Goal: Communication & Community: Answer question/provide support

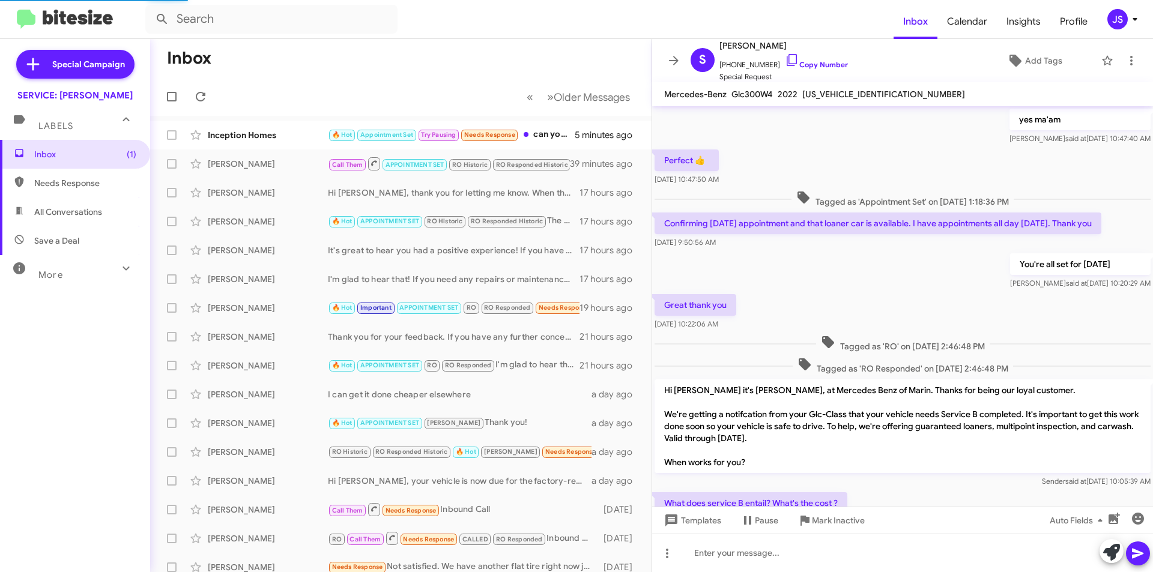
scroll to position [515, 0]
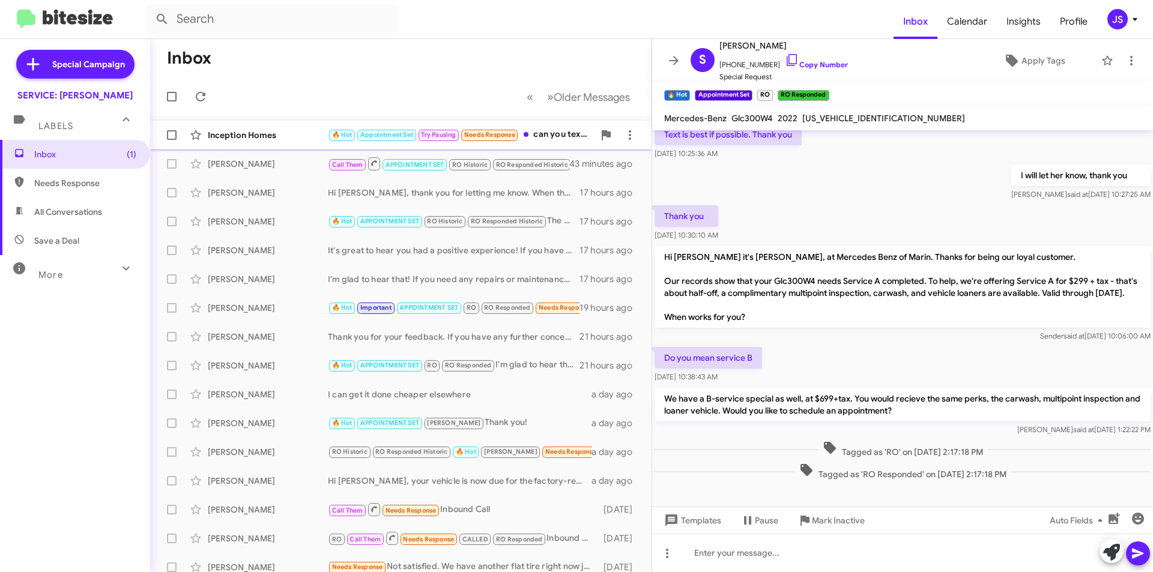
click at [253, 138] on div "Inception Homes" at bounding box center [268, 135] width 120 height 12
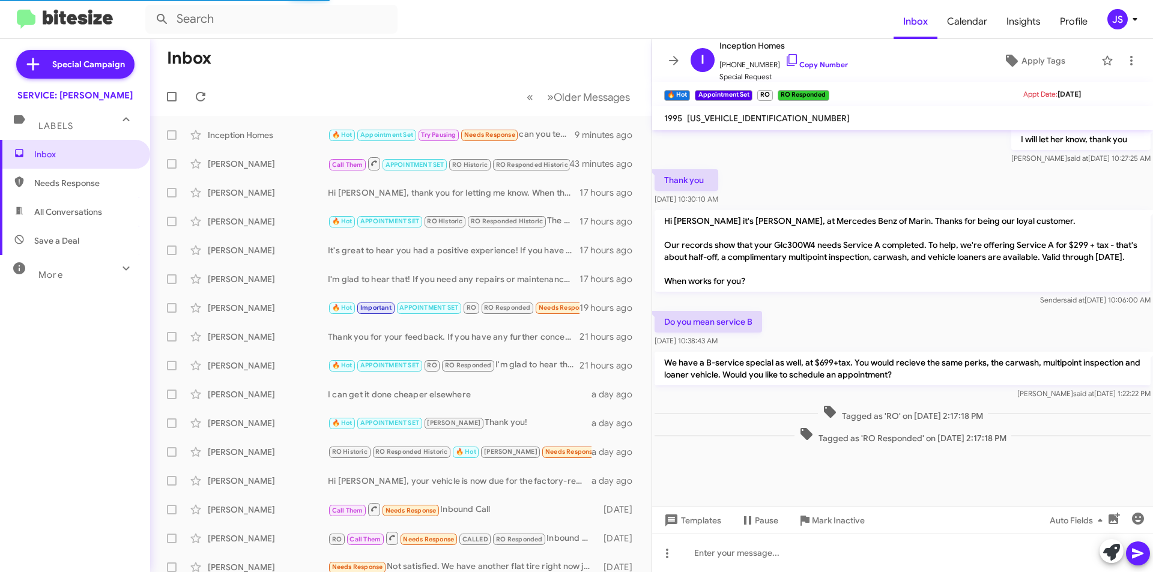
scroll to position [455, 0]
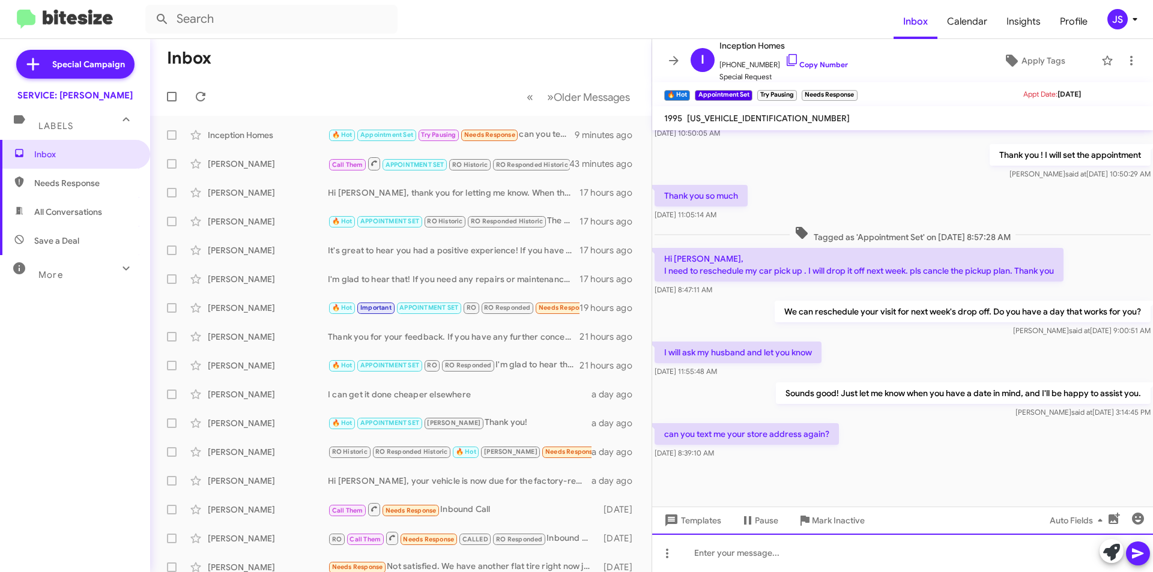
click at [792, 551] on div at bounding box center [902, 553] width 501 height 38
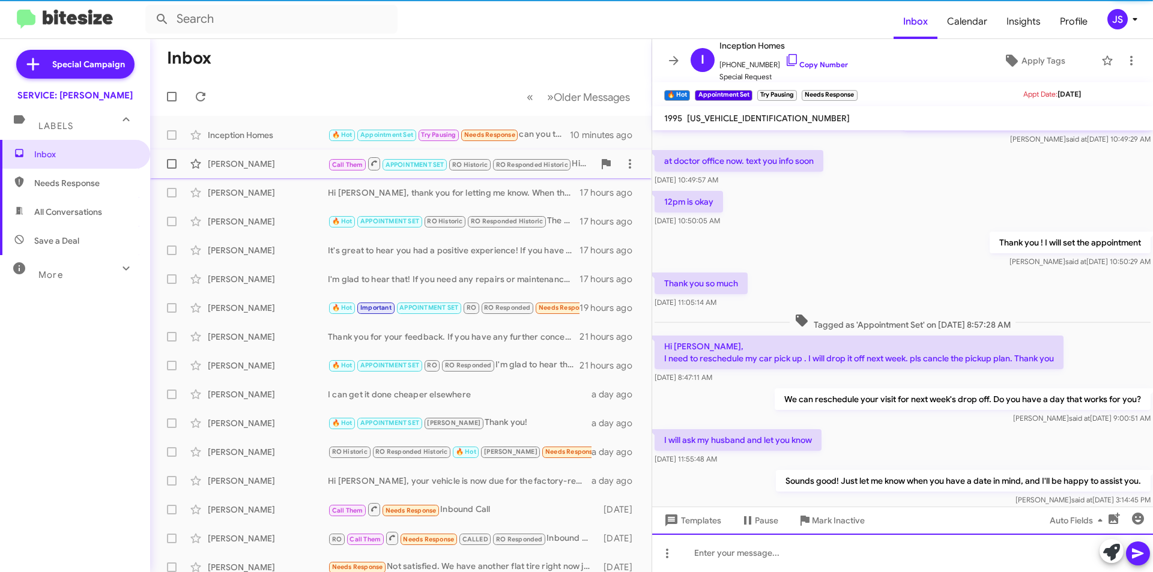
scroll to position [499, 0]
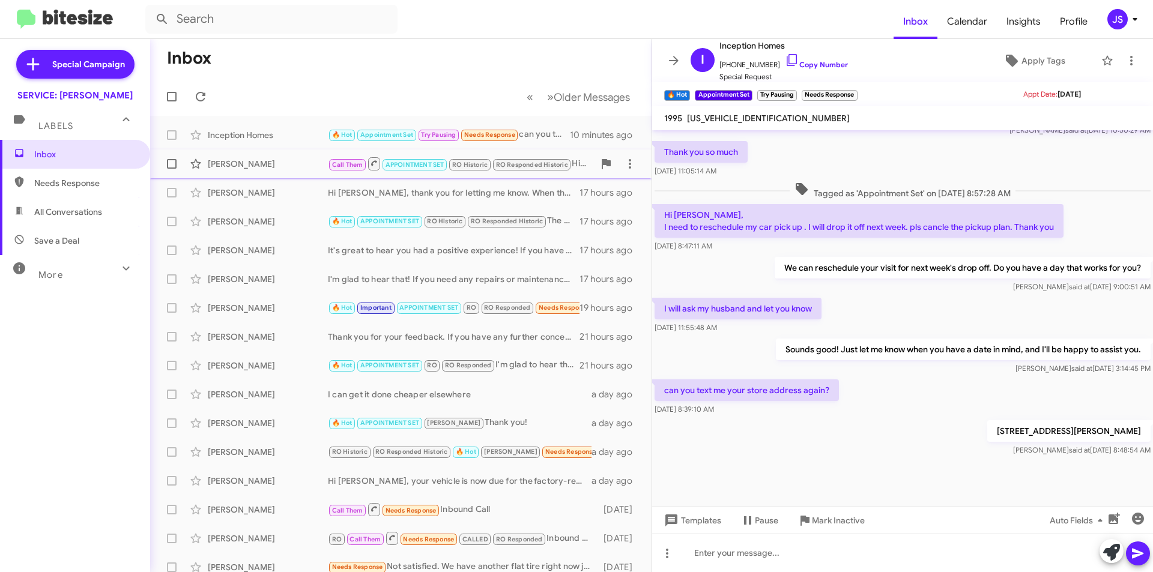
click at [230, 165] on div "[PERSON_NAME]" at bounding box center [268, 164] width 120 height 12
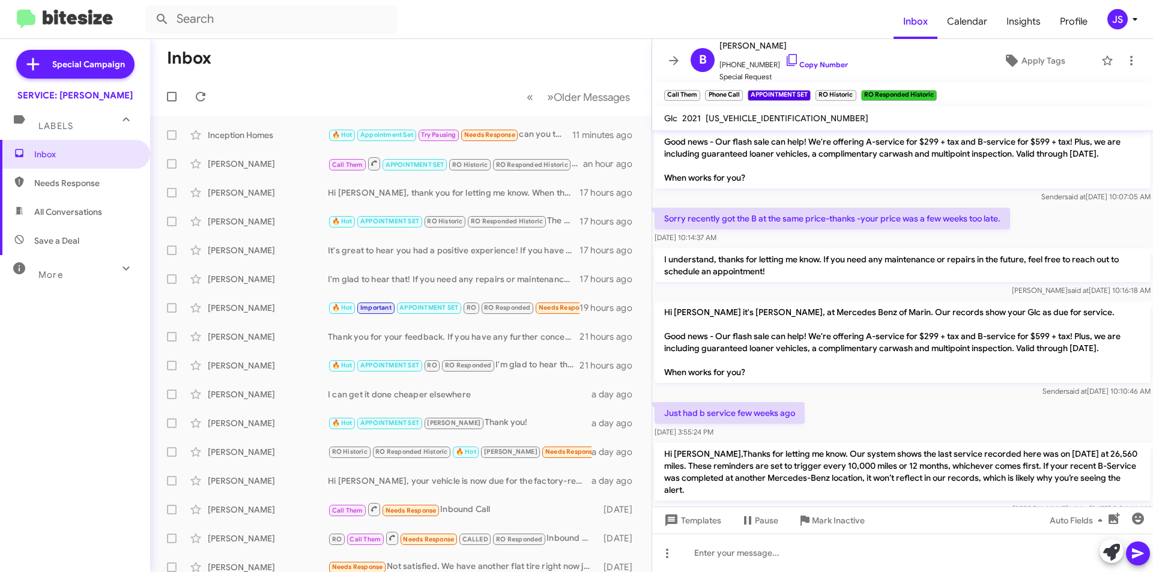
scroll to position [997, 0]
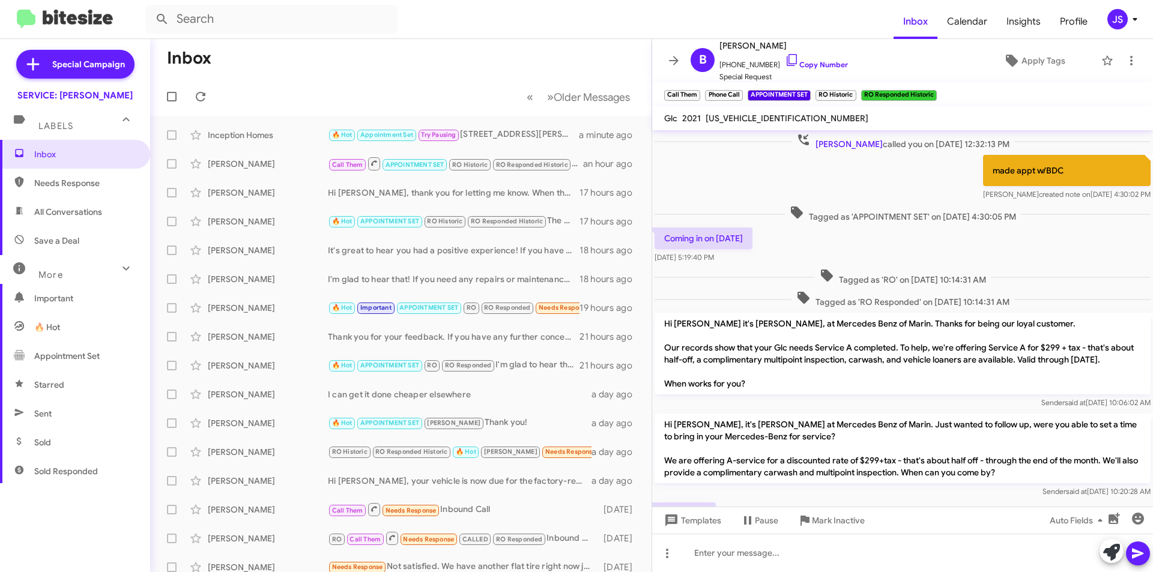
scroll to position [856, 0]
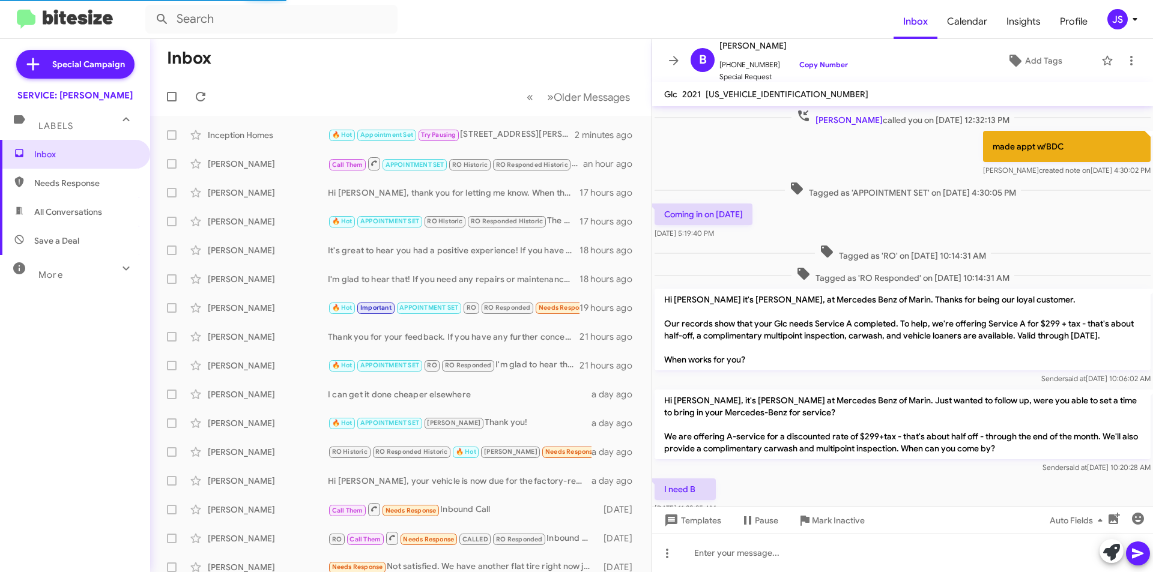
scroll to position [832, 0]
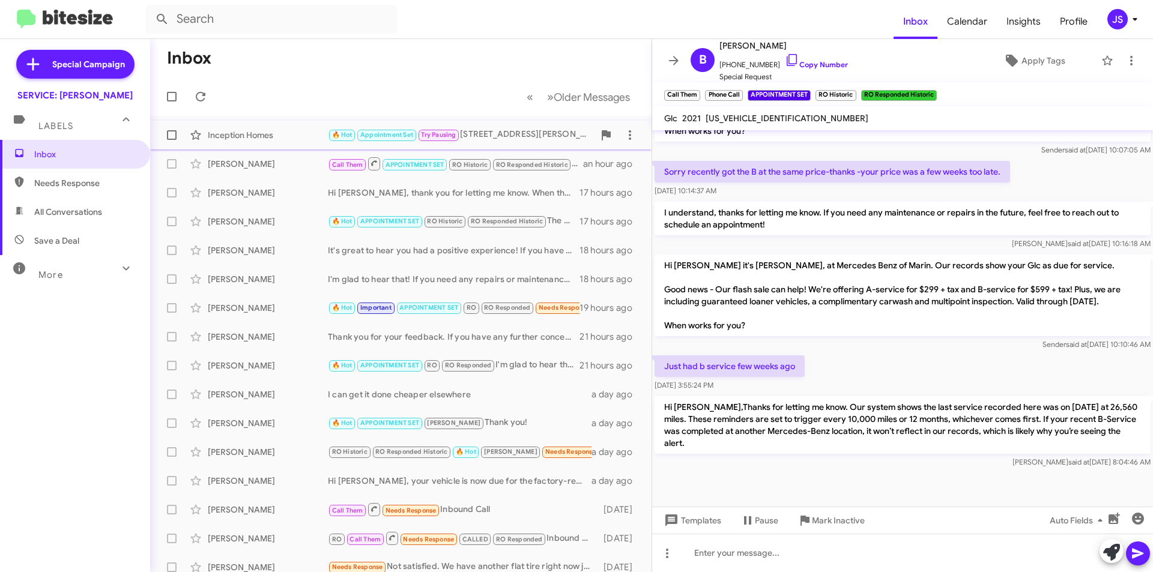
click at [284, 132] on div "Inception Homes" at bounding box center [268, 135] width 120 height 12
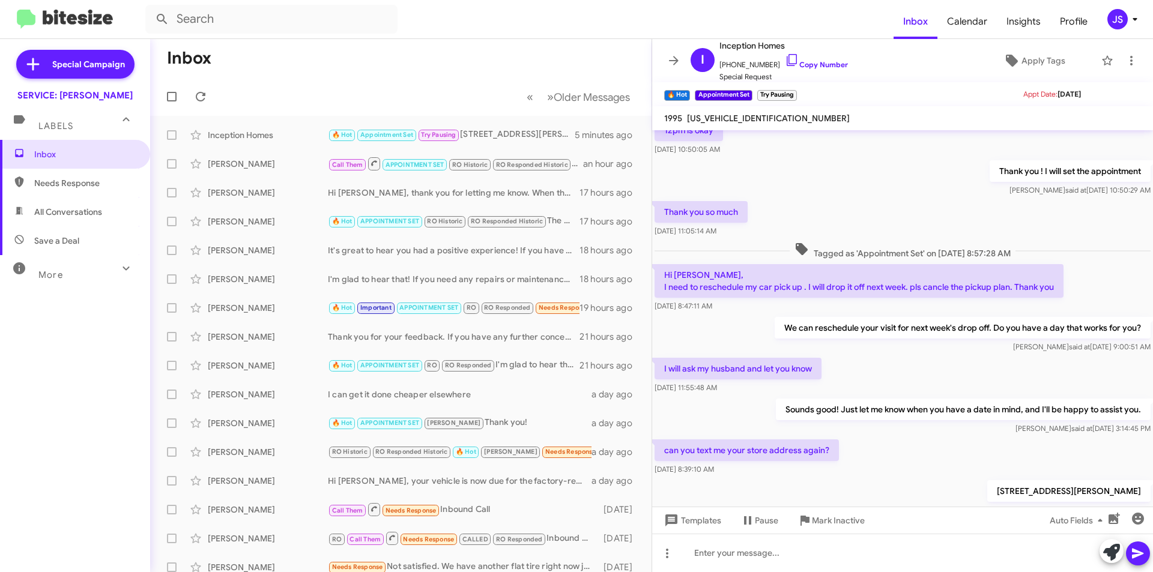
scroll to position [499, 0]
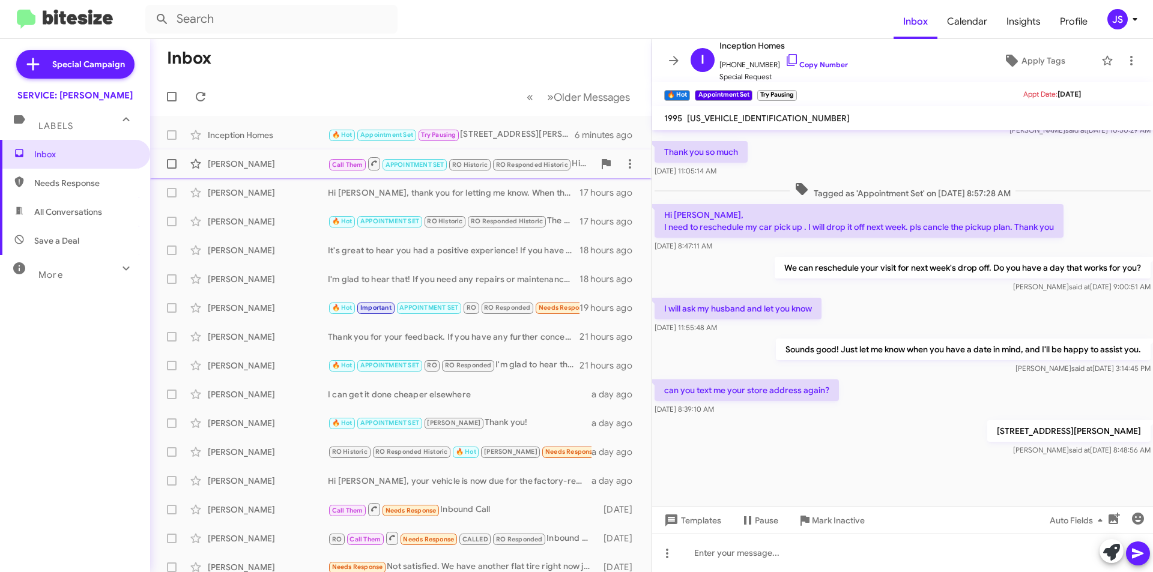
click at [237, 160] on div "Beverlee Sandy" at bounding box center [268, 164] width 120 height 12
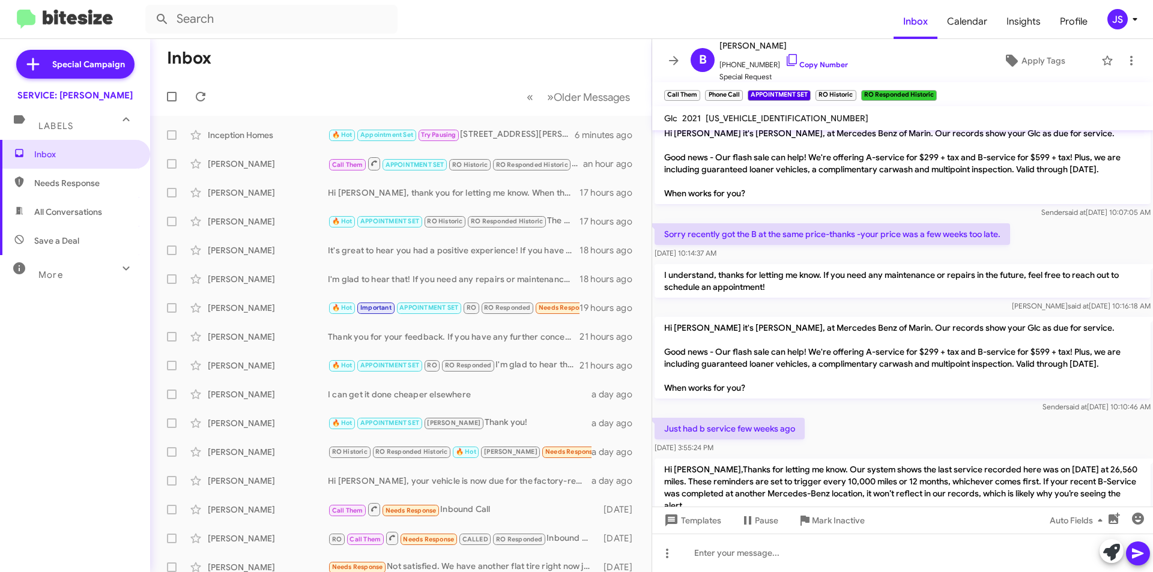
scroll to position [997, 0]
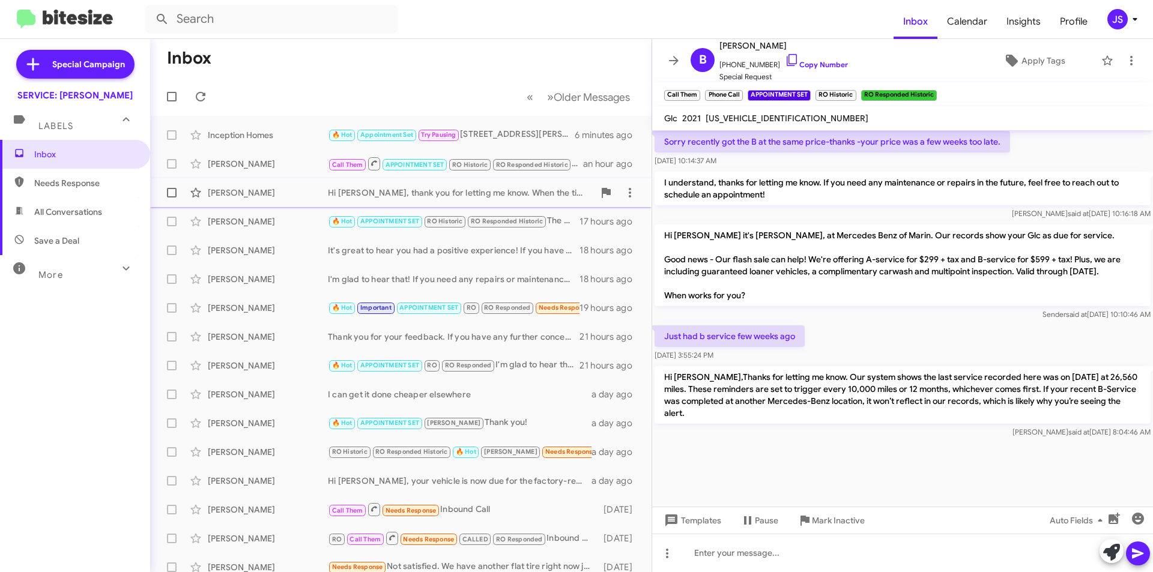
click at [274, 192] on div "Dave Zoppa" at bounding box center [268, 193] width 120 height 12
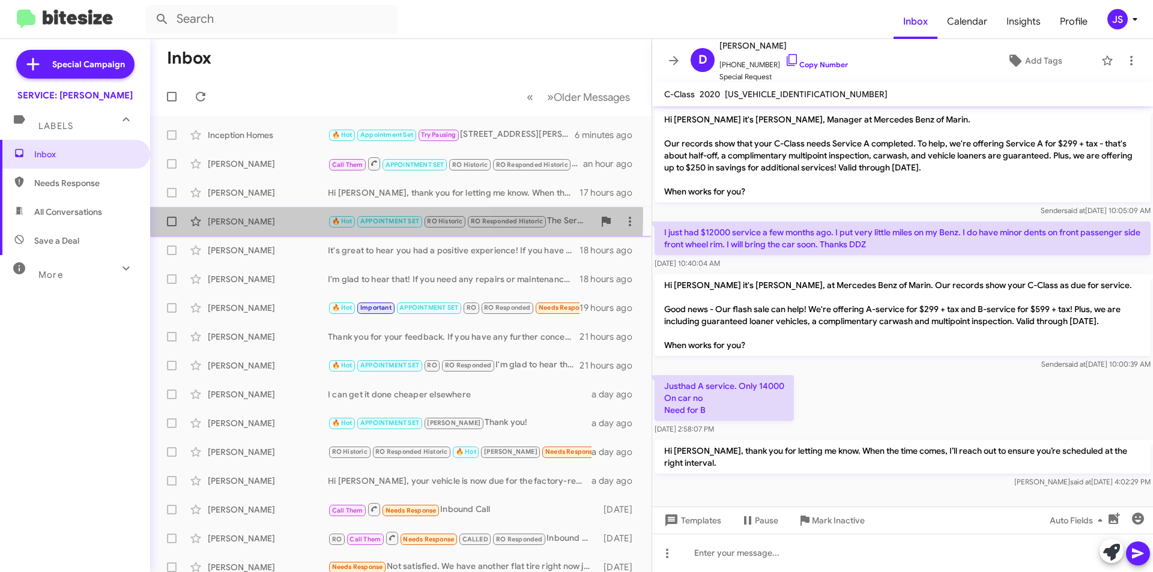
click at [263, 216] on div "Carol Weibel" at bounding box center [268, 222] width 120 height 12
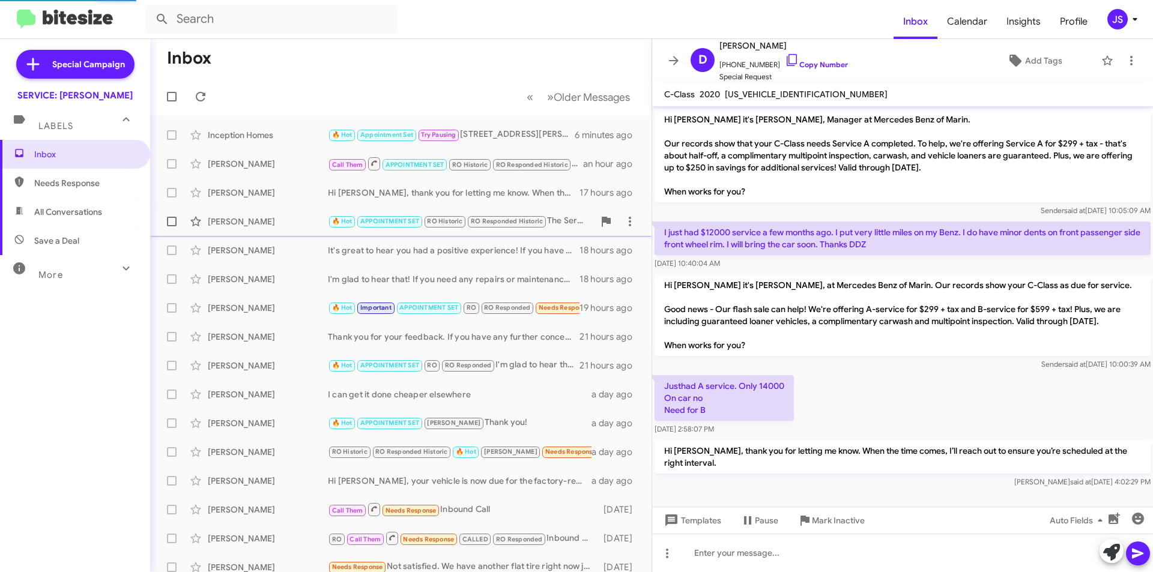
scroll to position [793, 0]
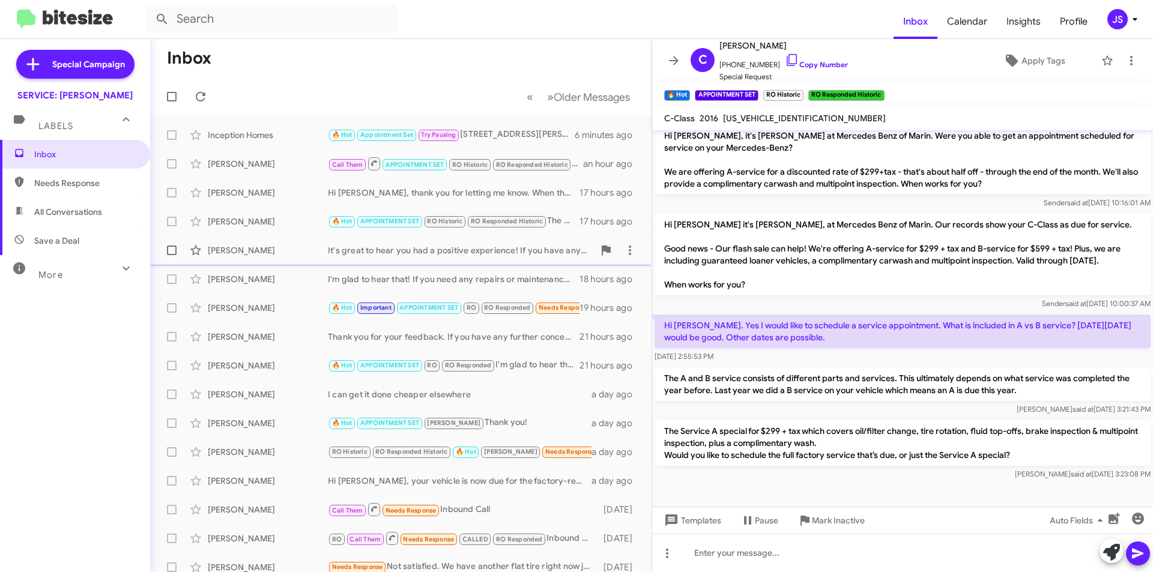
click at [267, 258] on div "Eber Jaques It's great to hear you had a positive experience! If you have any f…" at bounding box center [401, 250] width 482 height 24
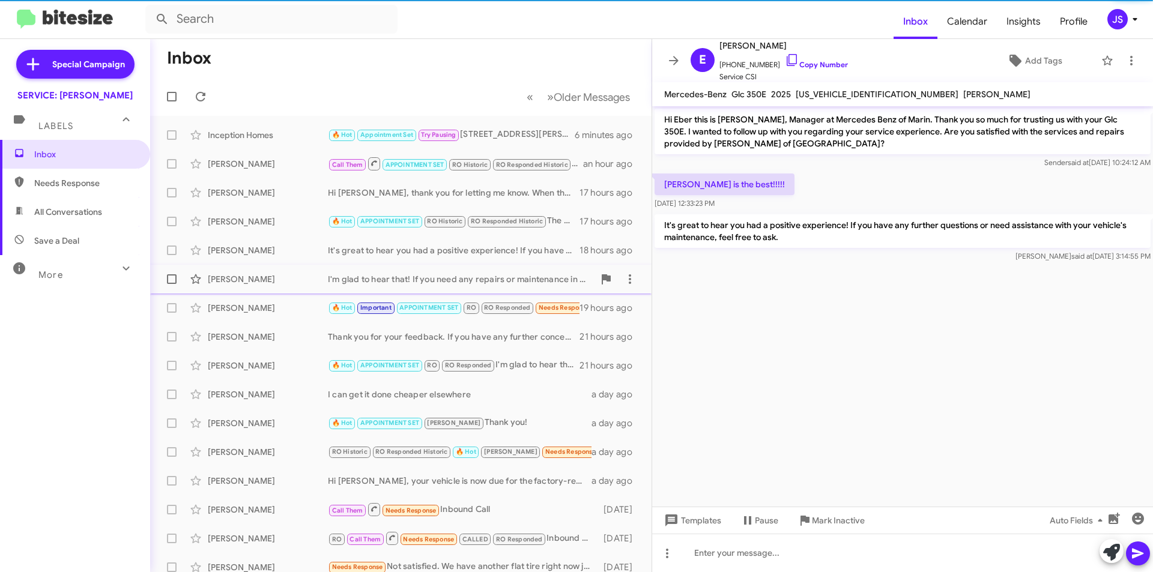
click at [287, 275] on div "Megan Mccullagh" at bounding box center [268, 279] width 120 height 12
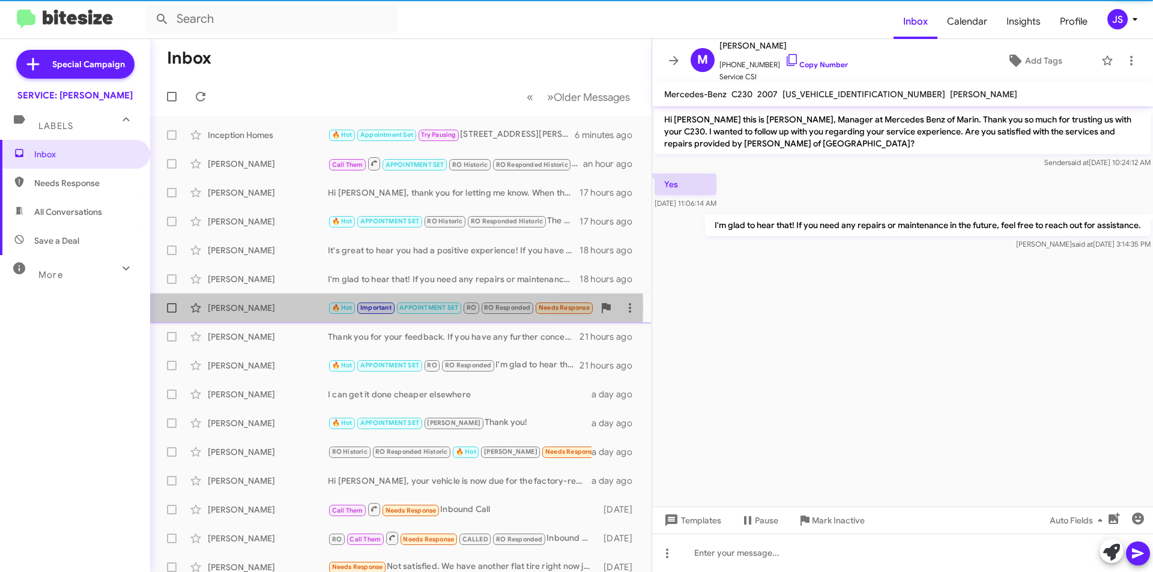
click at [294, 306] on div "Charlie Allen" at bounding box center [268, 308] width 120 height 12
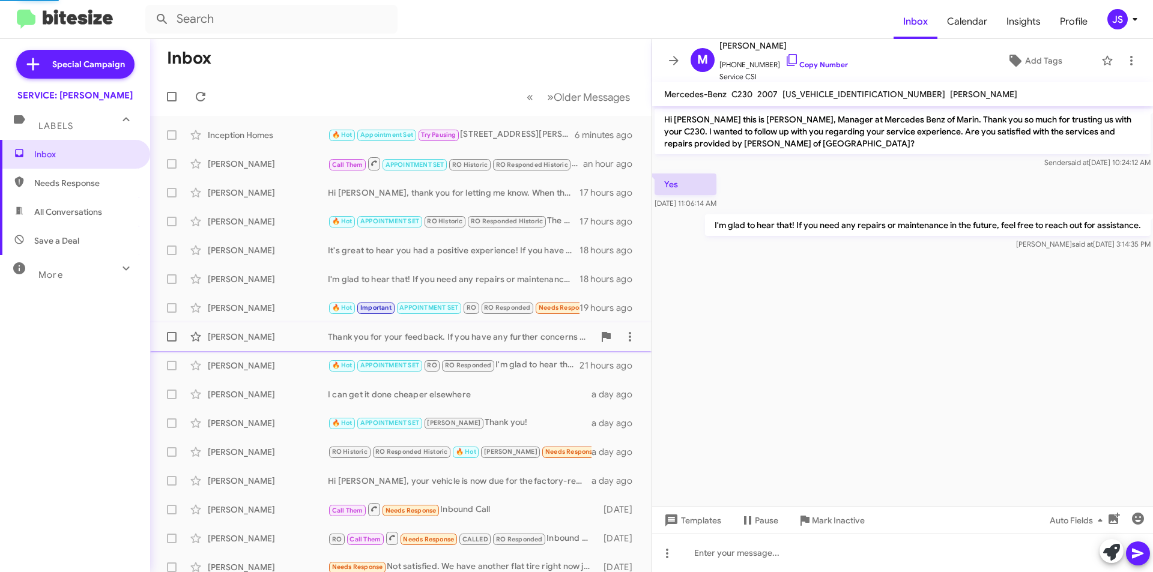
scroll to position [636, 0]
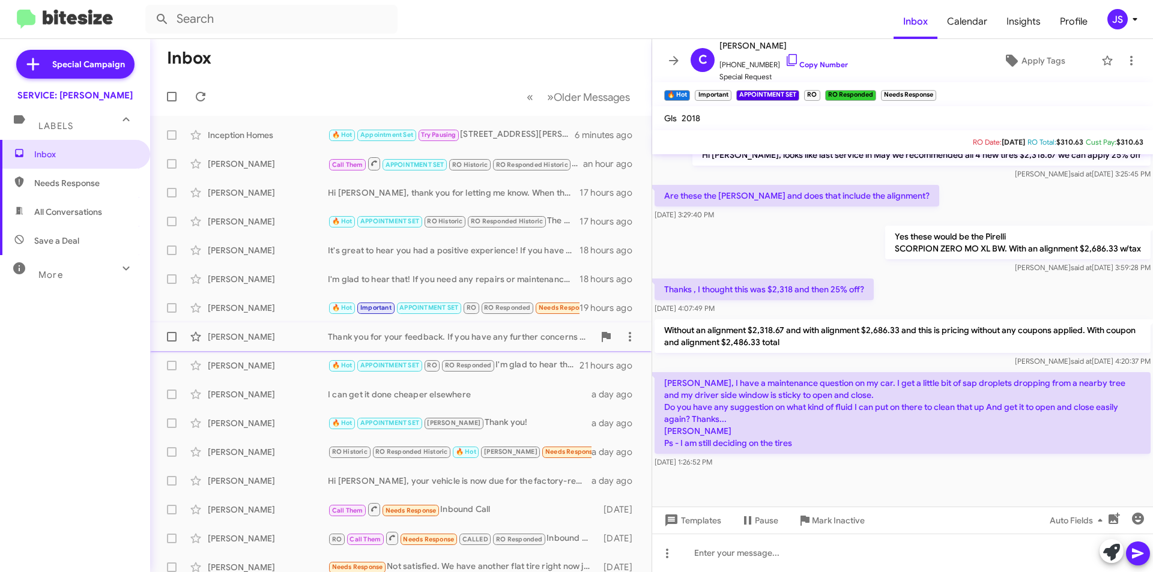
click at [298, 332] on div "Tara Crawford" at bounding box center [268, 337] width 120 height 12
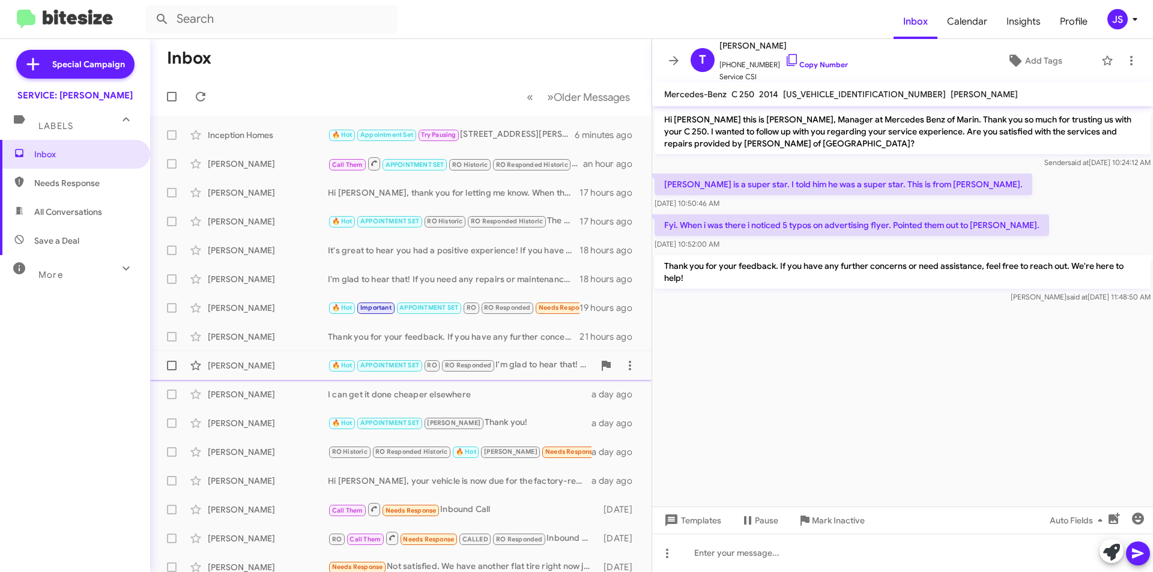
click at [299, 360] on div "Jonathan Smith" at bounding box center [268, 366] width 120 height 12
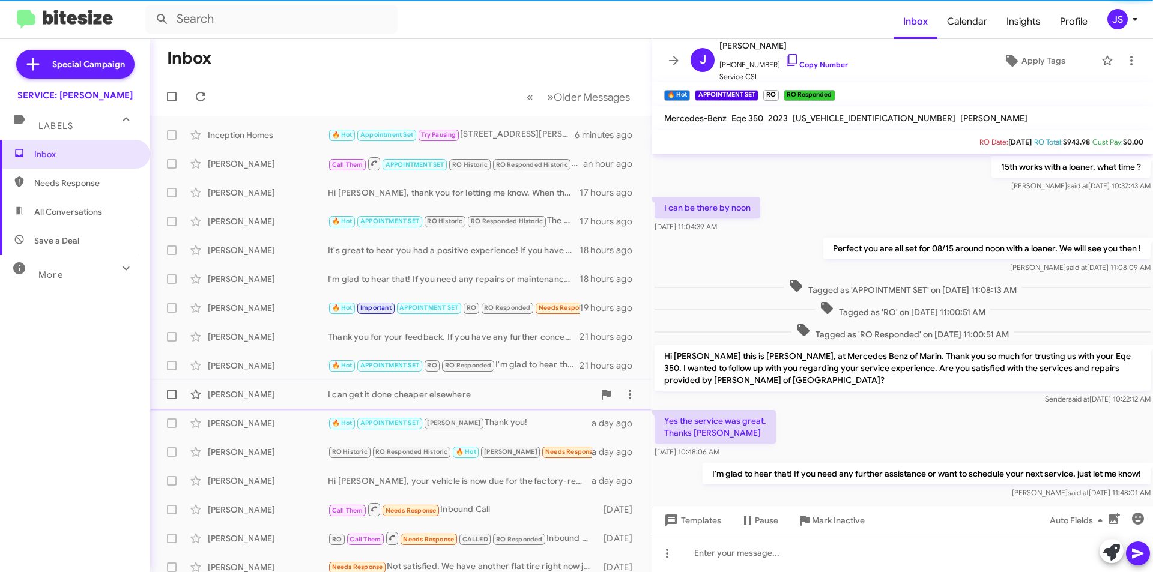
scroll to position [298, 0]
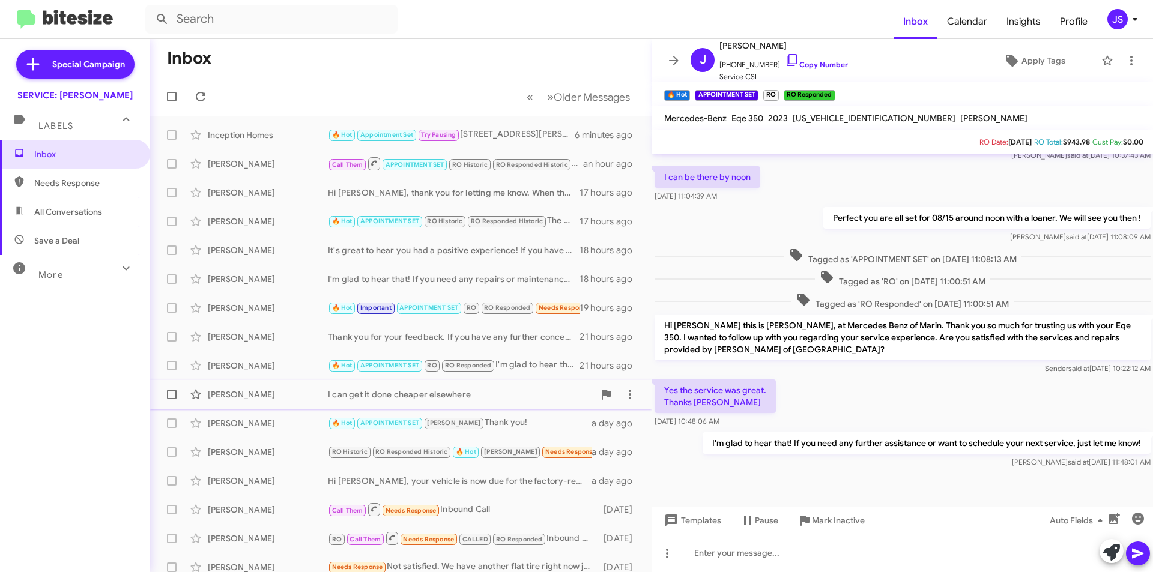
click at [272, 401] on div "Eric Ruiz I can get it done cheaper elsewhere a day ago" at bounding box center [401, 395] width 482 height 24
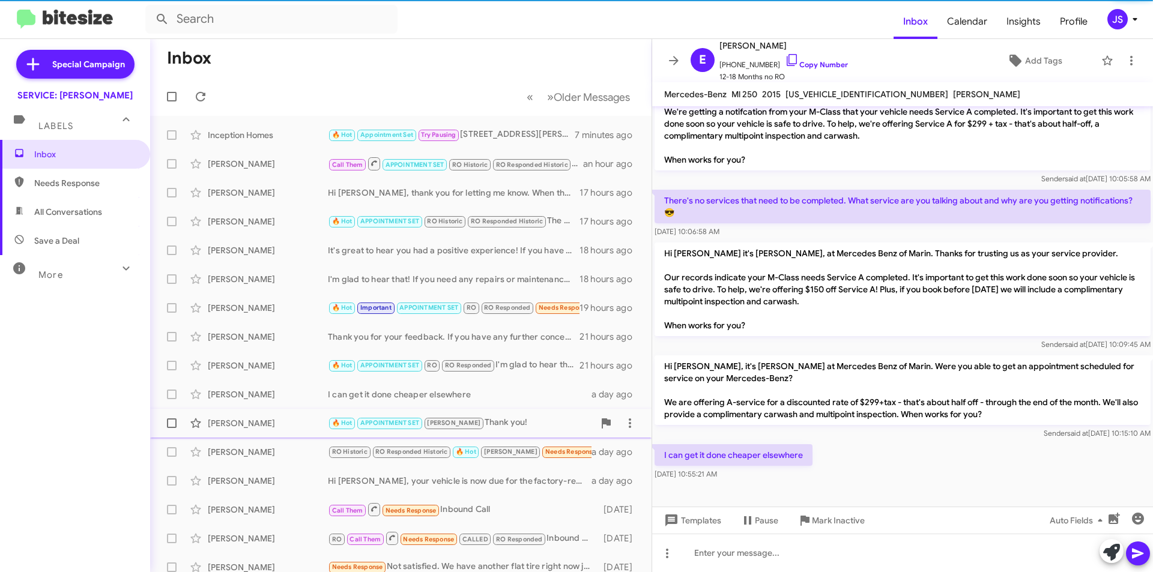
scroll to position [371, 0]
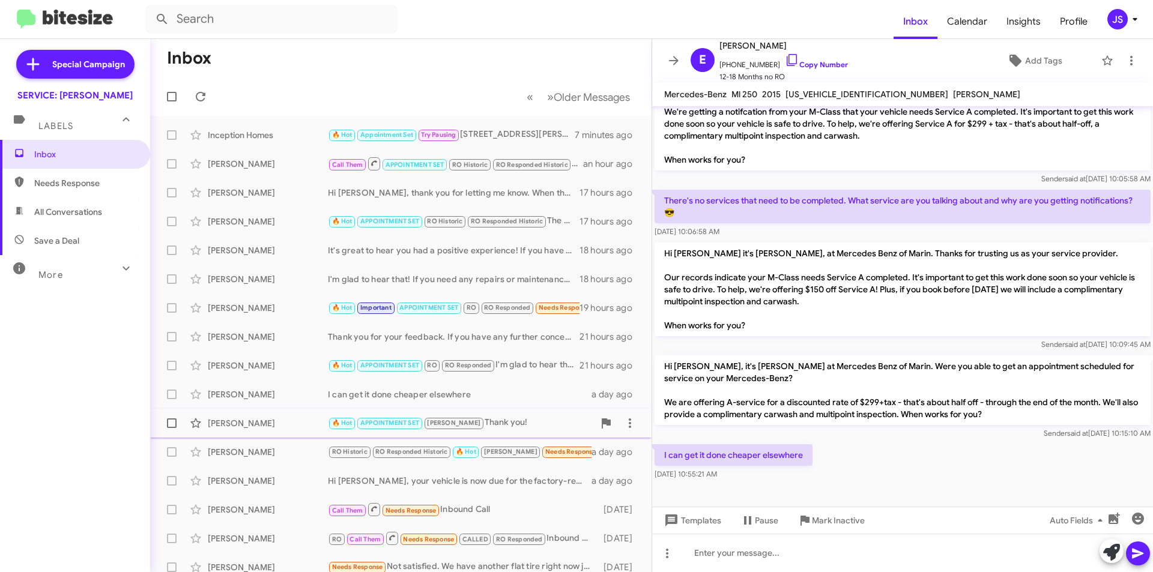
click at [273, 423] on div "Margaret Degooyer" at bounding box center [268, 423] width 120 height 12
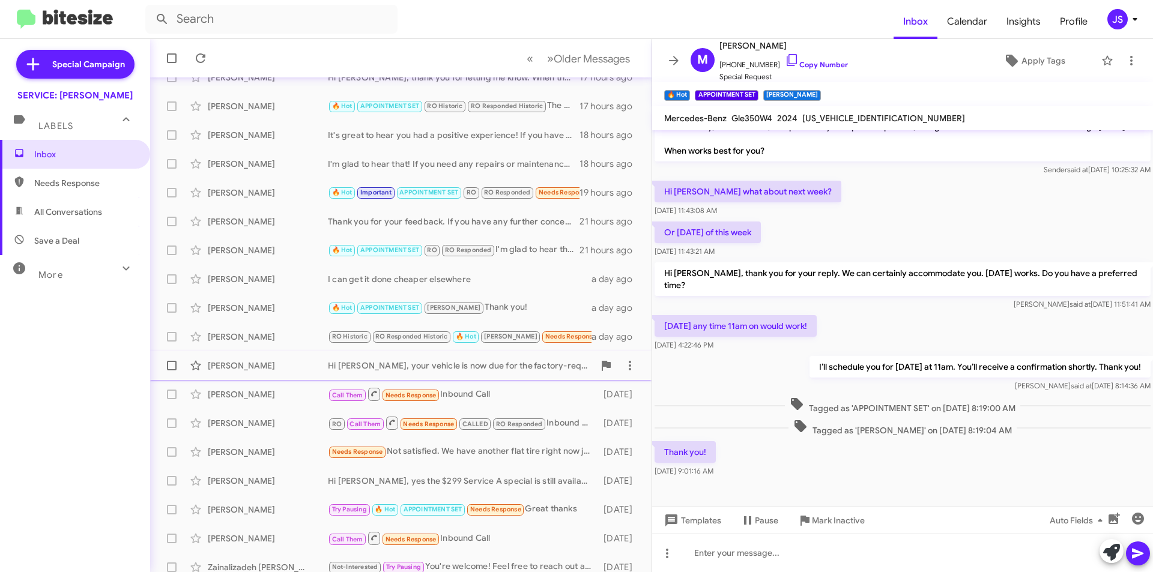
scroll to position [120, 0]
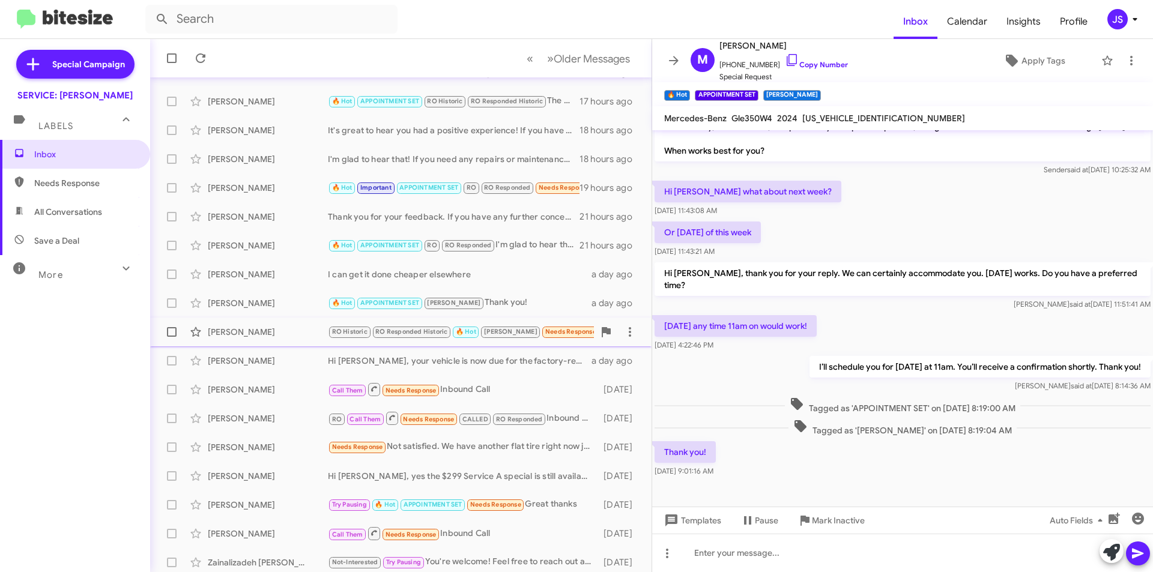
click at [284, 321] on div "Caitlin Hahn RO Historic RO Responded Historic 🔥 Hot RAUL Needs Response APPOIN…" at bounding box center [401, 332] width 482 height 24
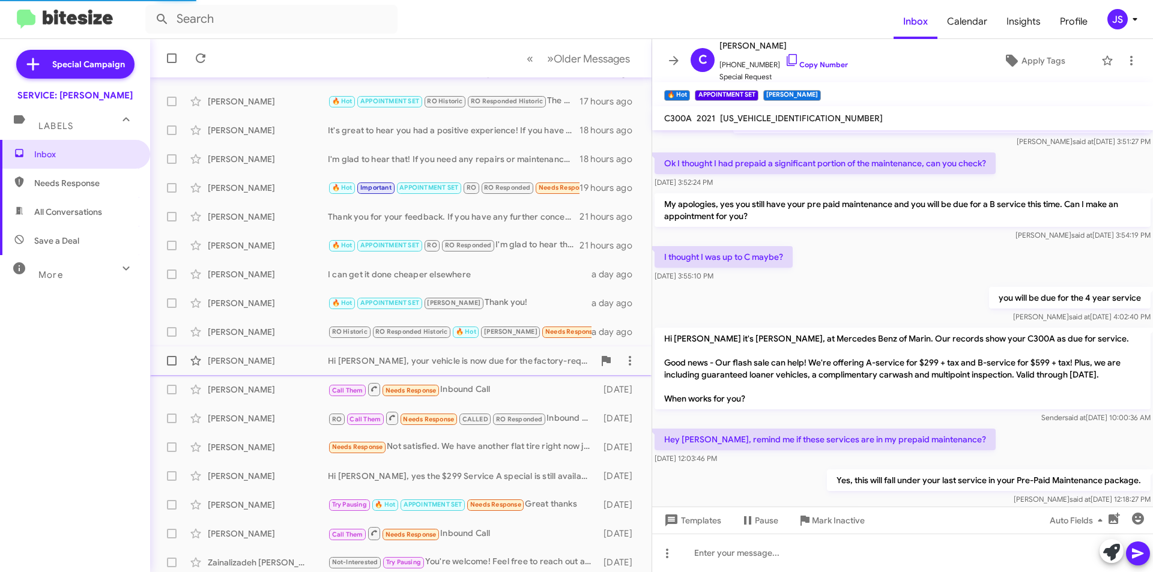
scroll to position [506, 0]
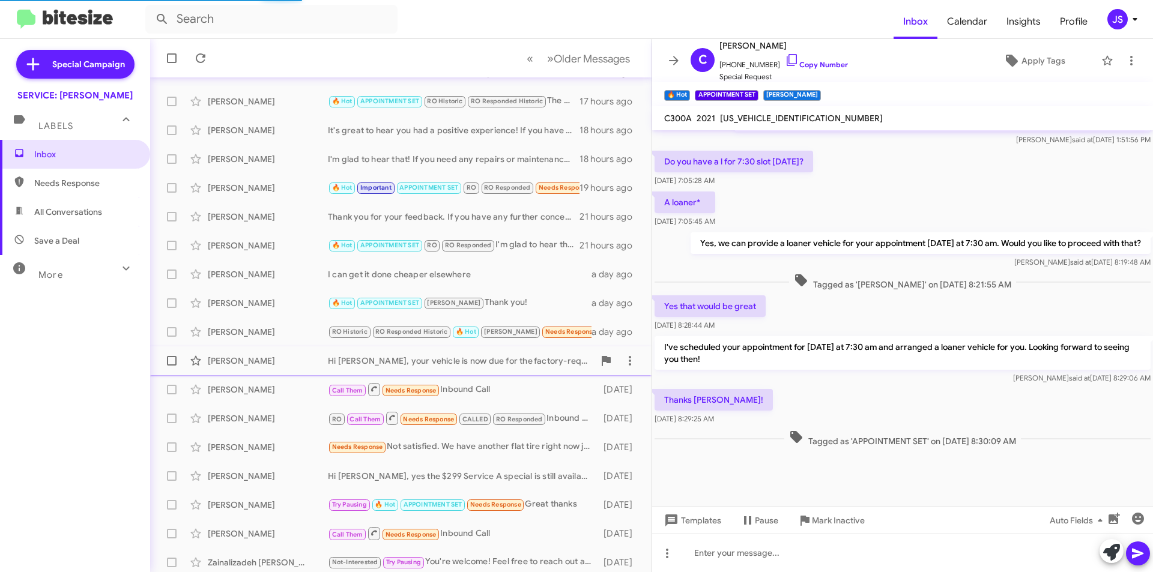
click at [306, 366] on div "Helena Roth" at bounding box center [268, 361] width 120 height 12
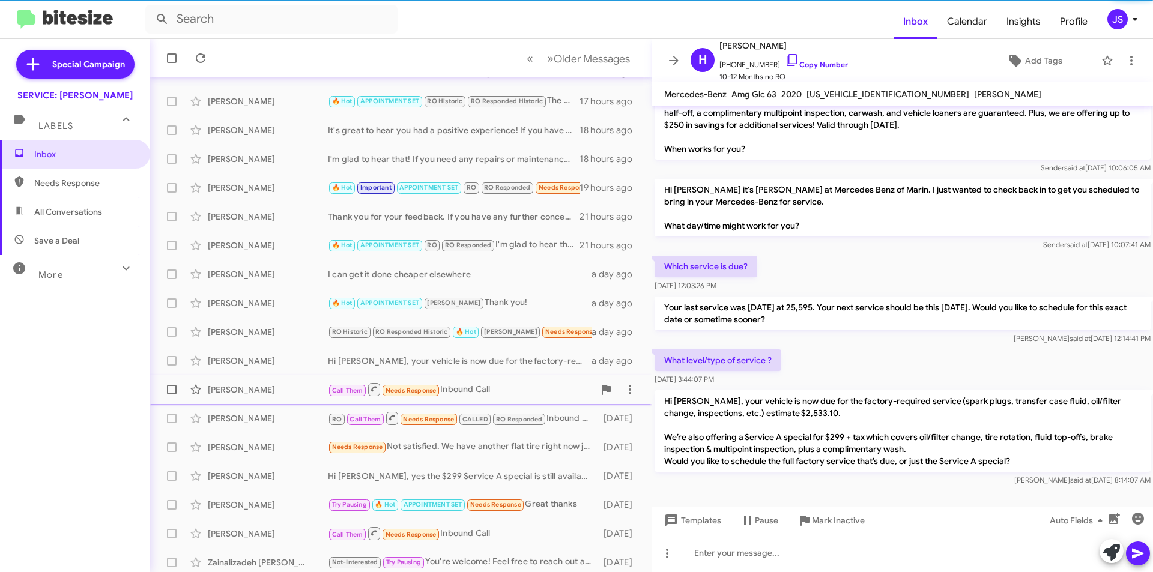
scroll to position [43, 0]
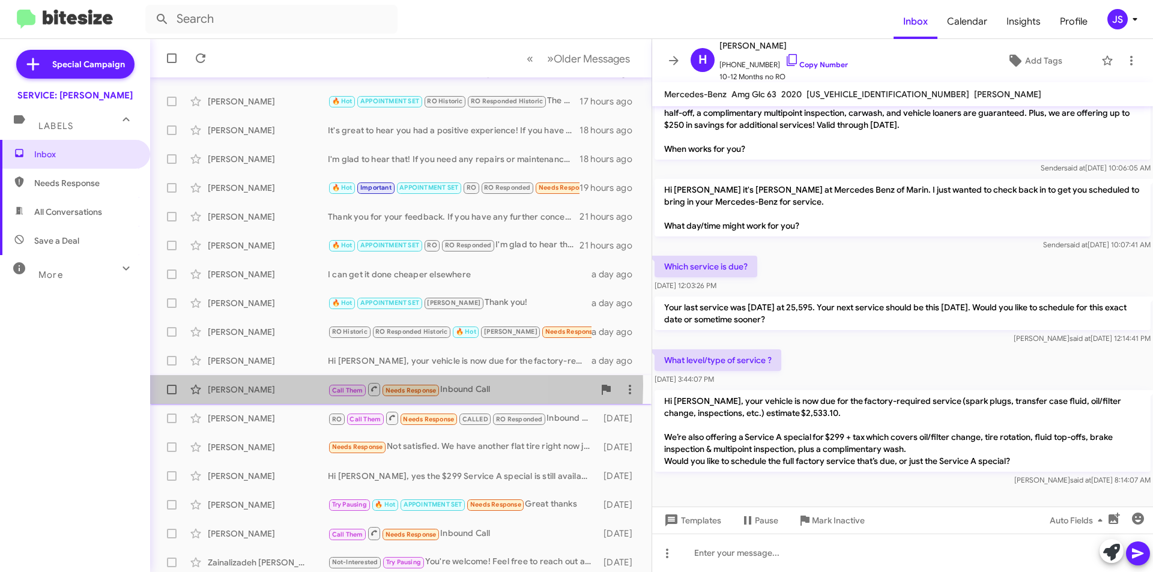
click at [290, 385] on div "Edgard Avakian" at bounding box center [268, 390] width 120 height 12
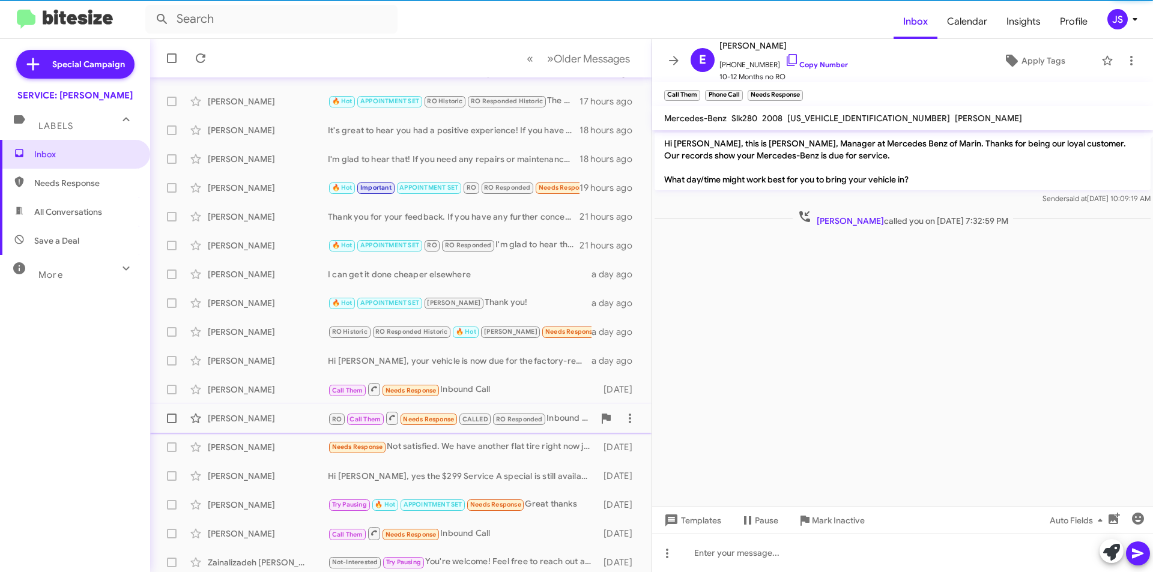
click at [288, 414] on div "Todd Cook" at bounding box center [268, 419] width 120 height 12
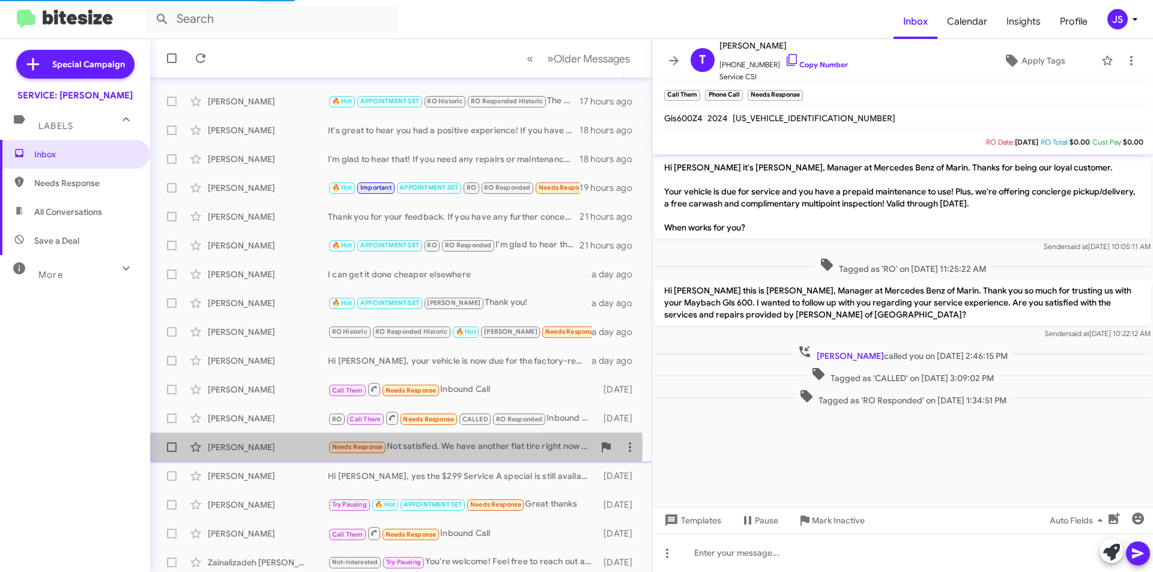
click at [289, 448] on div "Pierre Negri" at bounding box center [268, 448] width 120 height 12
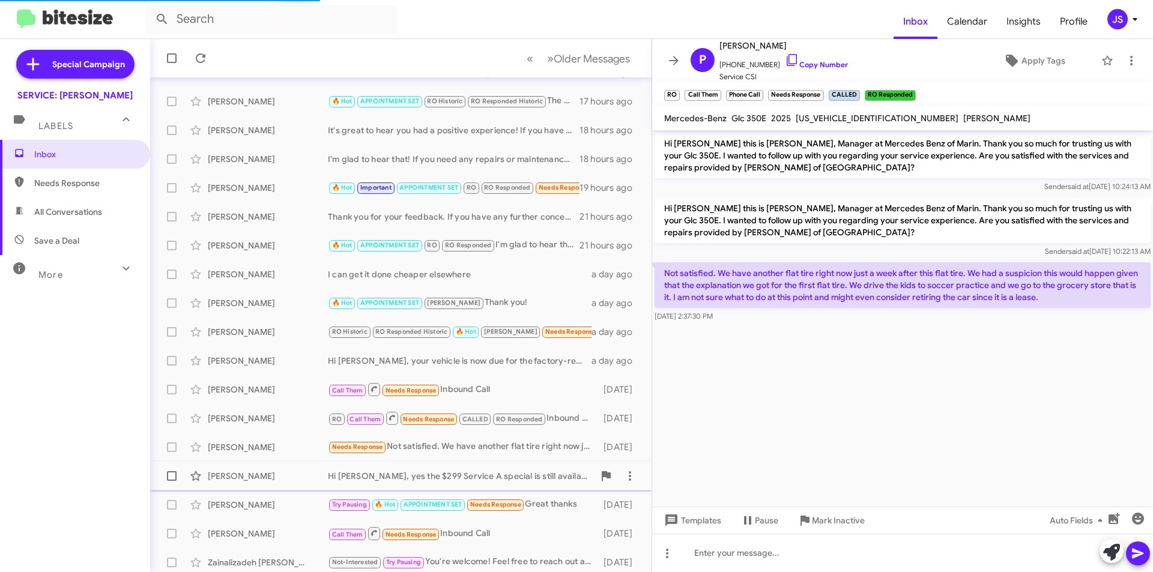
click at [289, 476] on div "Anne Collins" at bounding box center [268, 476] width 120 height 12
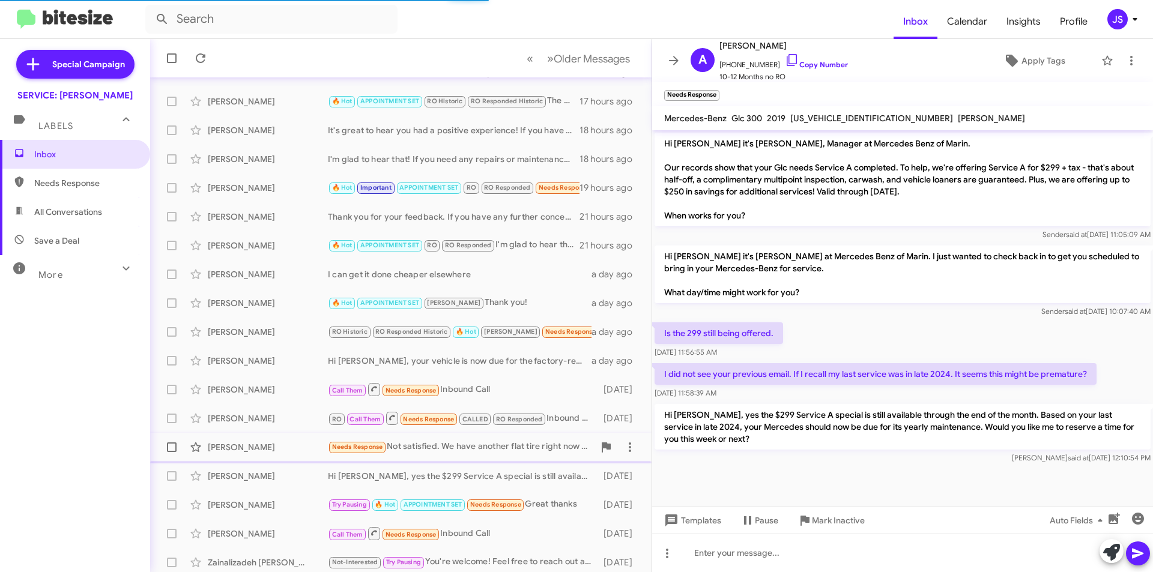
click at [290, 452] on div "Pierre Negri" at bounding box center [268, 448] width 120 height 12
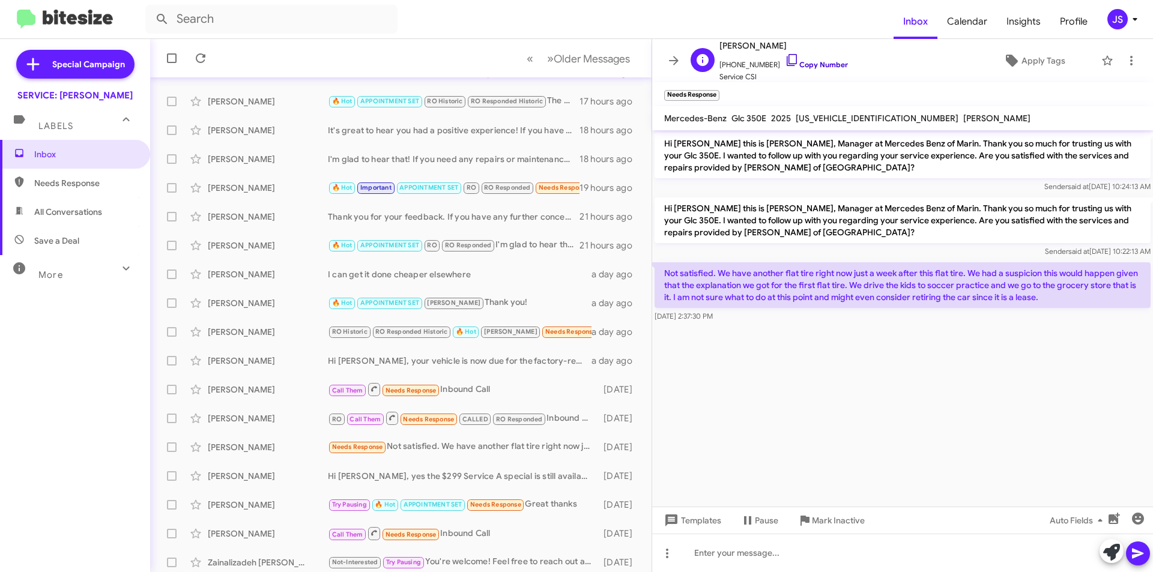
click at [785, 62] on icon at bounding box center [792, 60] width 14 height 14
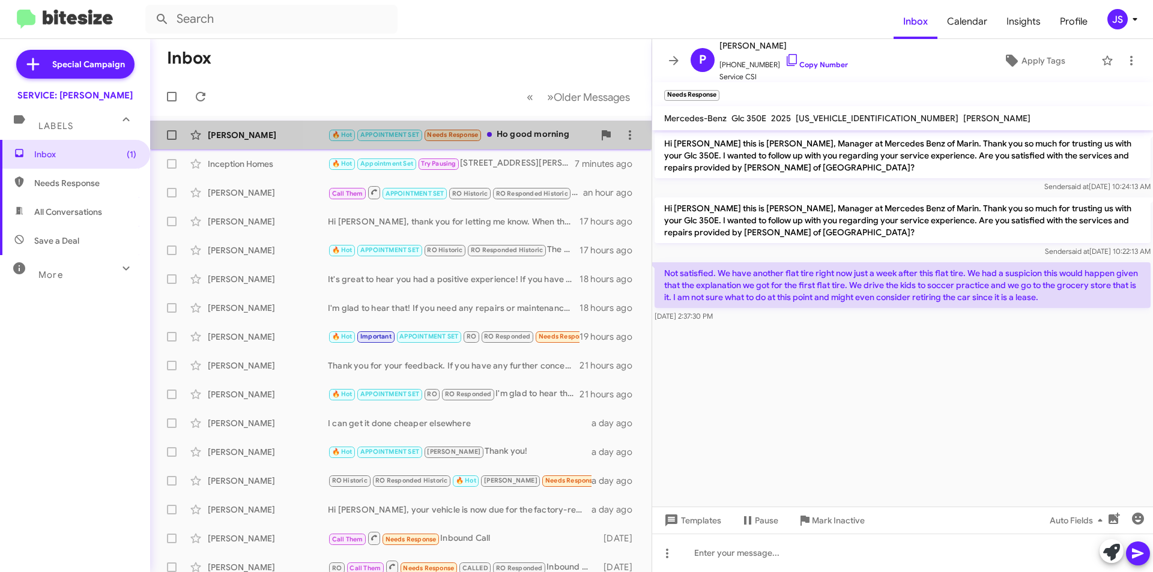
click at [527, 142] on div "🔥 Hot APPOINTMENT SET Needs Response Ho good morning" at bounding box center [461, 135] width 266 height 14
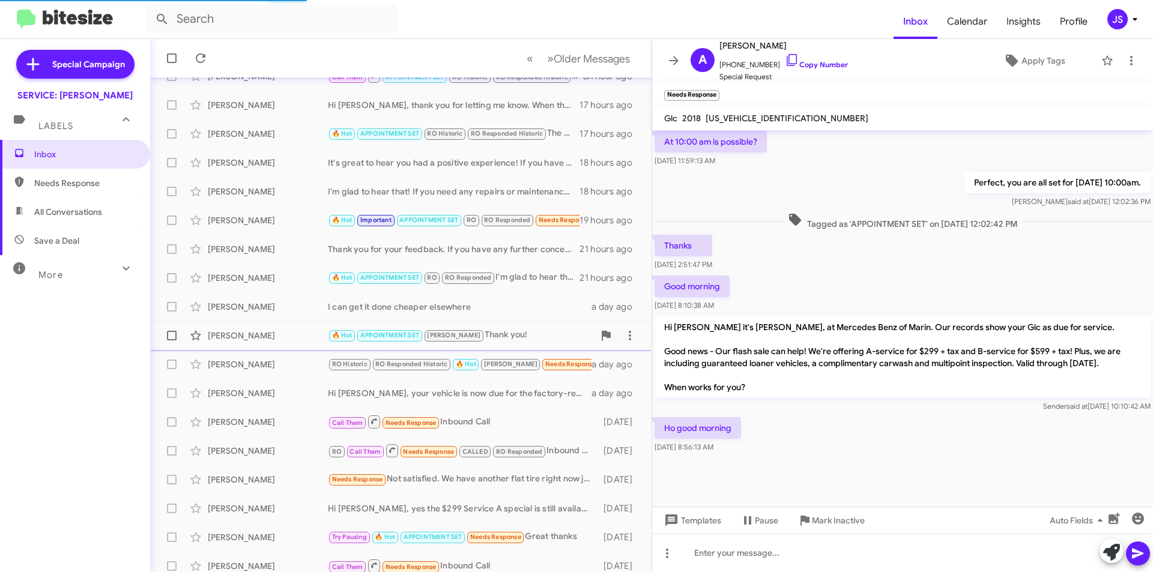
scroll to position [125, 0]
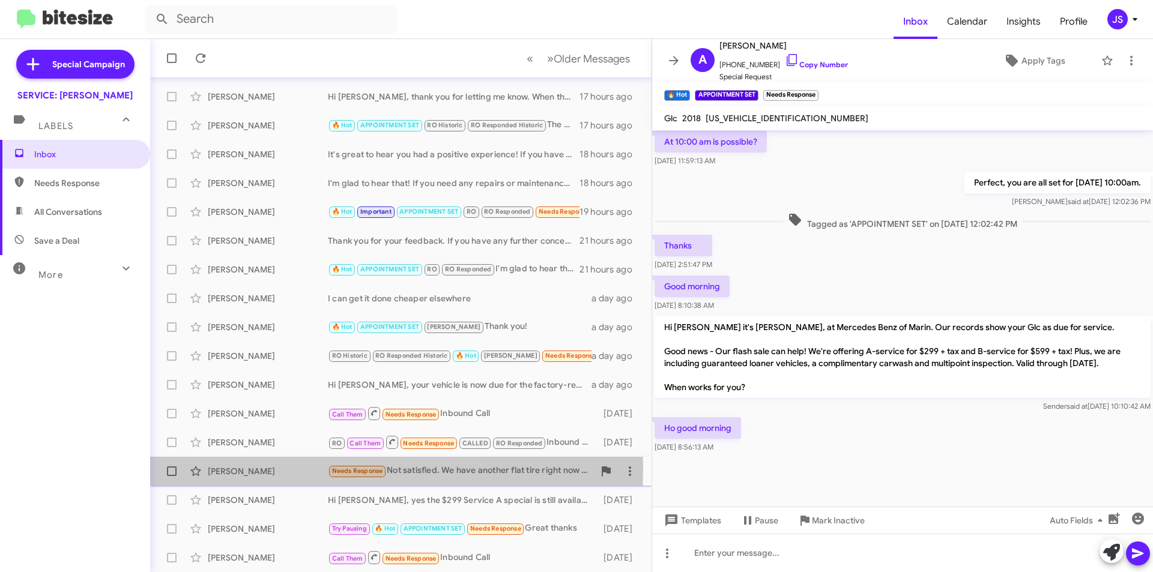
click at [259, 470] on div "Pierre Negri" at bounding box center [268, 472] width 120 height 12
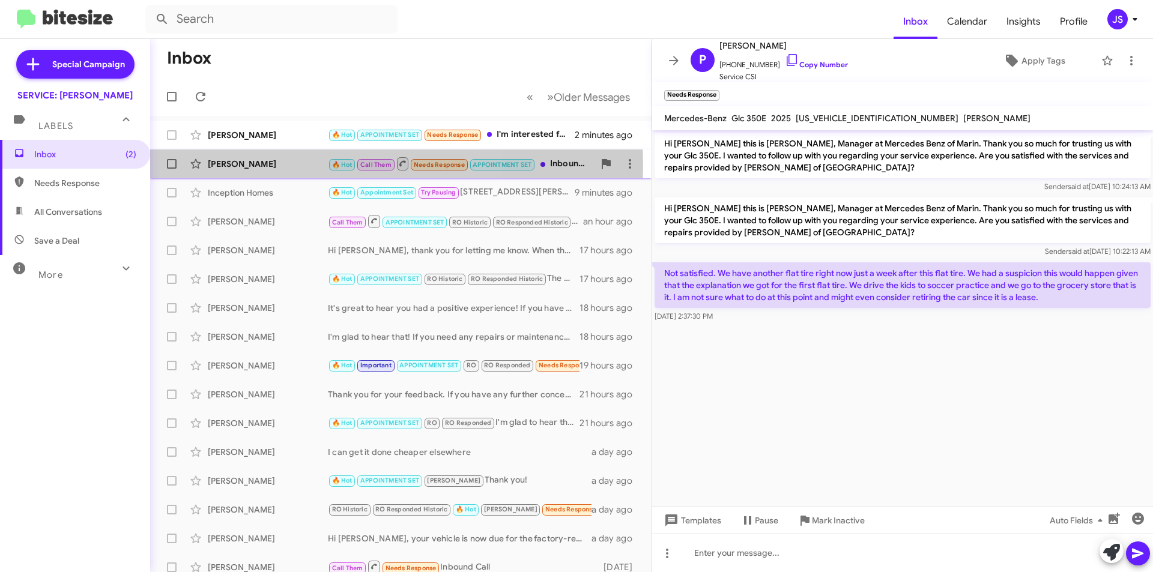
click at [267, 166] on div "Elona Koci" at bounding box center [268, 164] width 120 height 12
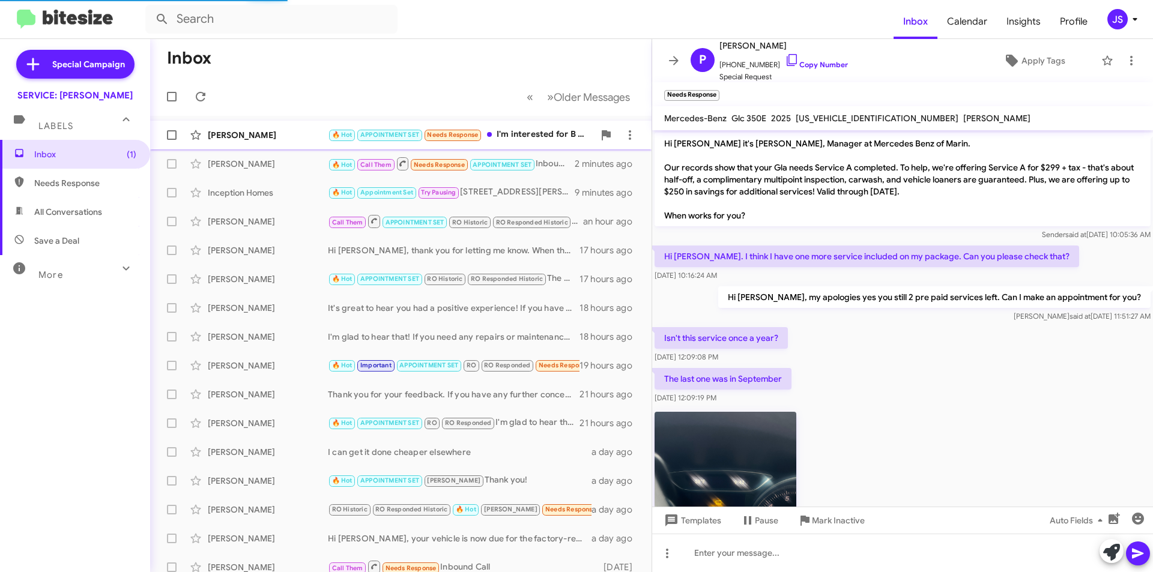
scroll to position [545, 0]
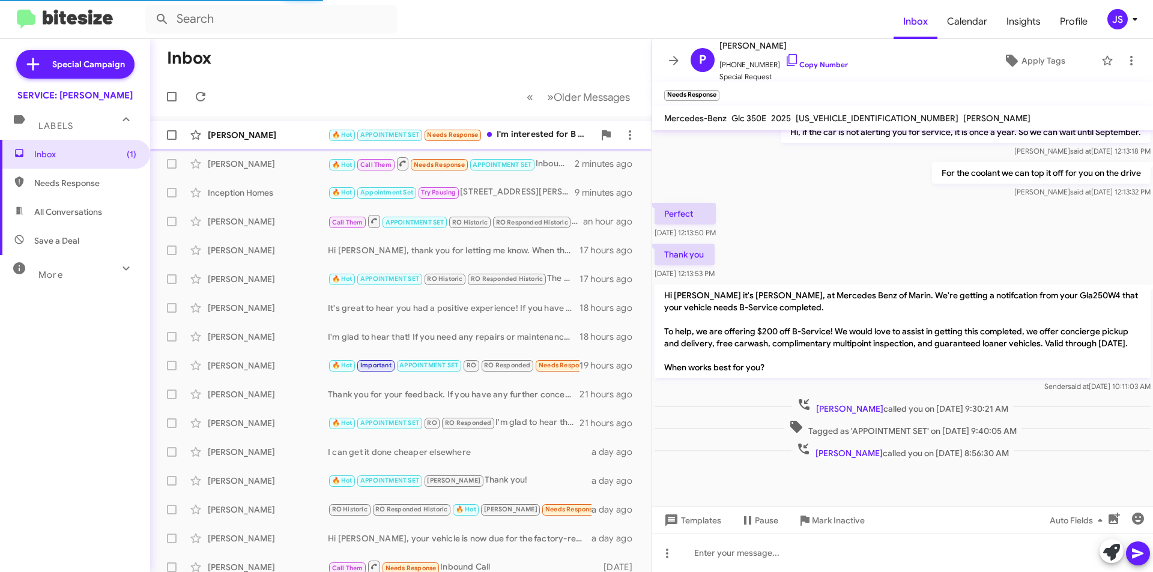
click at [275, 126] on div "Alicia Villacis 🔥 Hot APPOINTMENT SET Needs Response I'm interested for B servi…" at bounding box center [401, 135] width 482 height 24
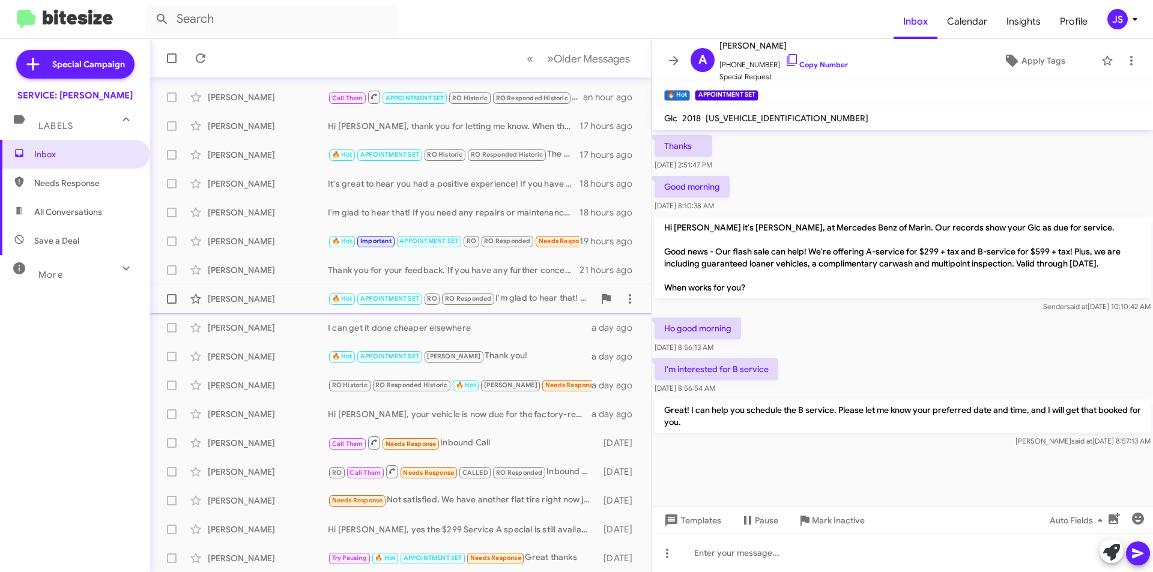
scroll to position [125, 0]
click at [273, 549] on div "Arash Zandieh Try Pausing 🔥 Hot APPOINTMENT SET Needs Response Great thanks 2 d…" at bounding box center [401, 558] width 482 height 24
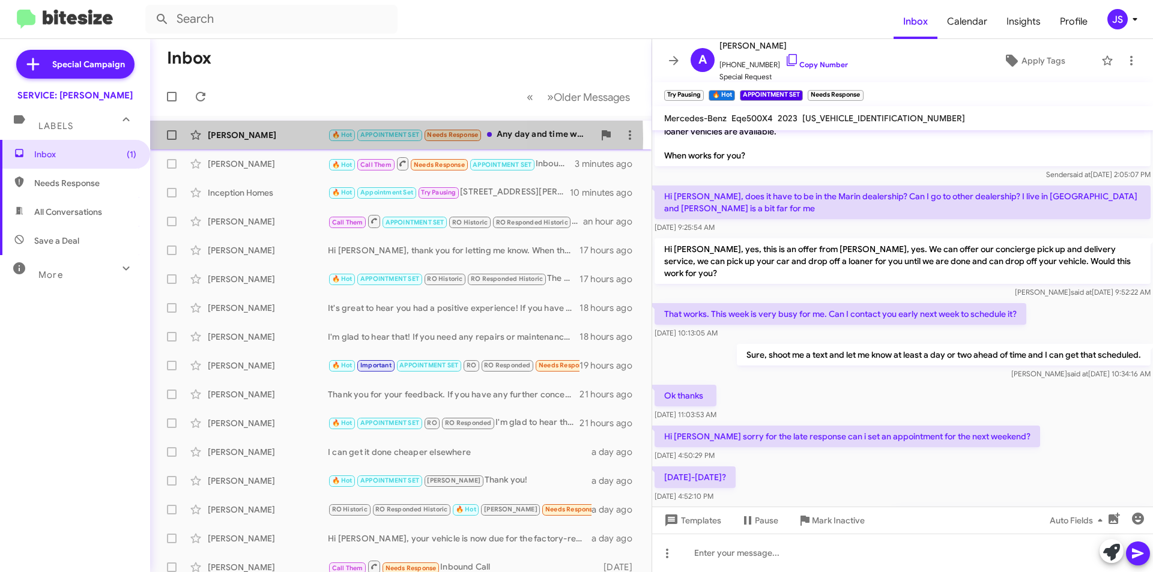
click at [280, 139] on div "Alicia Villacis" at bounding box center [268, 135] width 120 height 12
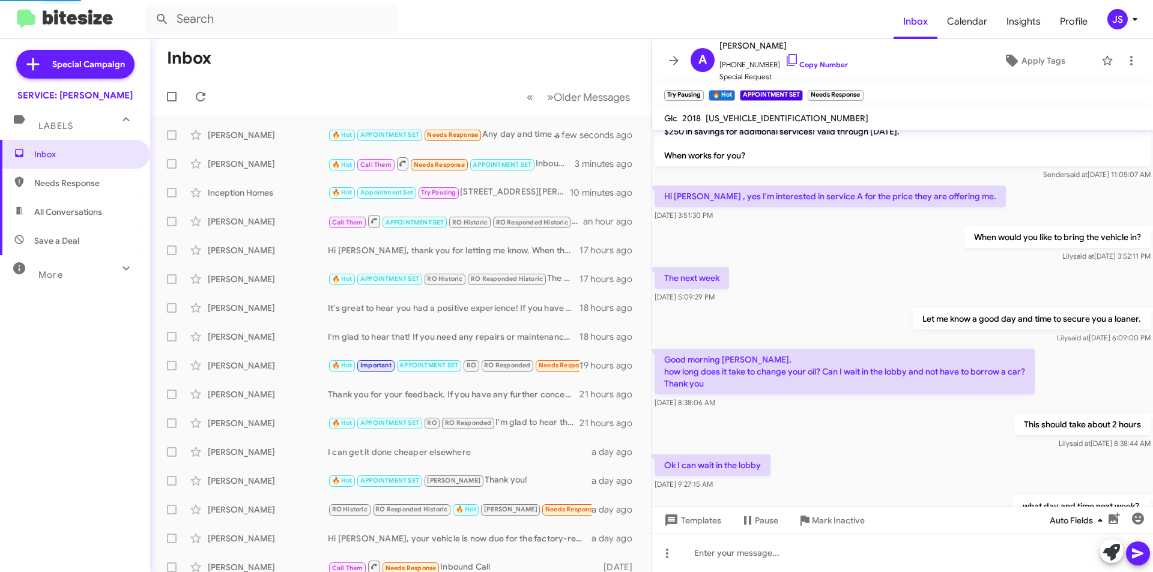
scroll to position [650, 0]
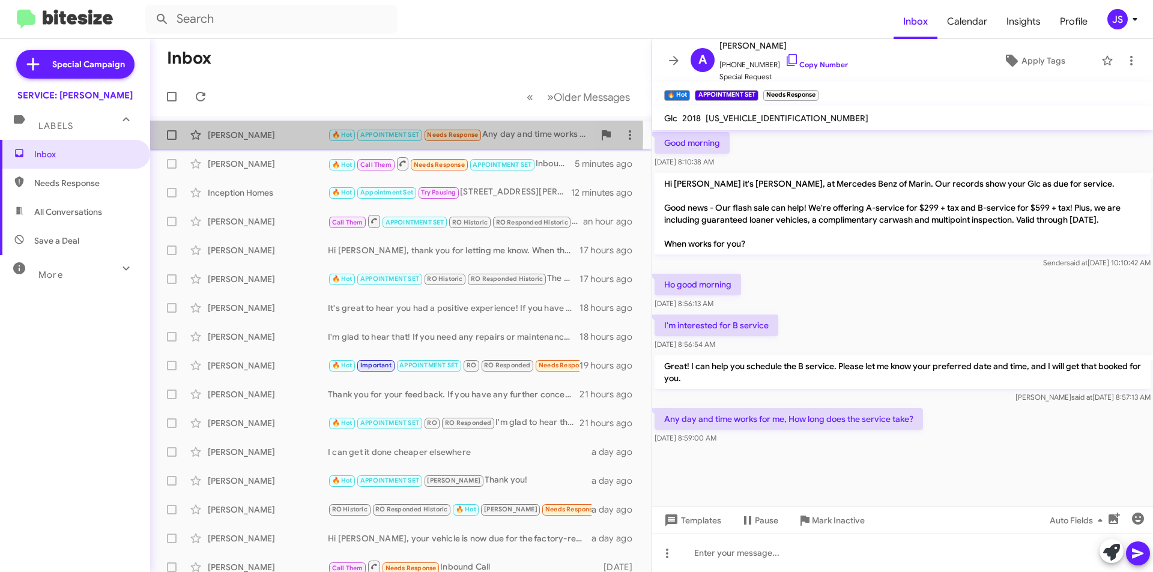
click at [237, 133] on div "Alicia Villacis" at bounding box center [268, 135] width 120 height 12
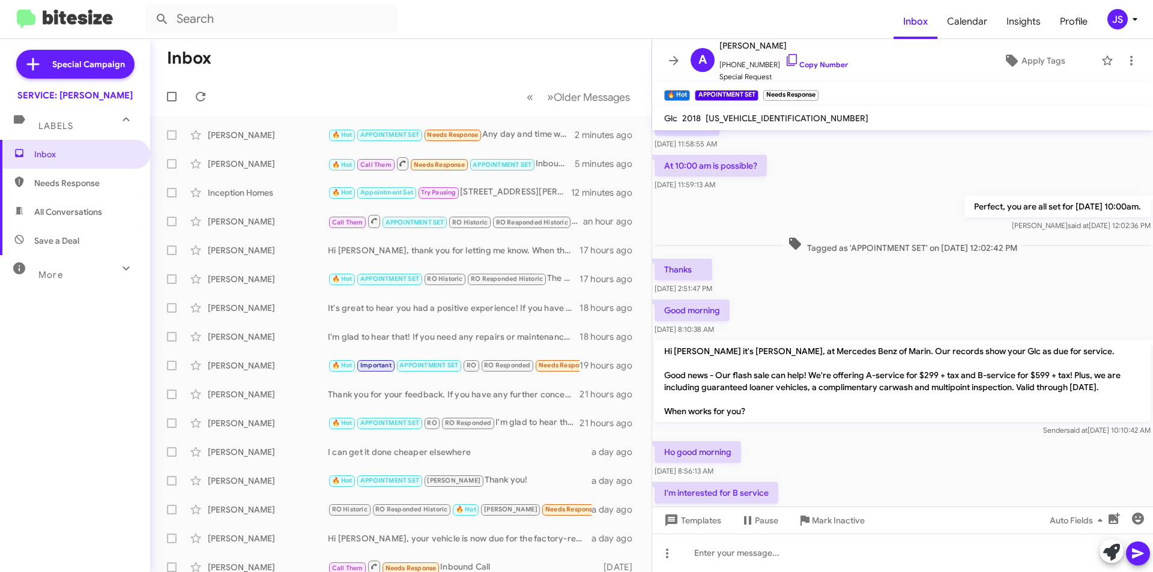
scroll to position [470, 0]
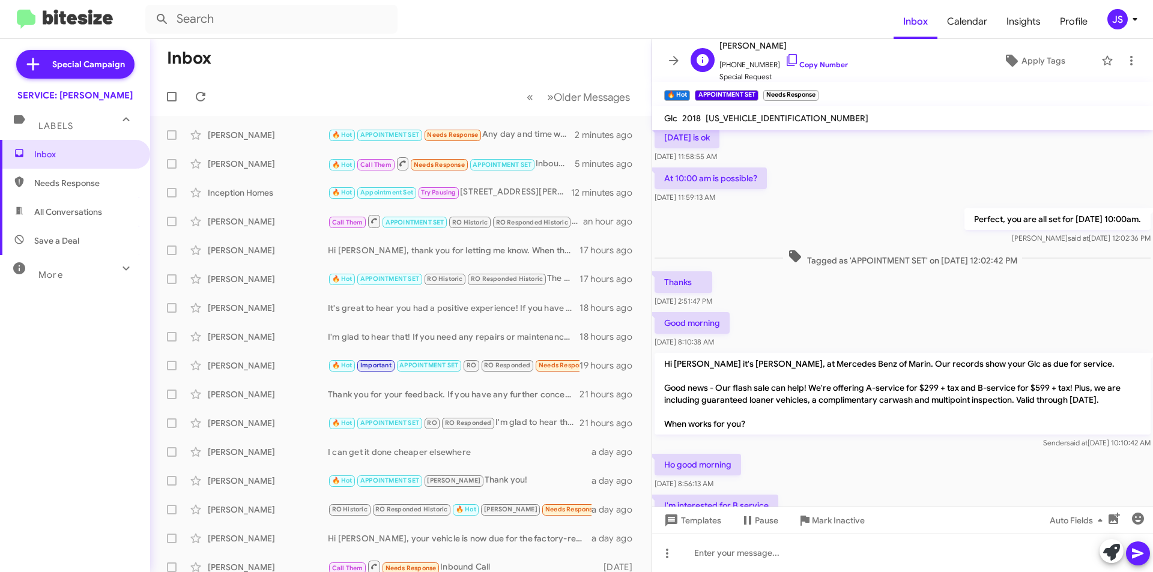
click at [789, 56] on span "+14154992488 Copy Number" at bounding box center [784, 62] width 129 height 18
click at [785, 55] on icon at bounding box center [792, 60] width 14 height 14
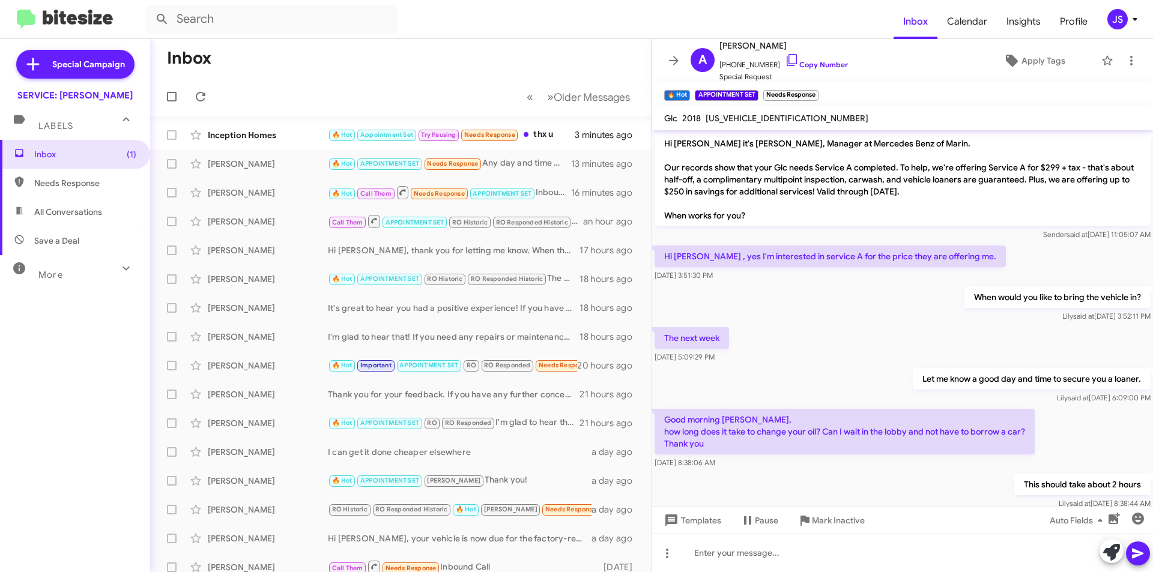
scroll to position [626, 0]
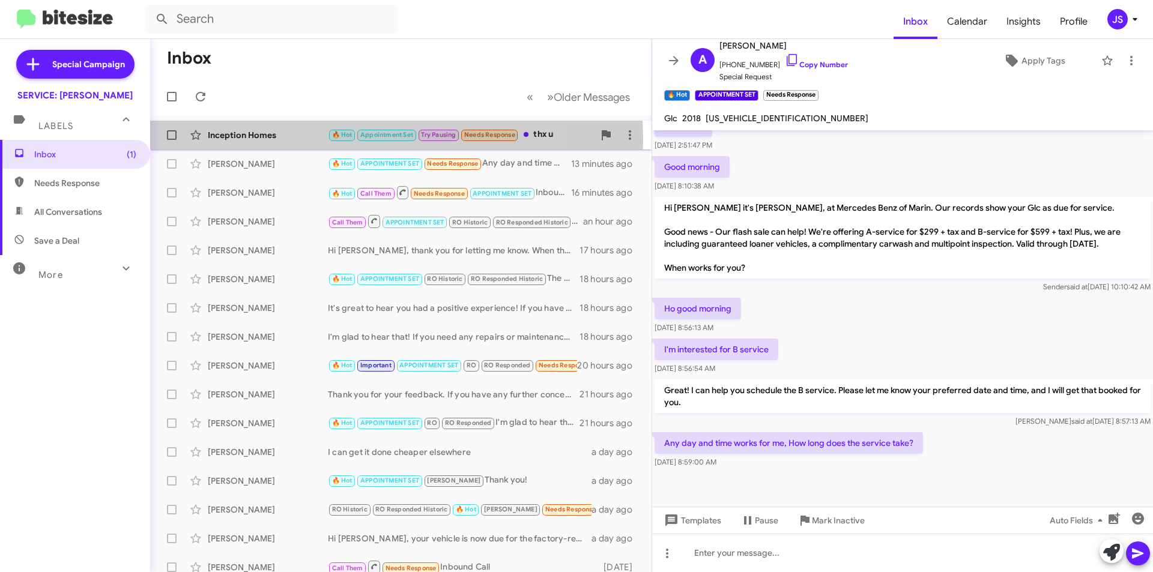
click at [299, 141] on div "Inception Homes" at bounding box center [268, 135] width 120 height 12
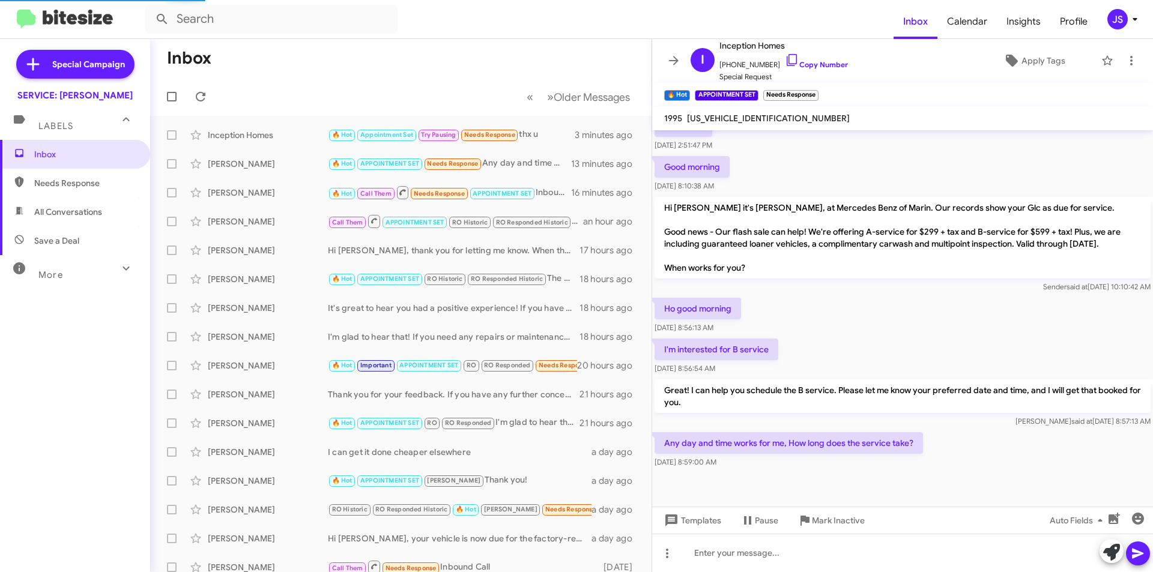
scroll to position [542, 0]
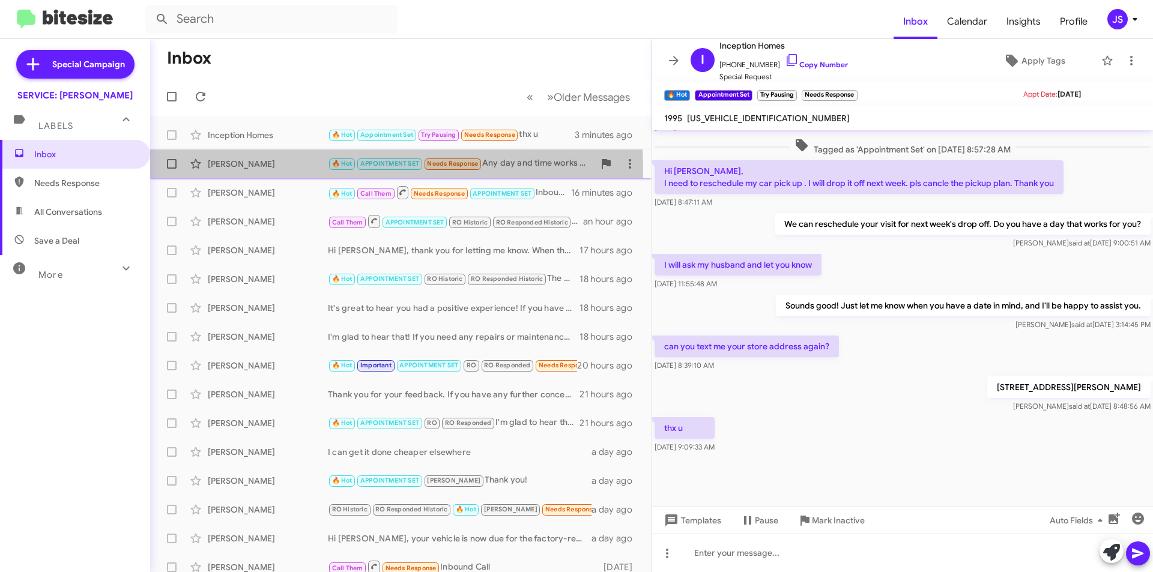
click at [278, 169] on div "Alicia Villacis" at bounding box center [268, 164] width 120 height 12
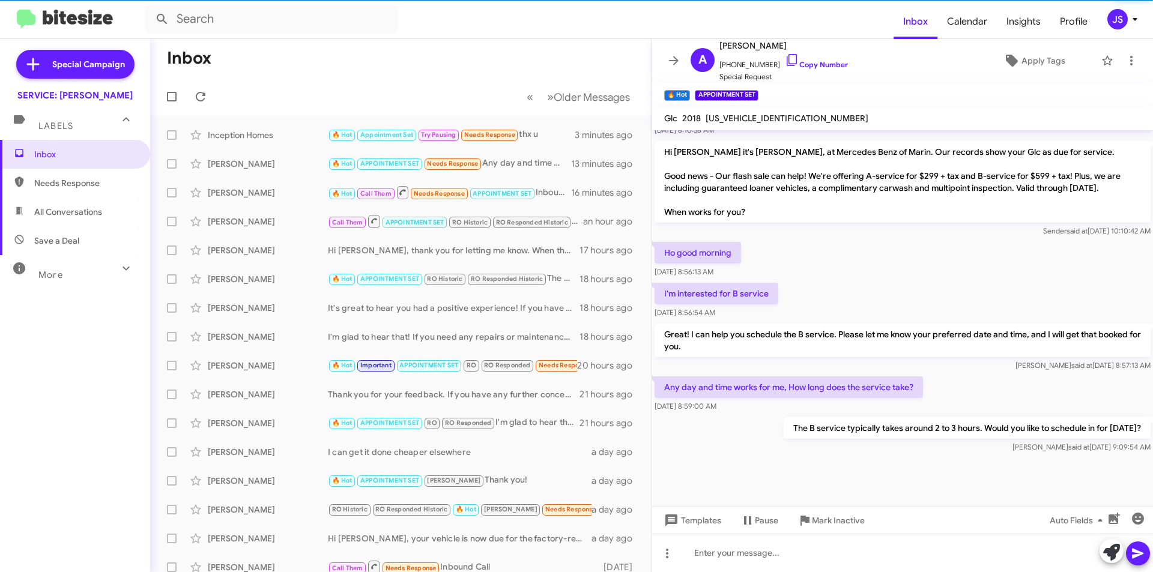
scroll to position [694, 0]
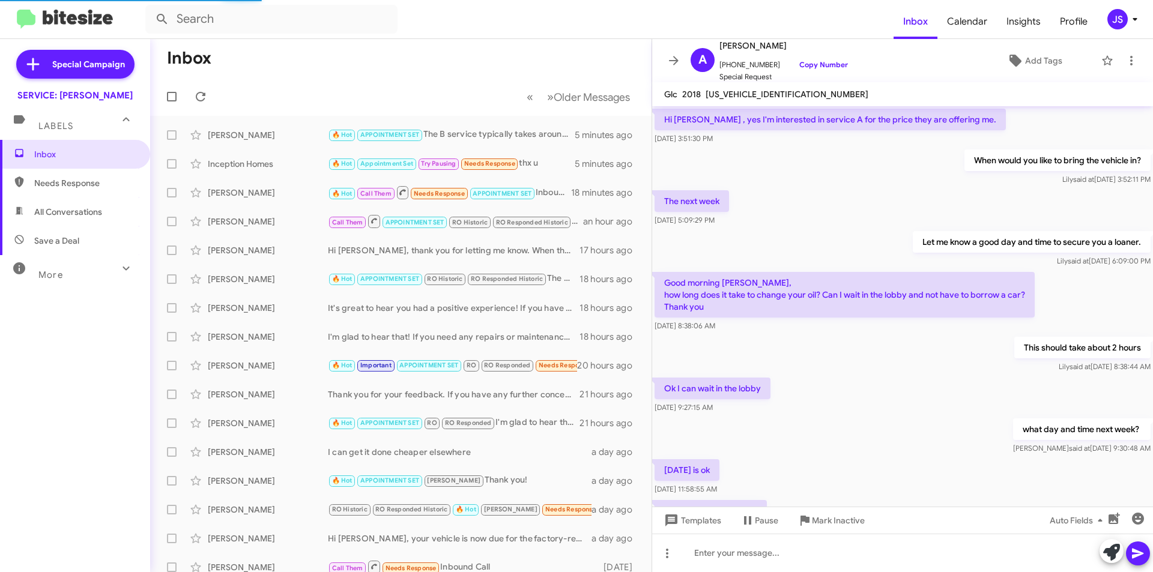
scroll to position [554, 0]
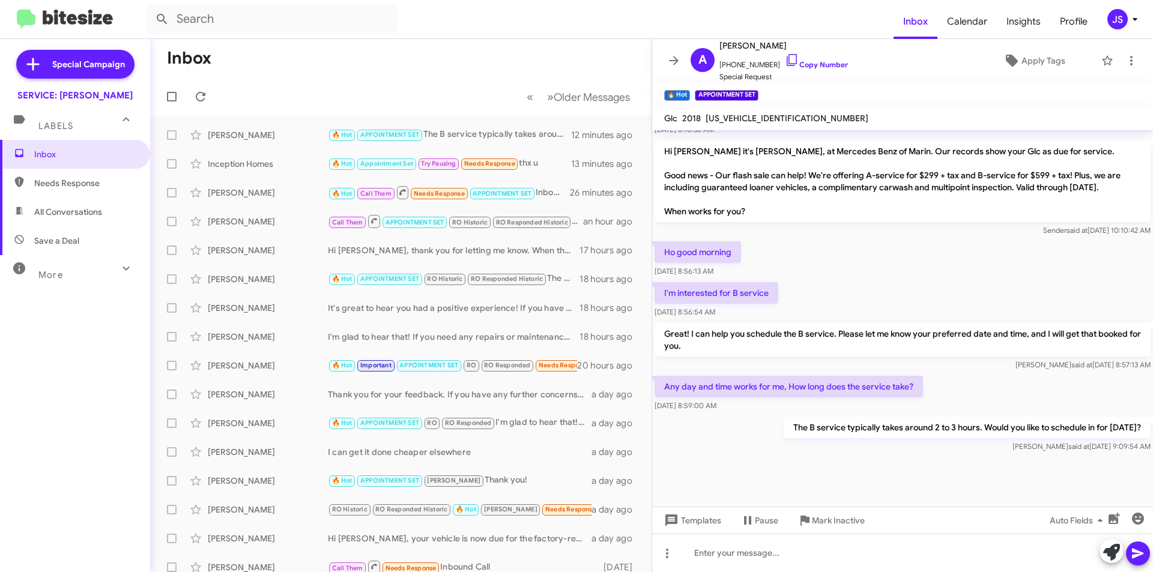
scroll to position [578, 0]
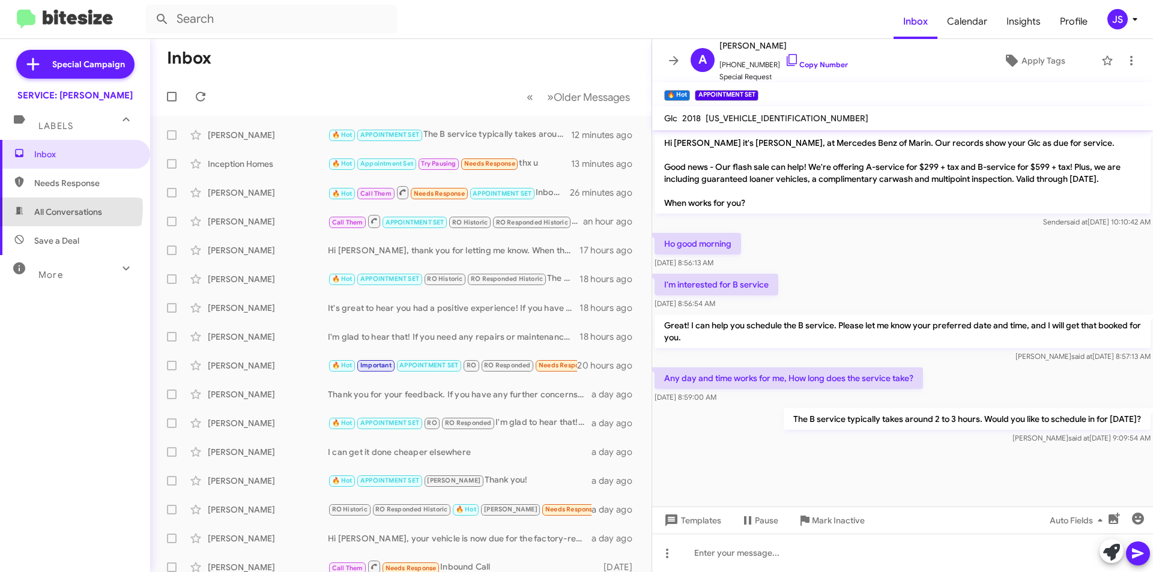
click at [38, 208] on span "All Conversations" at bounding box center [68, 212] width 68 height 12
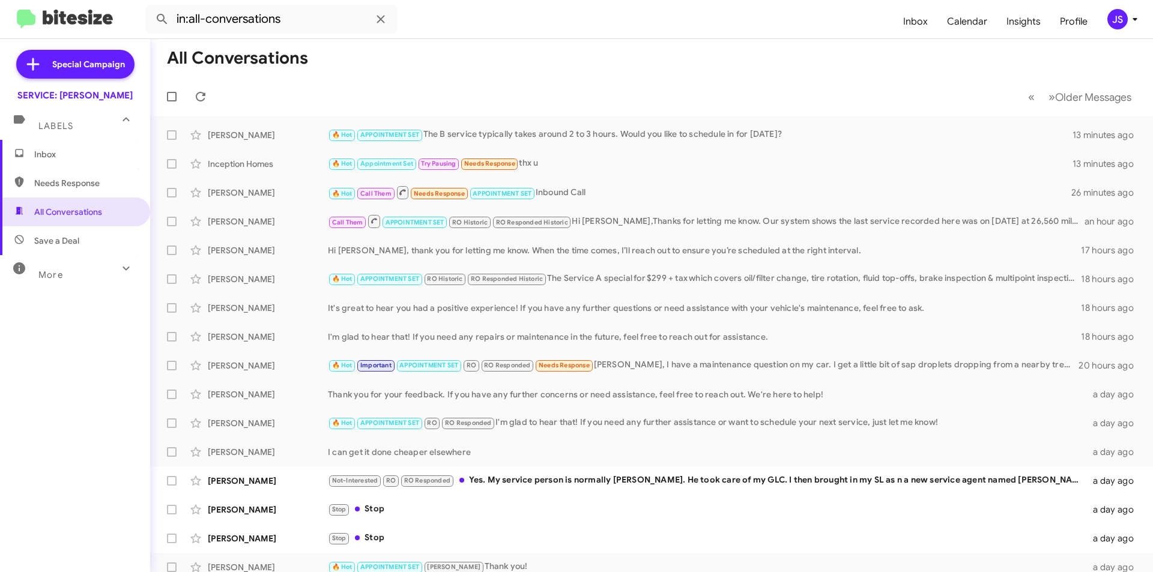
click at [73, 180] on span "Needs Response" at bounding box center [85, 183] width 102 height 12
type input "in:needs-response"
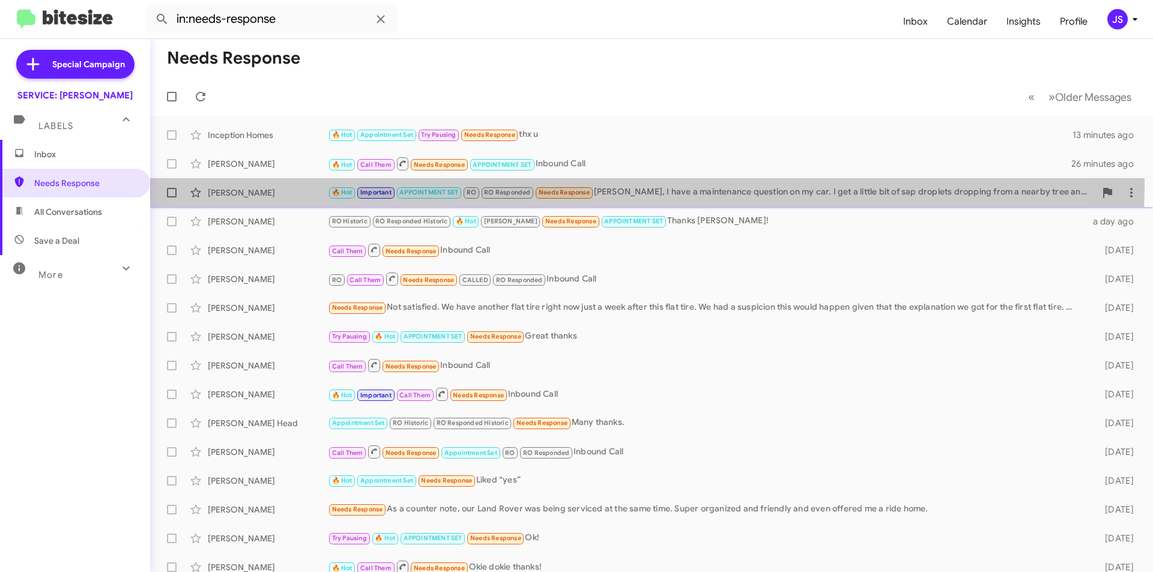
click at [582, 185] on div "Charlie Allen 🔥 Hot Important APPOINTMENT SET RO RO Responded Needs Response Om…" at bounding box center [652, 193] width 984 height 24
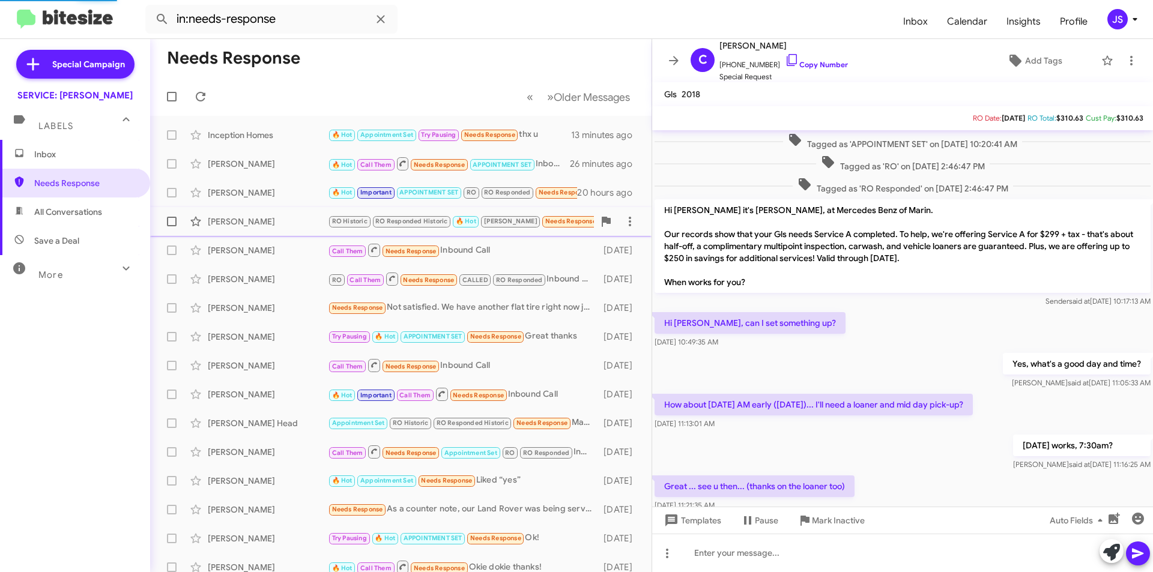
scroll to position [636, 0]
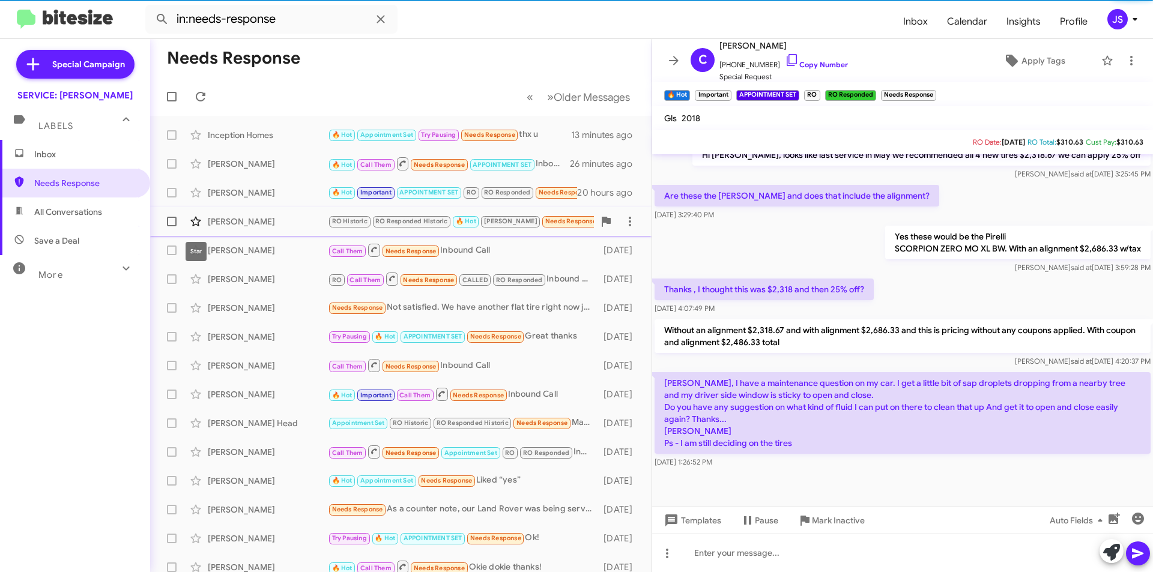
click at [202, 219] on icon at bounding box center [196, 221] width 14 height 14
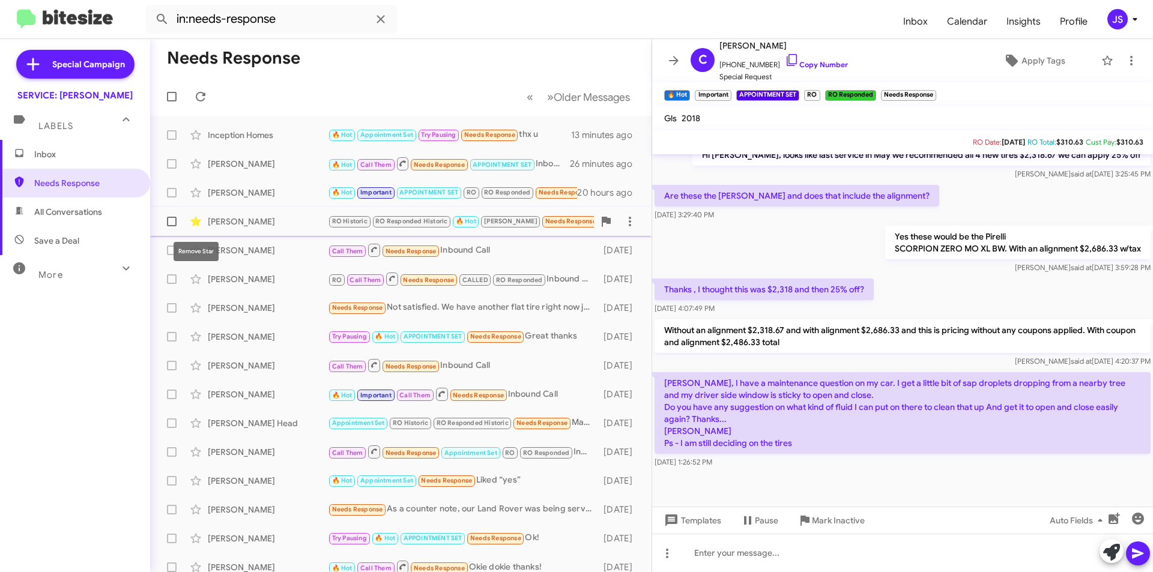
click at [196, 218] on icon at bounding box center [195, 222] width 10 height 10
click at [295, 222] on div "[PERSON_NAME]" at bounding box center [268, 222] width 120 height 12
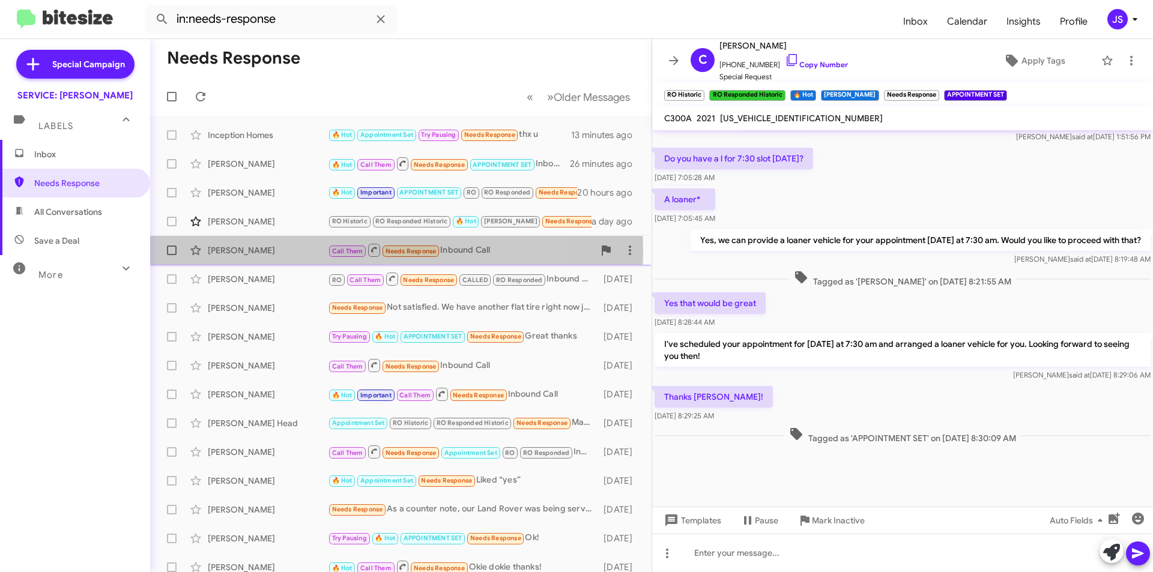
click at [302, 251] on div "[PERSON_NAME]" at bounding box center [268, 250] width 120 height 12
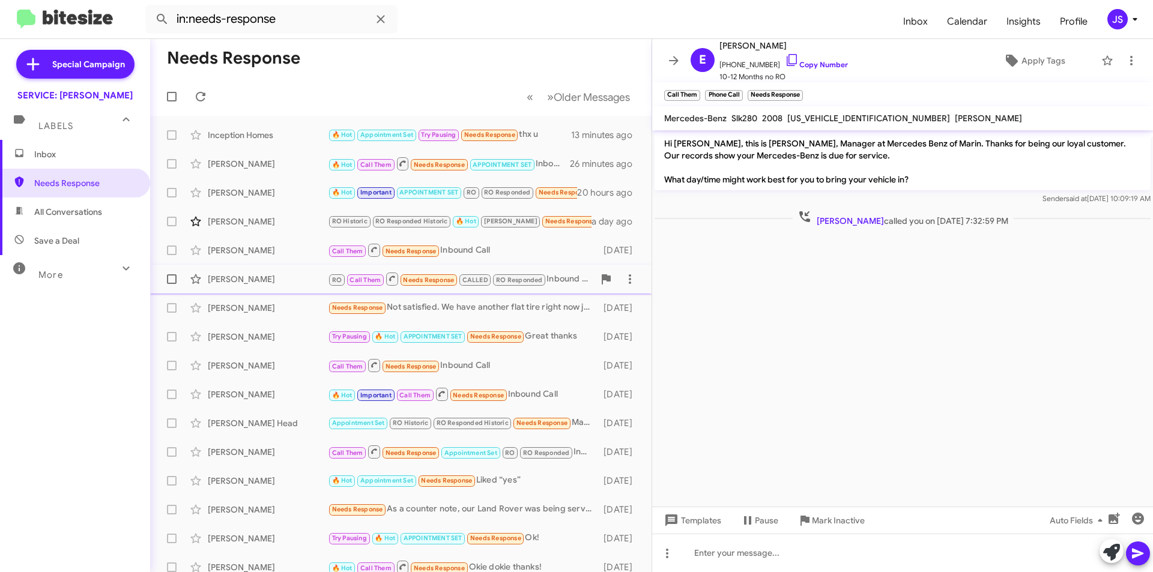
click at [291, 281] on div "[PERSON_NAME]" at bounding box center [268, 279] width 120 height 12
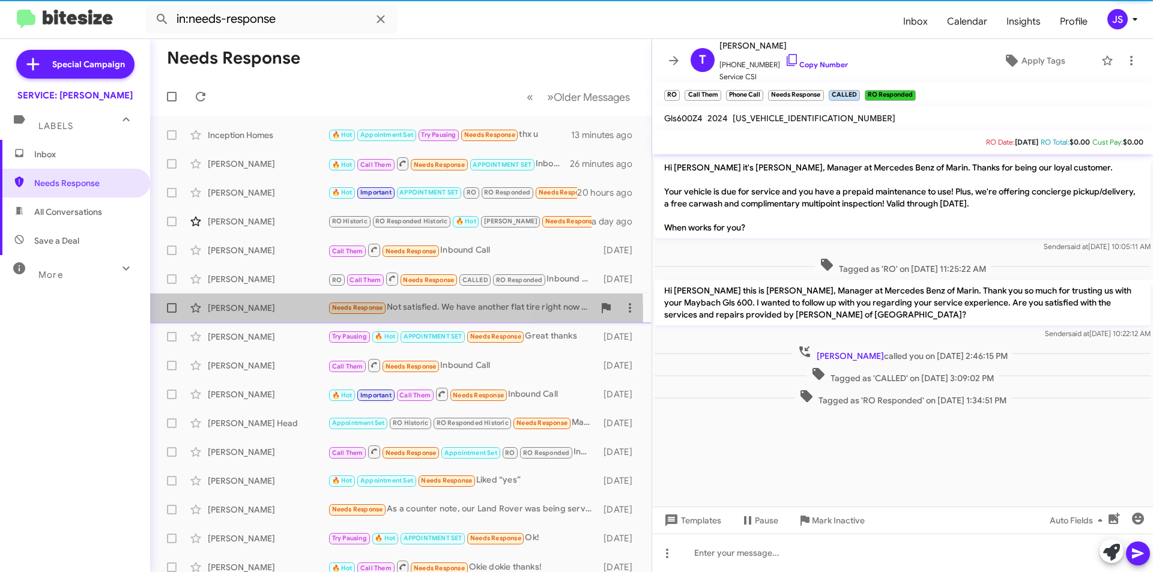
click at [283, 312] on div "[PERSON_NAME]" at bounding box center [268, 308] width 120 height 12
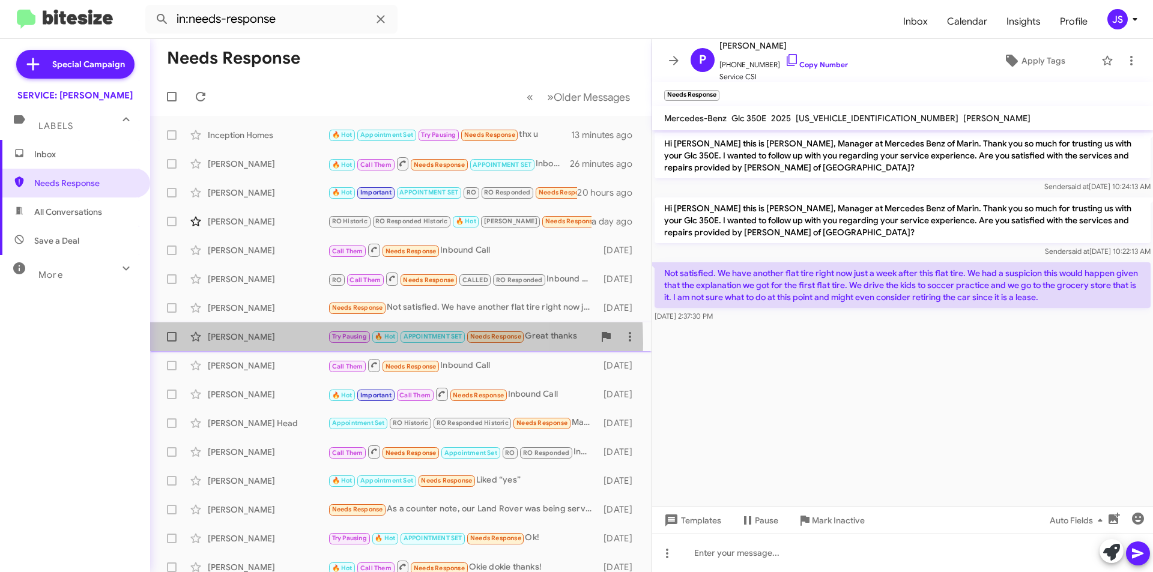
click at [291, 344] on div "Arash Zandieh Try Pausing 🔥 Hot APPOINTMENT SET Needs Response Great thanks 2 d…" at bounding box center [401, 337] width 482 height 24
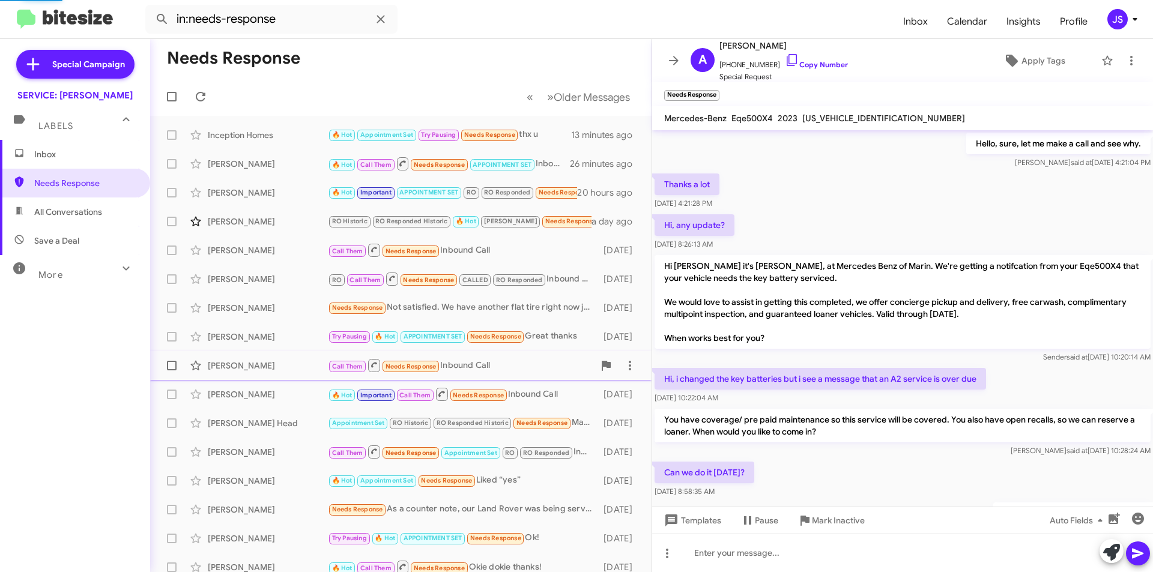
scroll to position [584, 0]
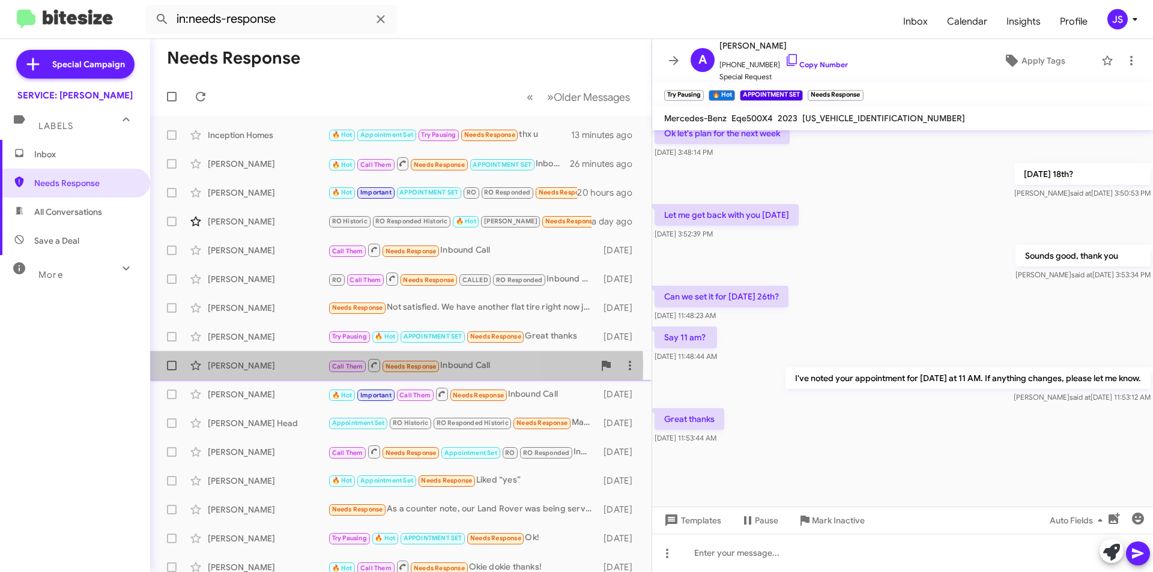
click at [286, 365] on div "[PERSON_NAME]" at bounding box center [268, 366] width 120 height 12
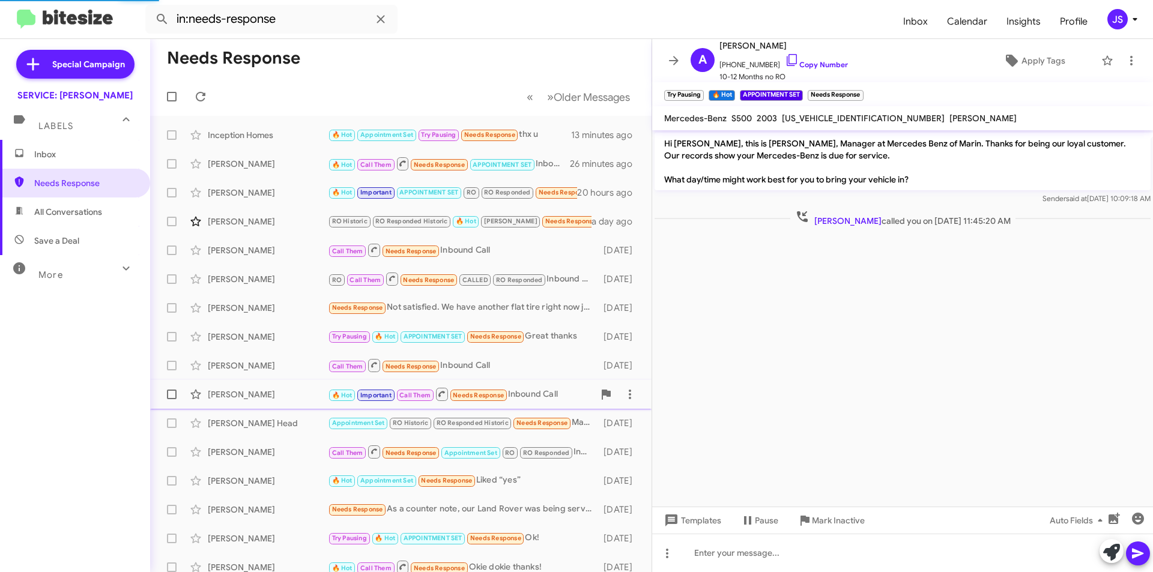
click at [292, 390] on div "[PERSON_NAME]" at bounding box center [268, 395] width 120 height 12
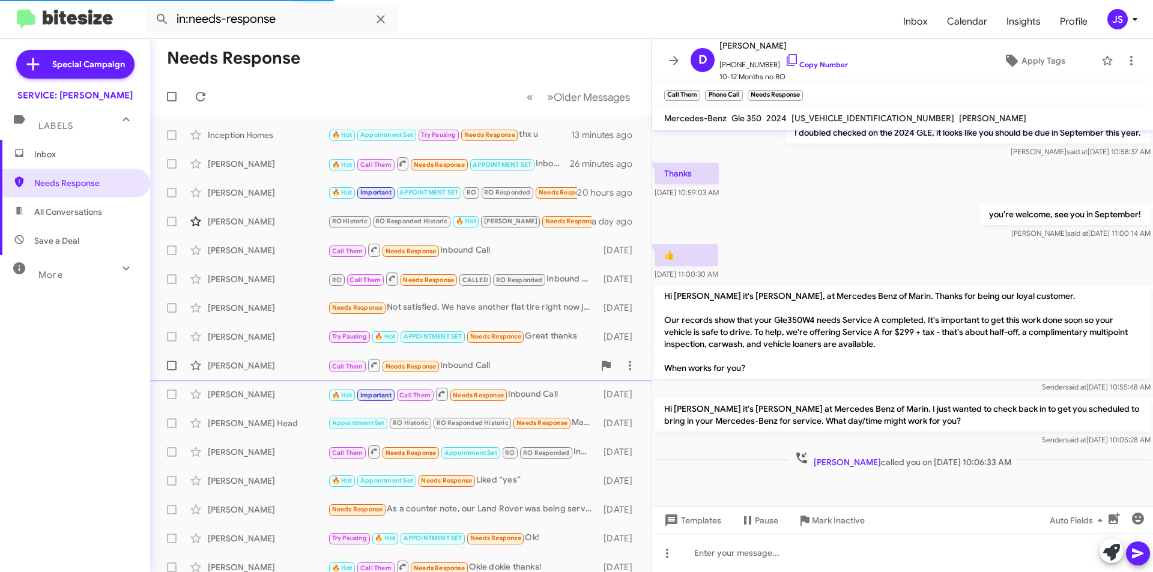
scroll to position [60, 0]
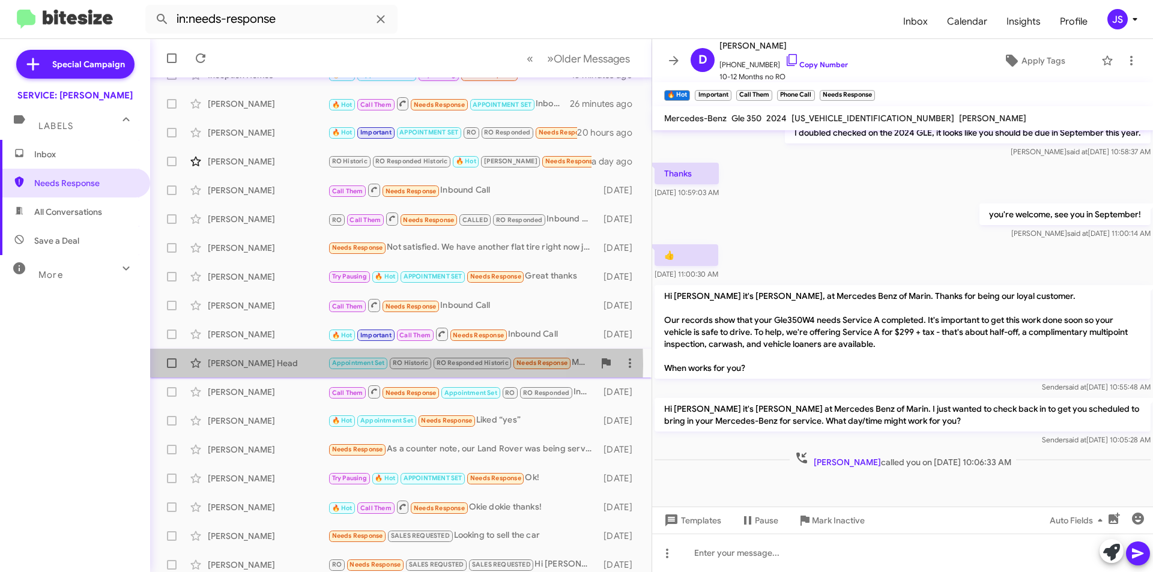
click at [299, 365] on div "Bobbie Head" at bounding box center [268, 363] width 120 height 12
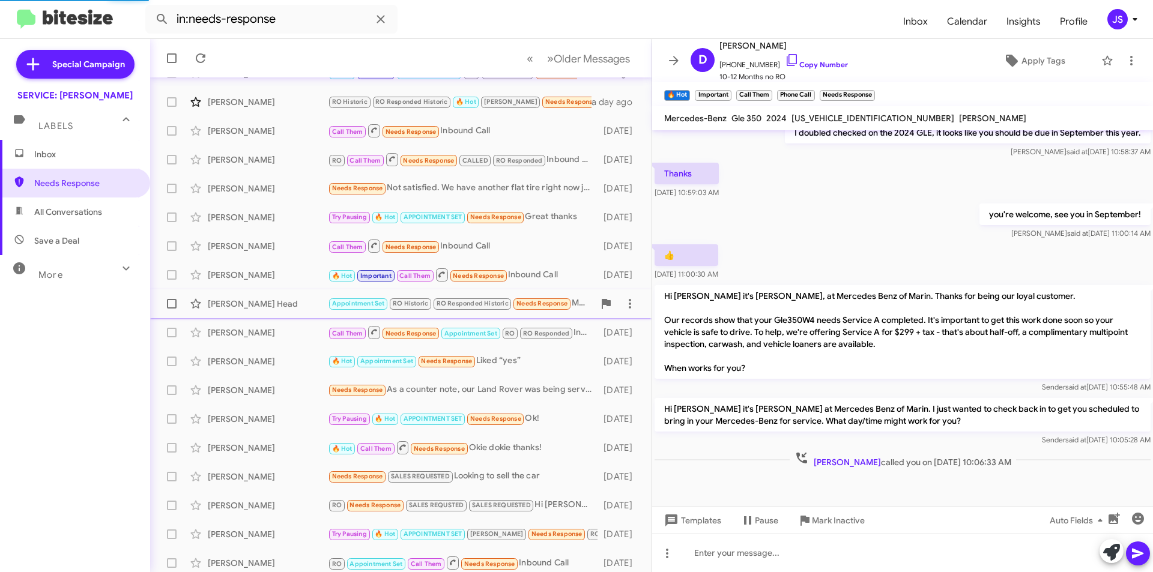
scroll to position [601, 0]
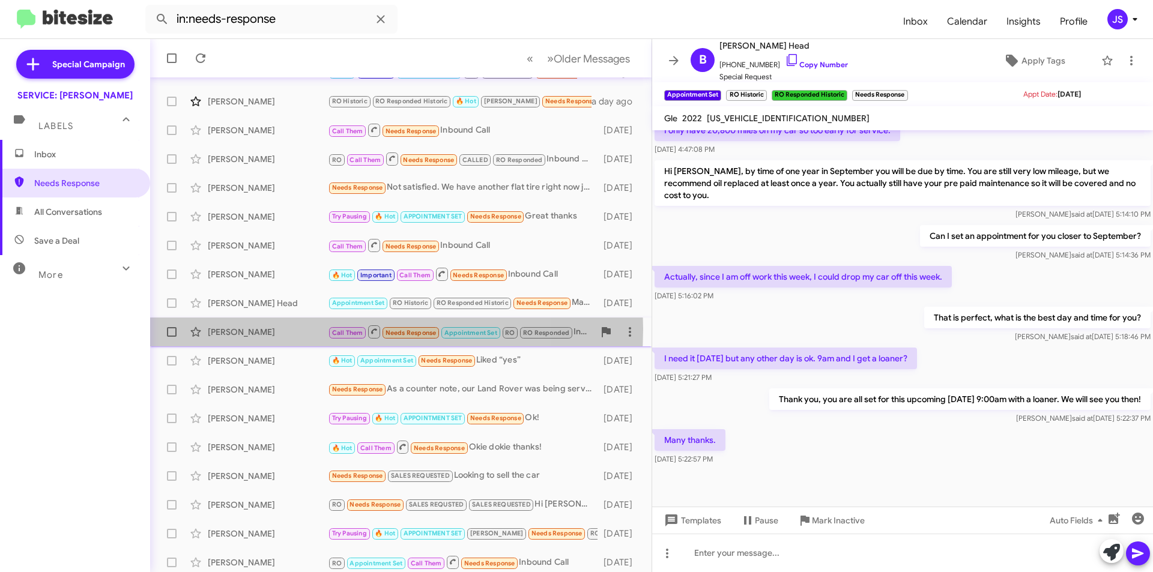
click at [292, 329] on div "Daphne Hooker" at bounding box center [268, 332] width 120 height 12
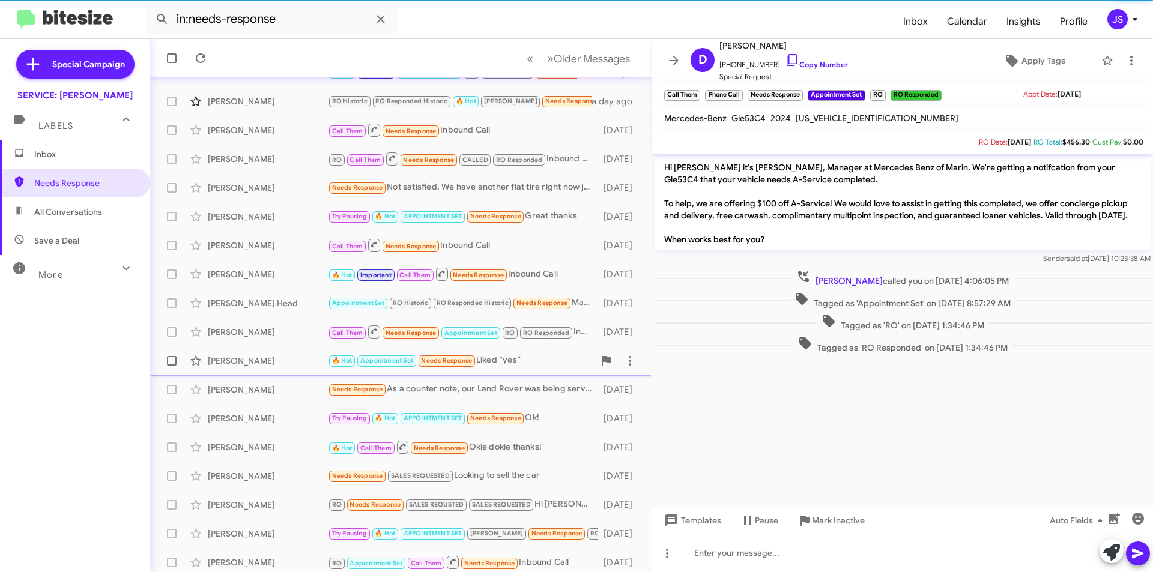
click at [285, 363] on div "Anne Russell" at bounding box center [268, 361] width 120 height 12
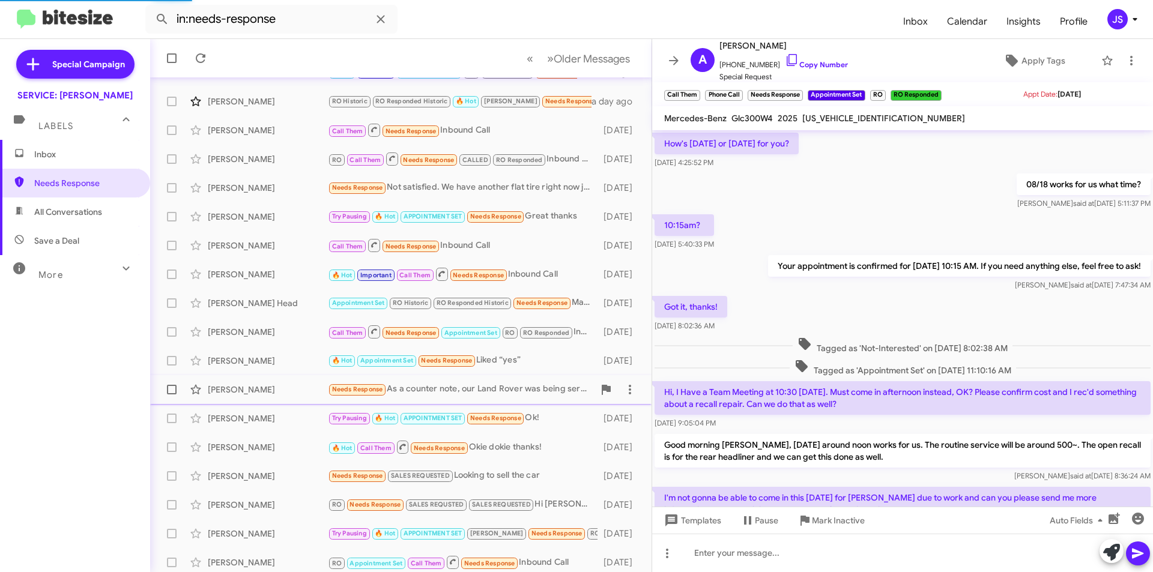
scroll to position [474, 0]
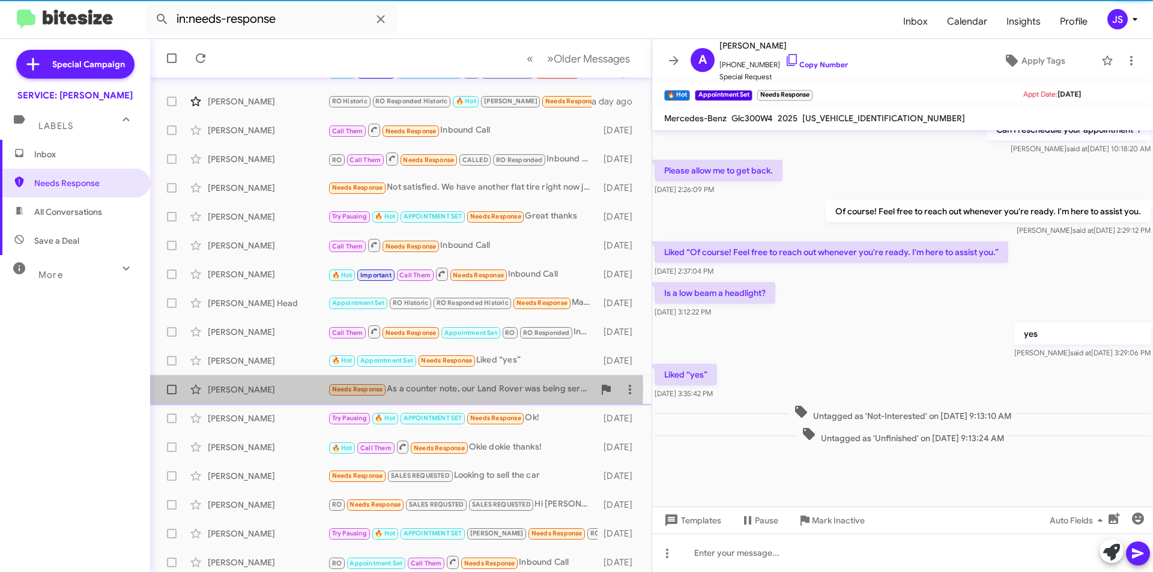
click at [279, 389] on div "Todd Stavish" at bounding box center [268, 390] width 120 height 12
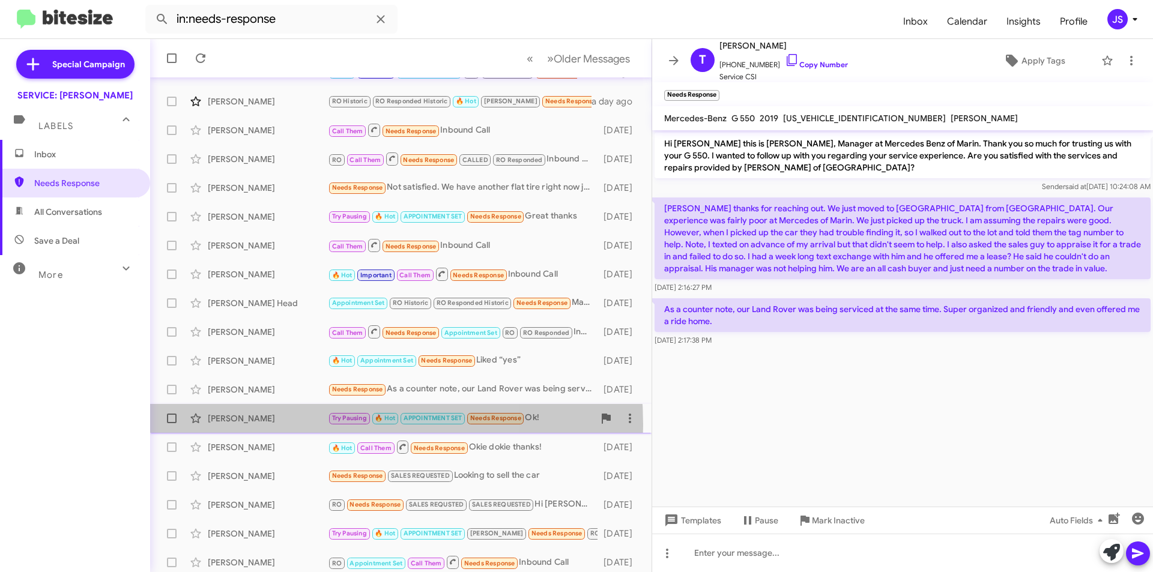
click at [276, 425] on div "Peter Lu Try Pausing 🔥 Hot APPOINTMENT SET Needs Response Ok! 3 days ago" at bounding box center [401, 419] width 482 height 24
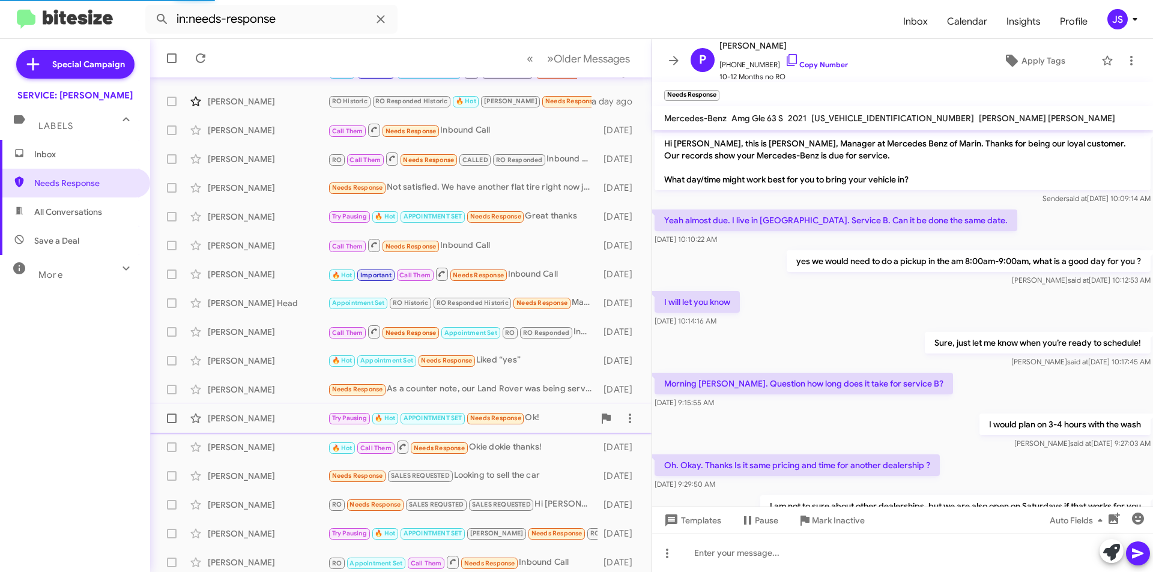
scroll to position [454, 0]
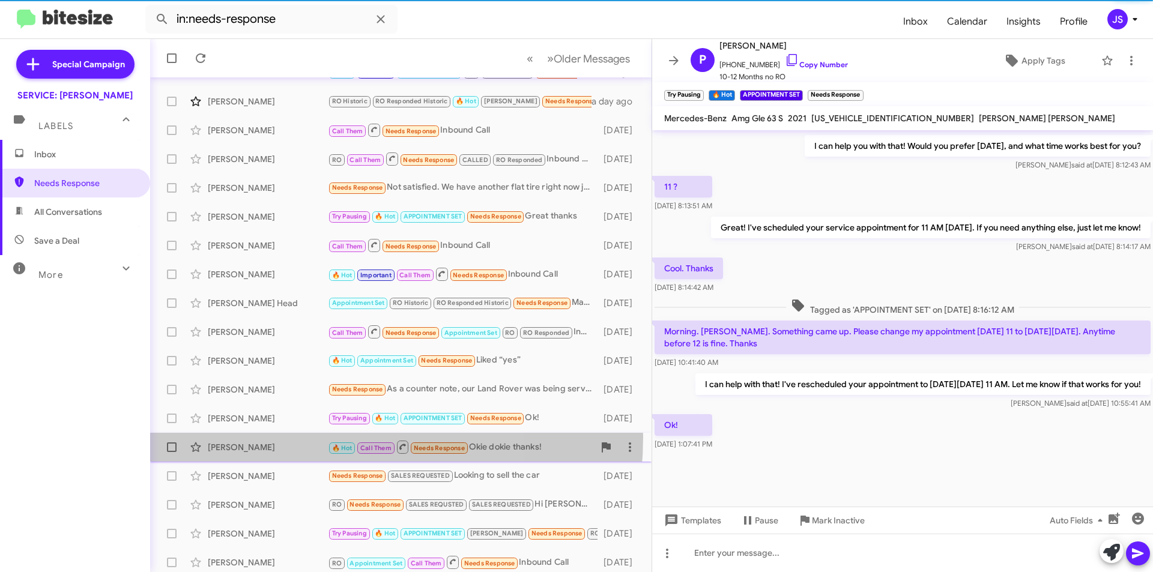
click at [278, 437] on div "Shivani Grover 🔥 Hot Call Them Needs Response Okie dokie thanks! 3 days ago" at bounding box center [401, 448] width 482 height 24
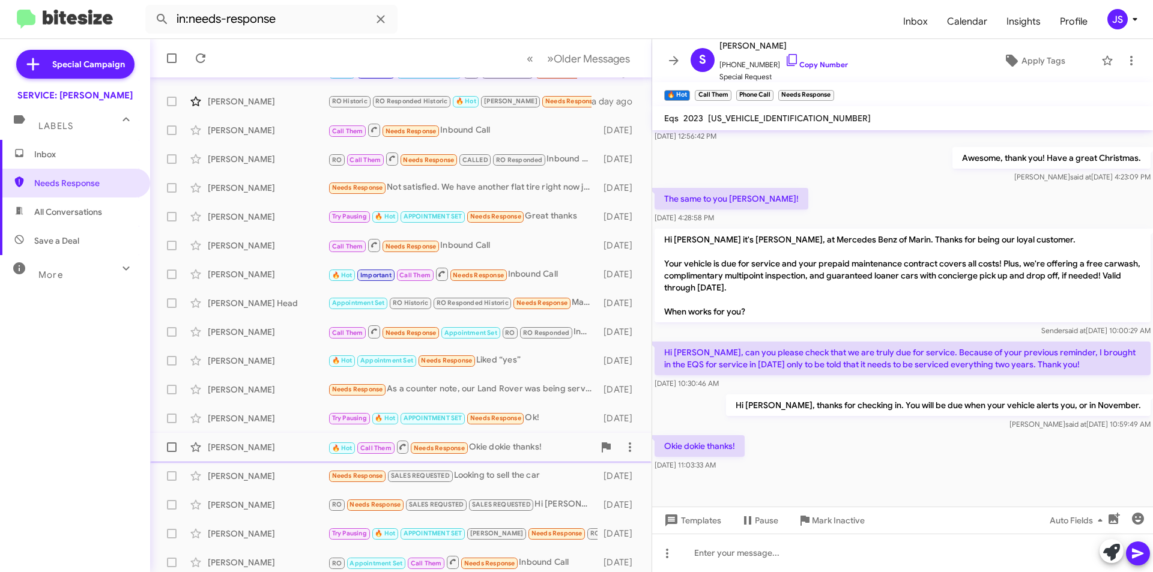
scroll to position [125, 0]
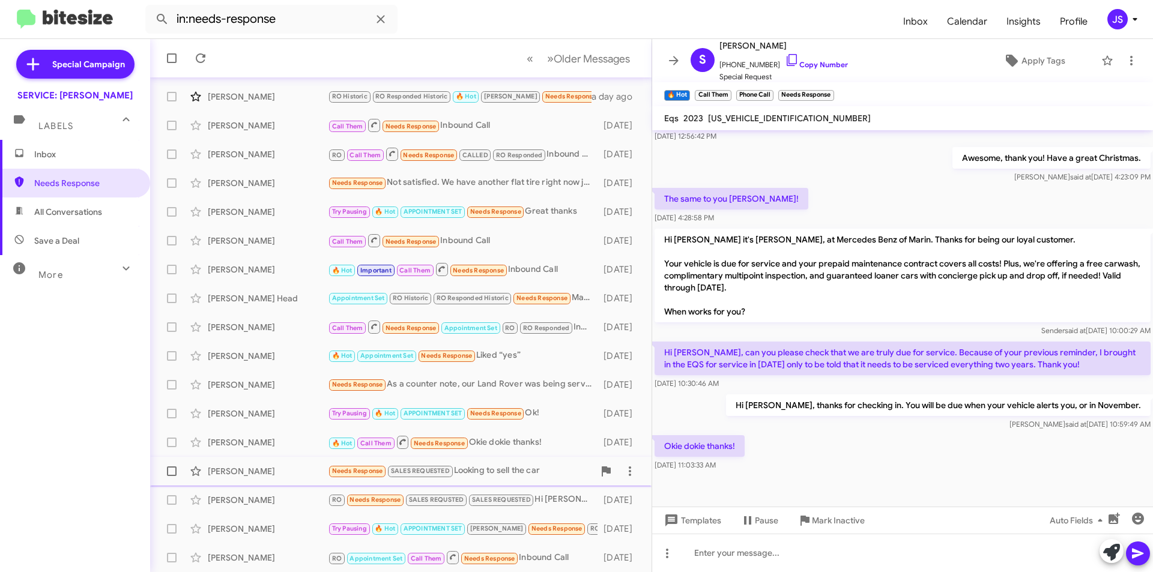
click at [282, 465] on div "Aaron Aiken Needs Response SALES REQUESTED Looking to sell the car 3 days ago" at bounding box center [401, 472] width 482 height 24
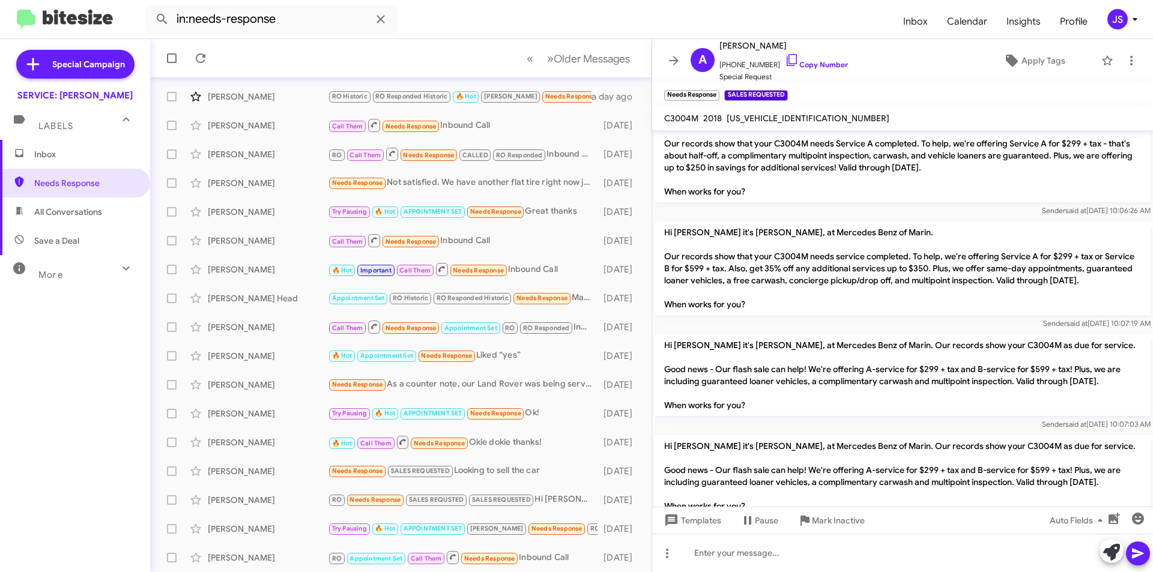
scroll to position [1219, 0]
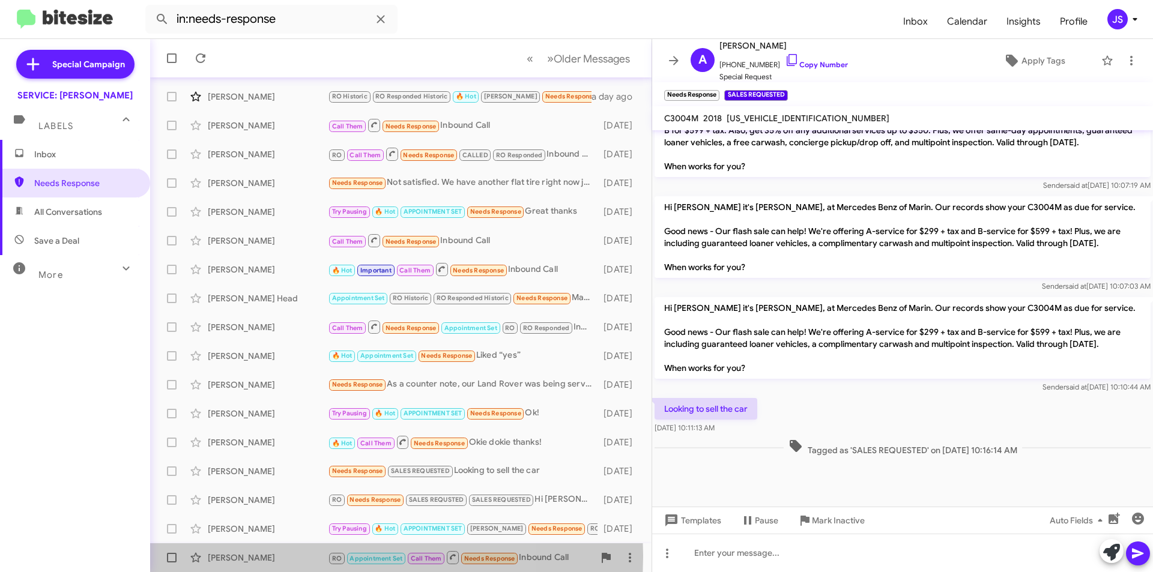
click at [285, 556] on div "Charlotte Raible" at bounding box center [268, 558] width 120 height 12
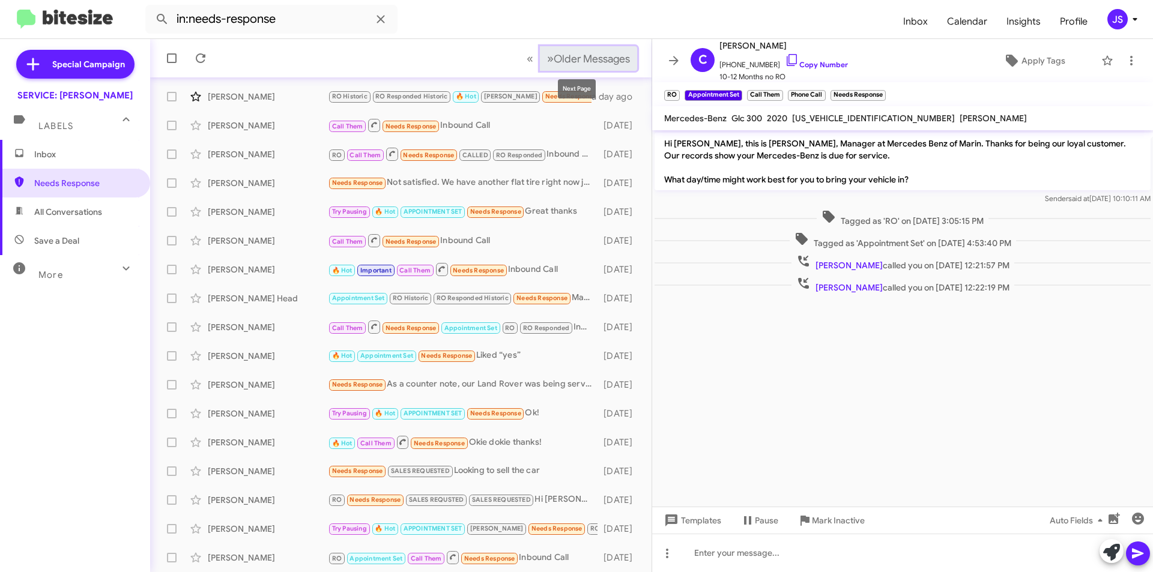
click at [581, 60] on span "Older Messages" at bounding box center [592, 58] width 76 height 13
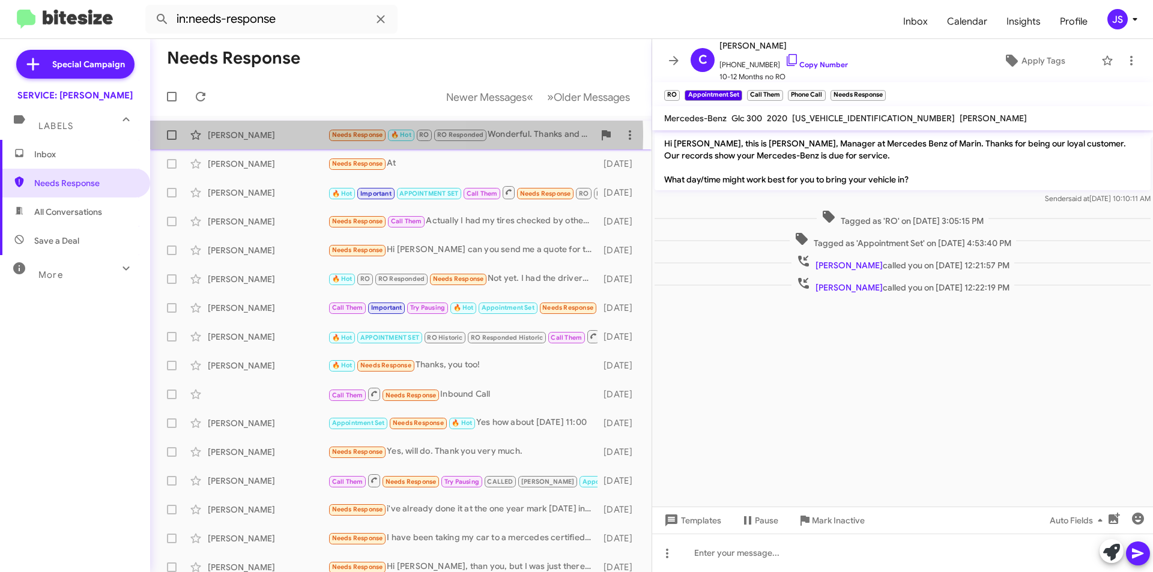
click at [326, 136] on div "Katherine Rabbe" at bounding box center [268, 135] width 120 height 12
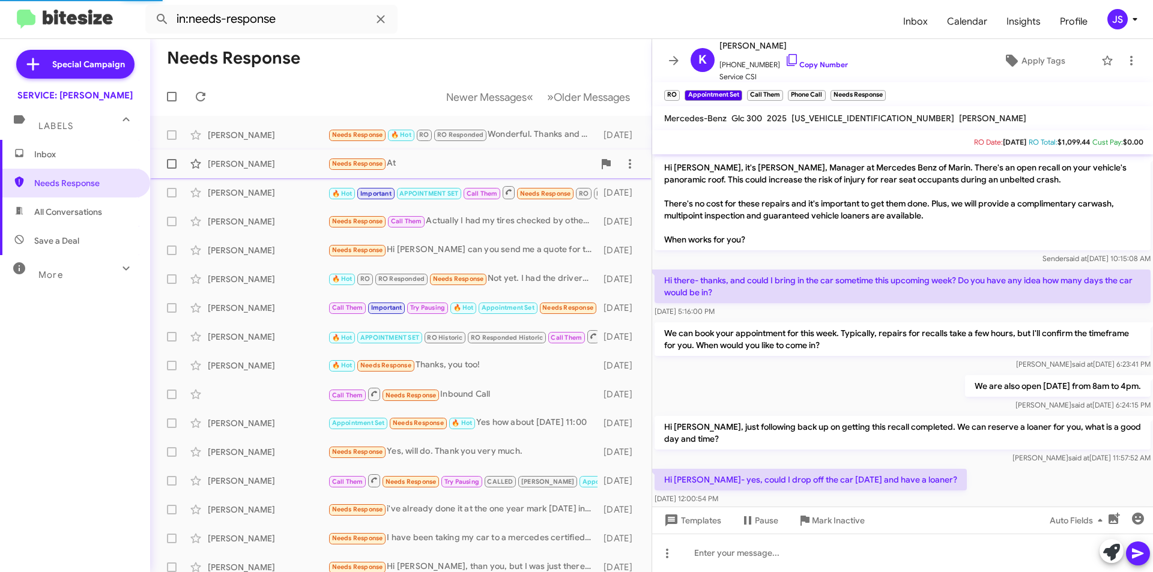
scroll to position [256, 0]
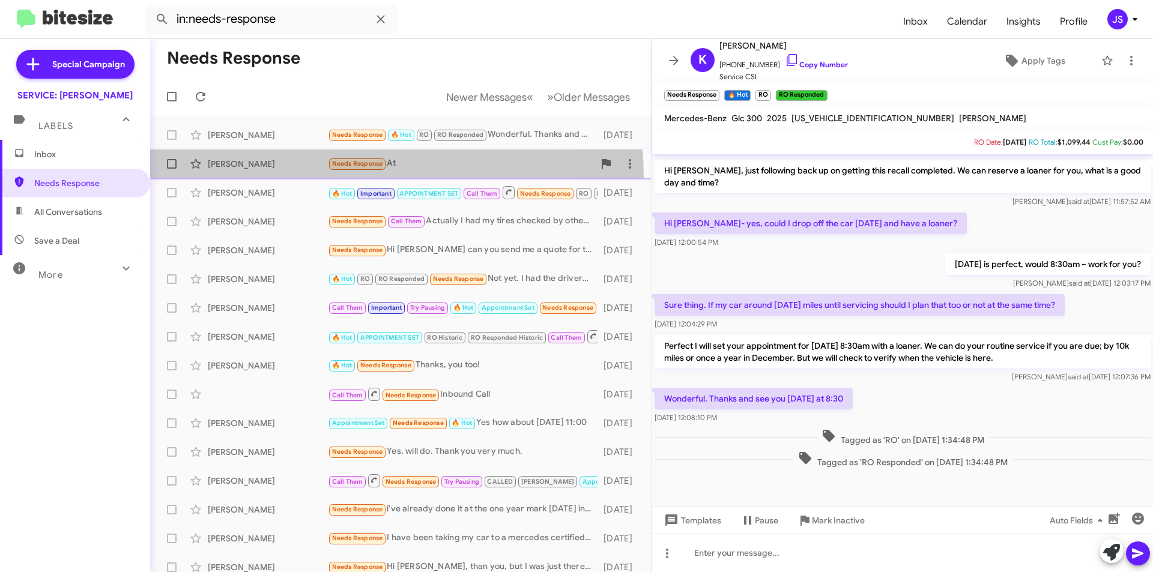
click at [303, 178] on span "Joel Renbaum Needs Response At 5 days ago" at bounding box center [401, 164] width 502 height 29
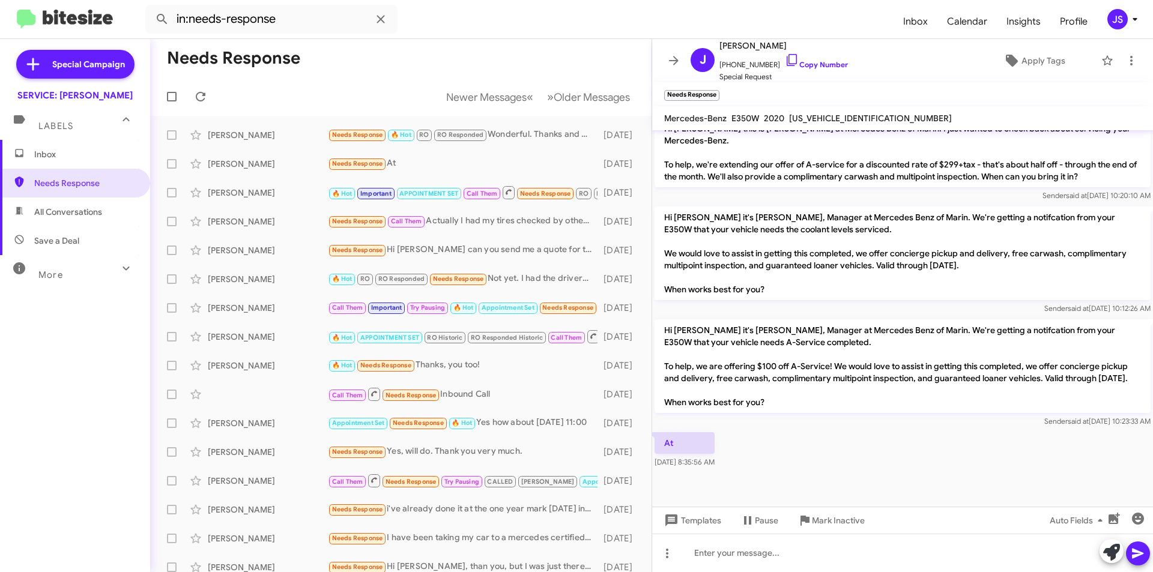
scroll to position [614, 0]
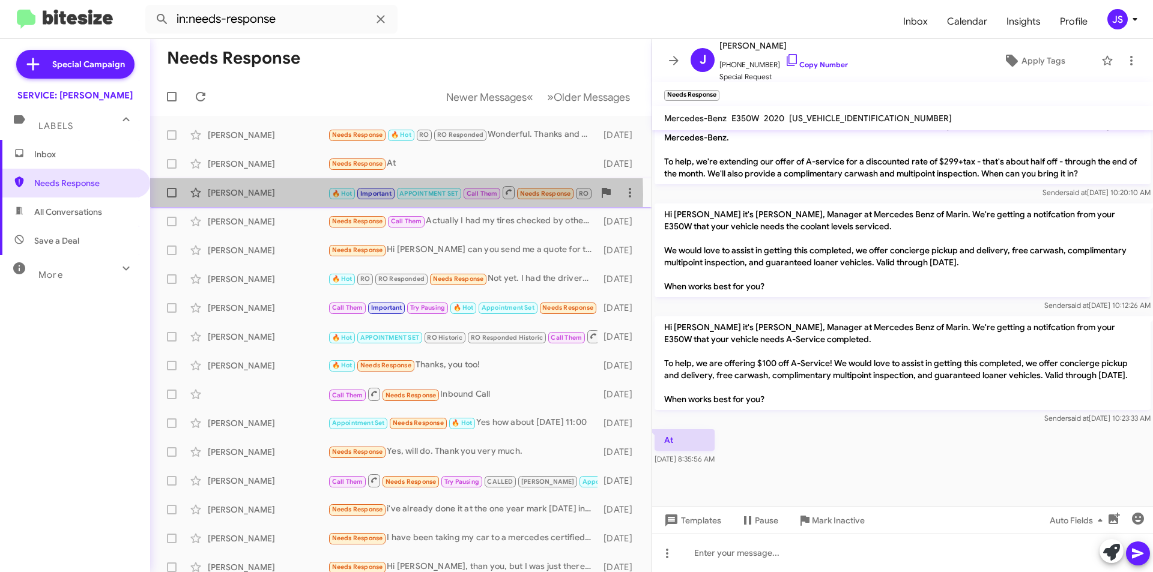
click at [291, 195] on div "Shahrzad Hamidi" at bounding box center [268, 193] width 120 height 12
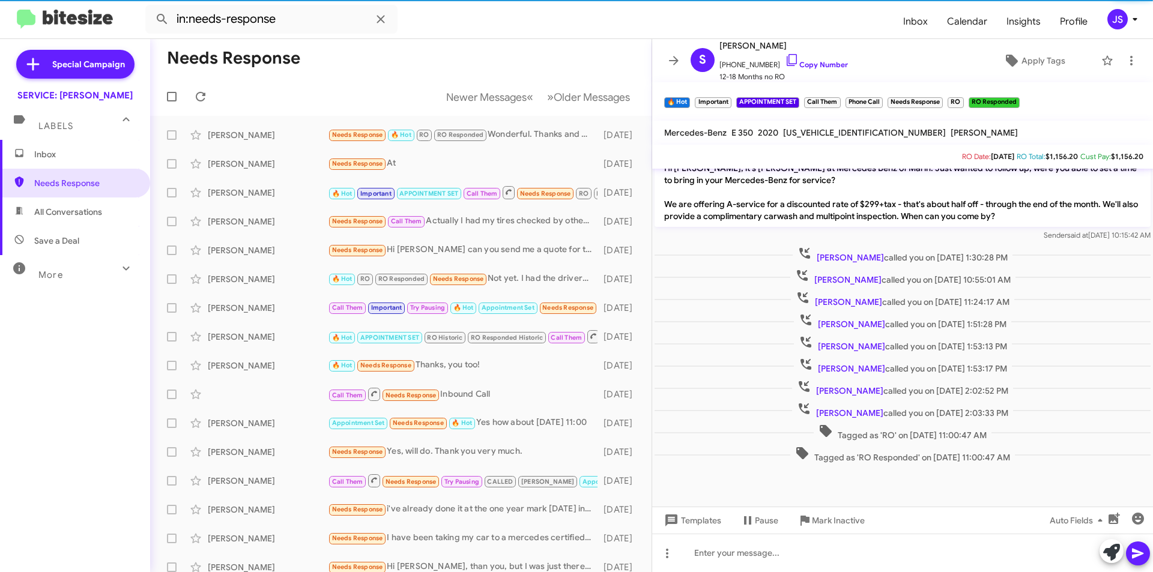
scroll to position [939, 0]
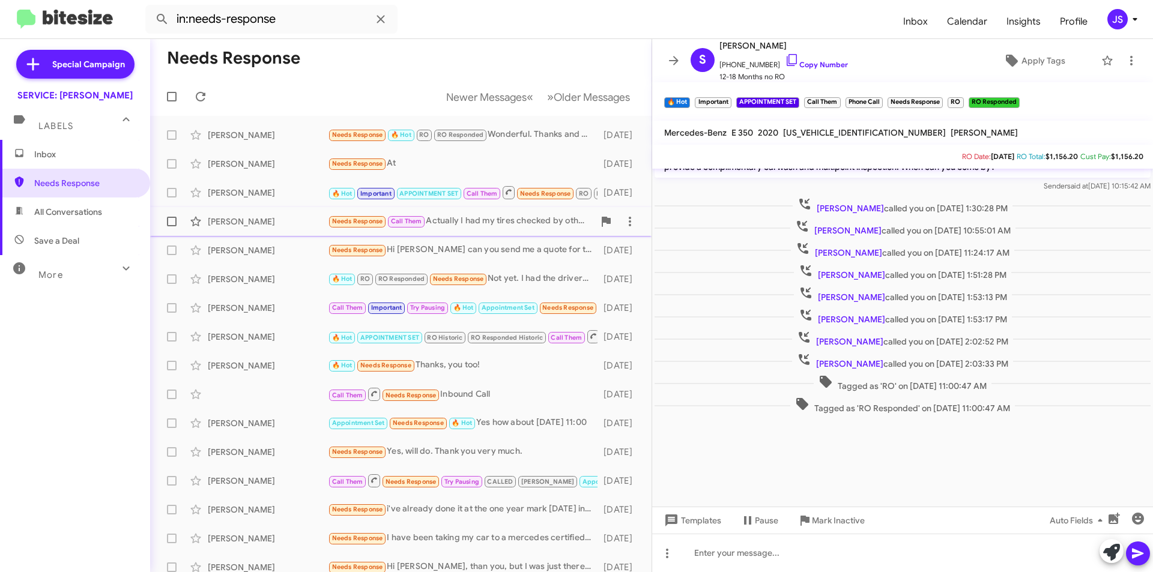
click at [264, 220] on div "Sue Yakubek" at bounding box center [268, 222] width 120 height 12
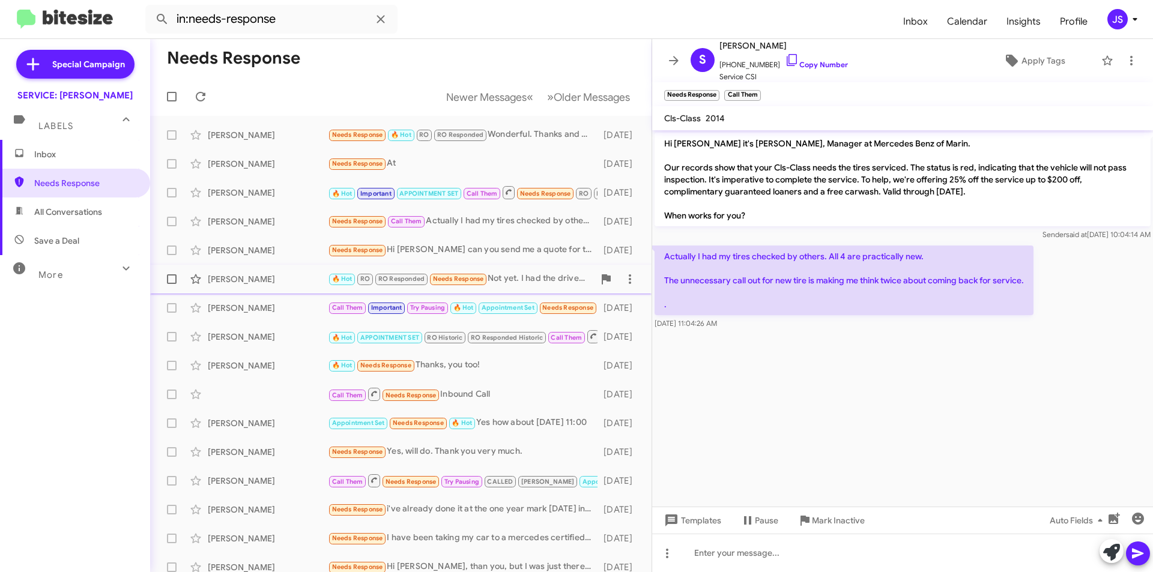
click at [300, 289] on div "Jeff Johnson 🔥 Hot RO RO Responded Needs Response Not yet. I had the drivers do…" at bounding box center [401, 279] width 482 height 24
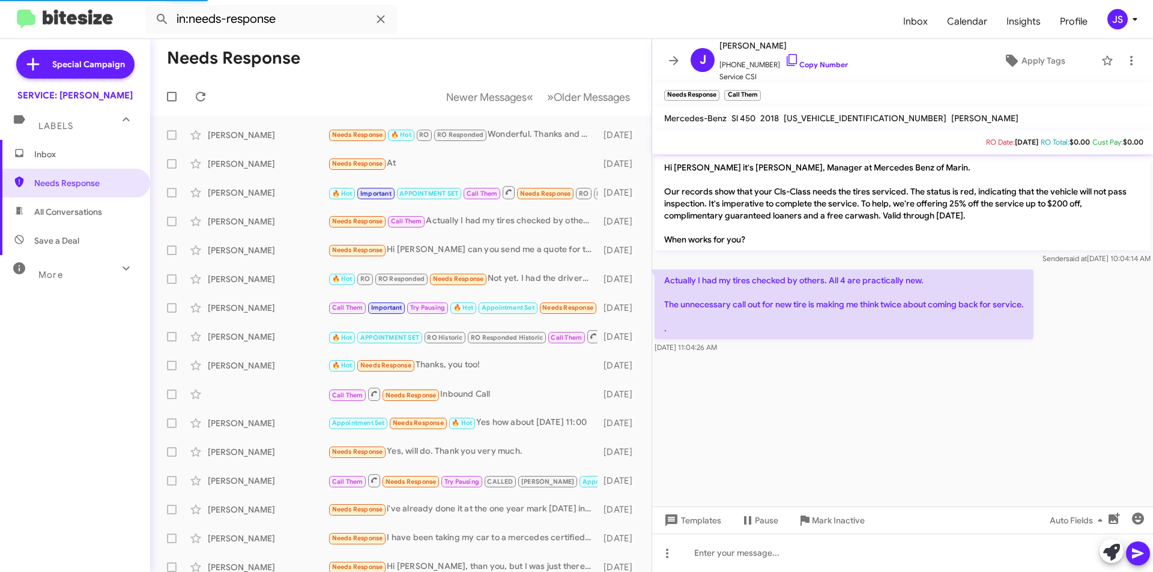
scroll to position [105, 0]
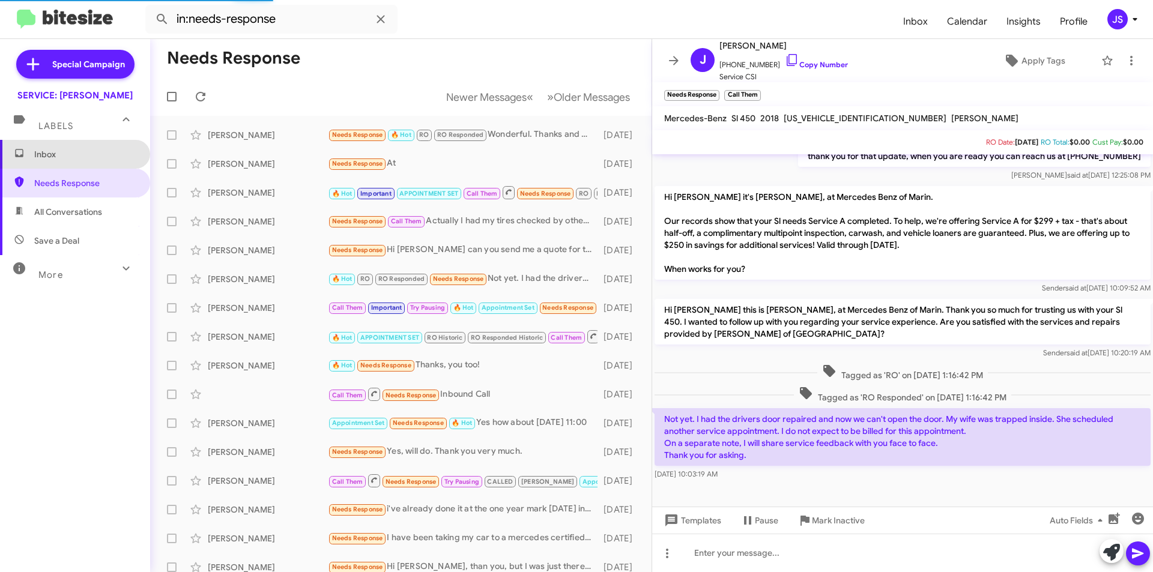
click at [86, 160] on span "Inbox" at bounding box center [85, 154] width 102 height 12
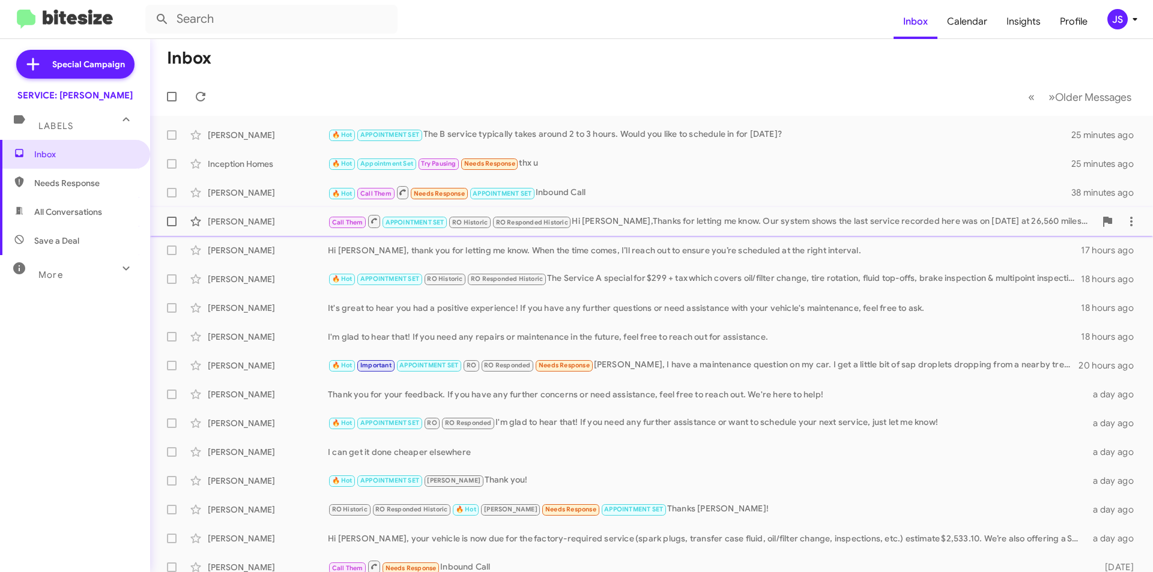
click at [930, 231] on div "[PERSON_NAME] Call Them APPOINTMENT SET RO Historic RO Responded Historic Hi [P…" at bounding box center [652, 222] width 984 height 24
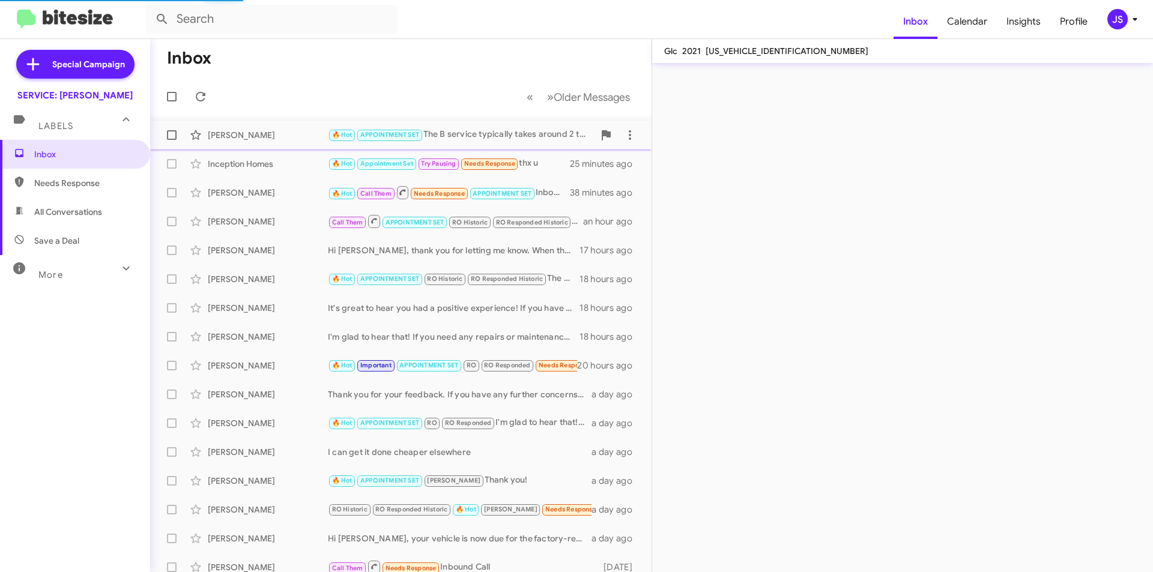
click at [544, 141] on div "🔥 Hot APPOINTMENT SET The B service typically takes around 2 to 3 hours. Would …" at bounding box center [461, 135] width 266 height 14
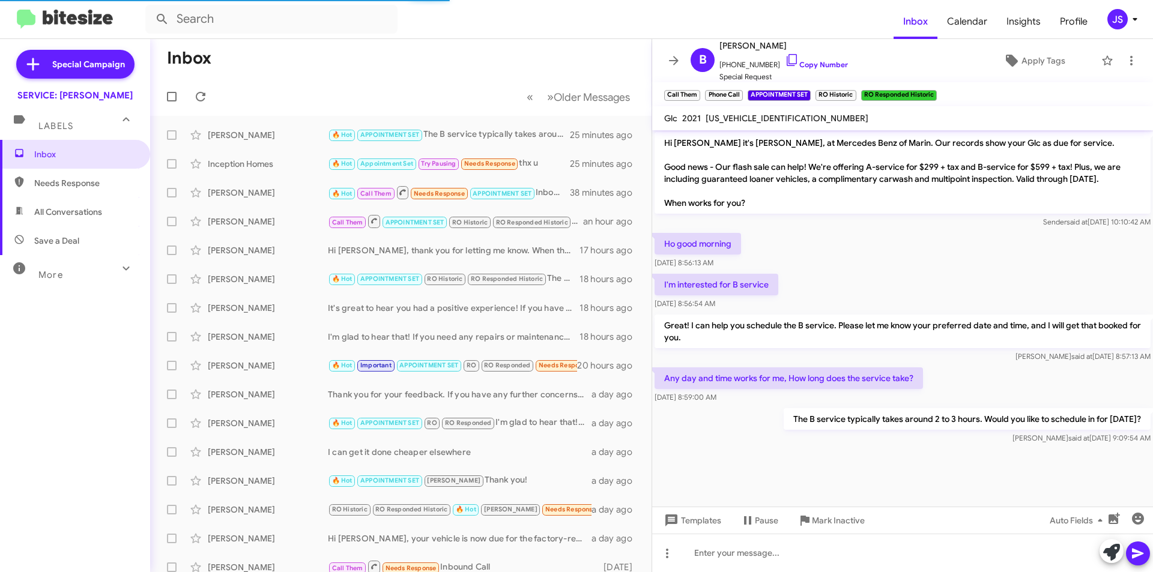
scroll to position [856, 0]
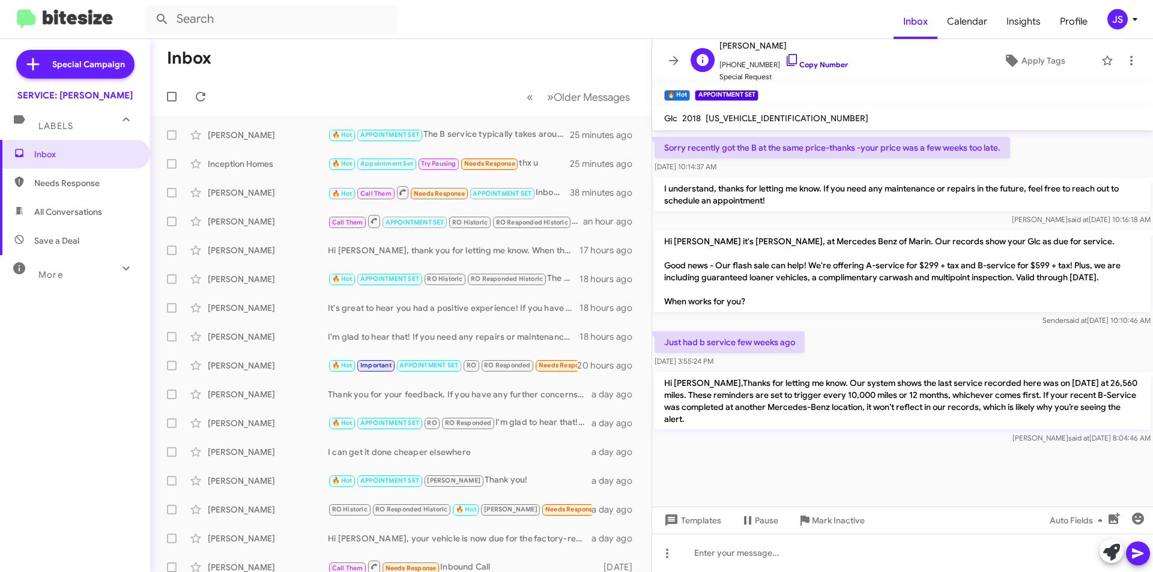
click at [785, 60] on icon at bounding box center [792, 60] width 14 height 14
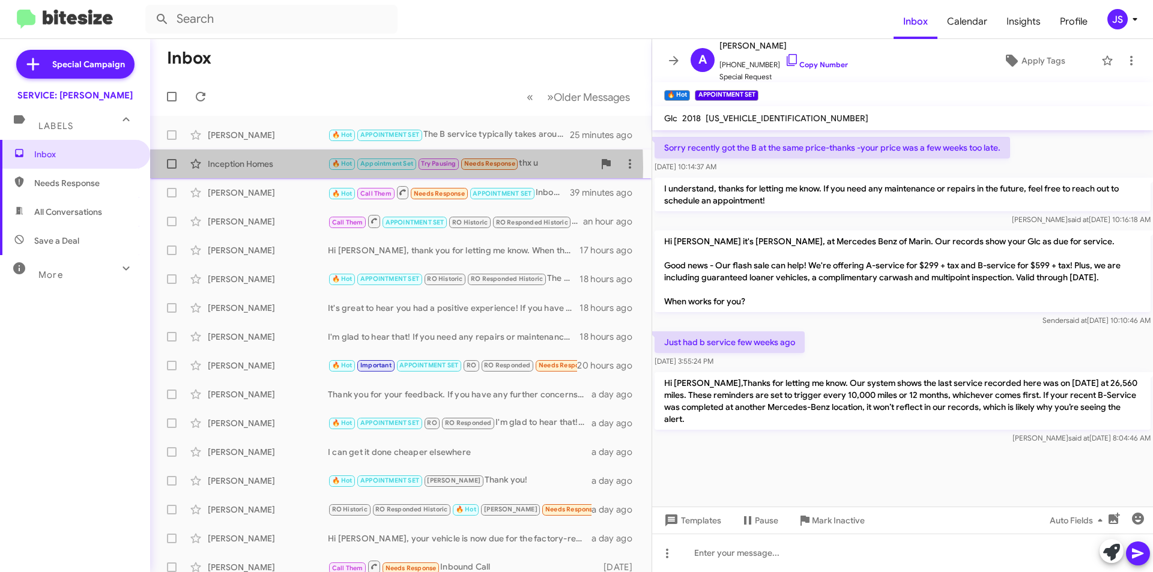
click at [296, 168] on div "Inception Homes" at bounding box center [268, 164] width 120 height 12
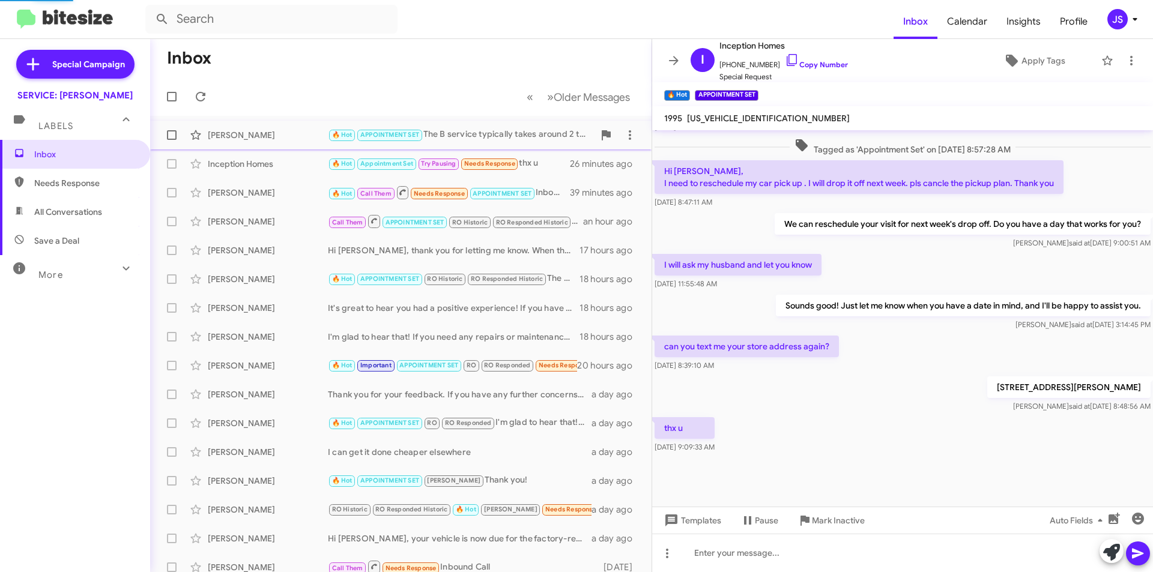
scroll to position [542, 0]
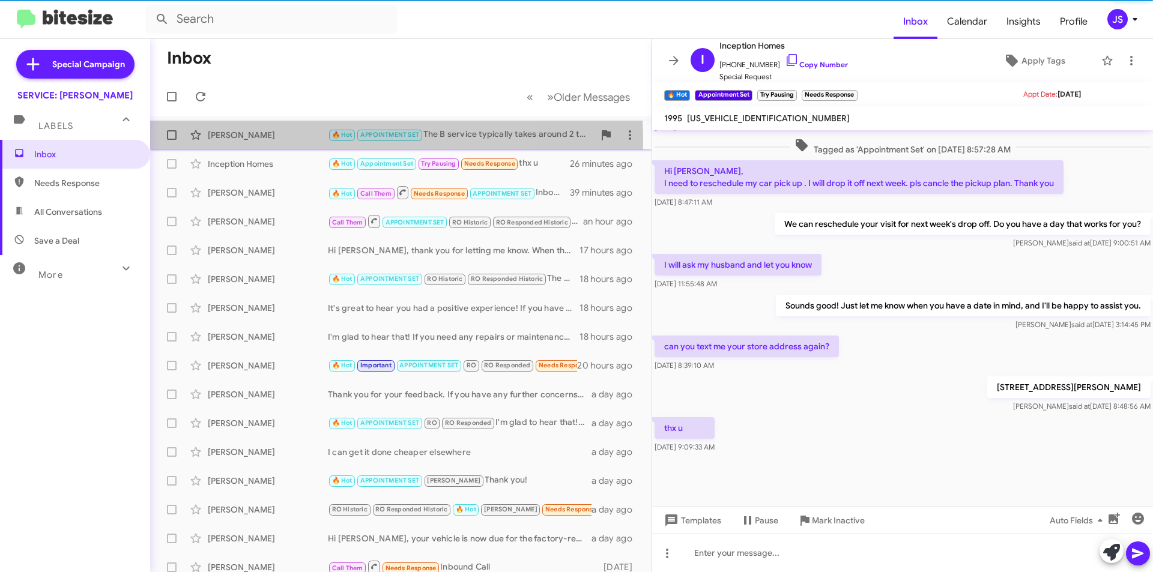
click at [285, 139] on div "[PERSON_NAME]" at bounding box center [268, 135] width 120 height 12
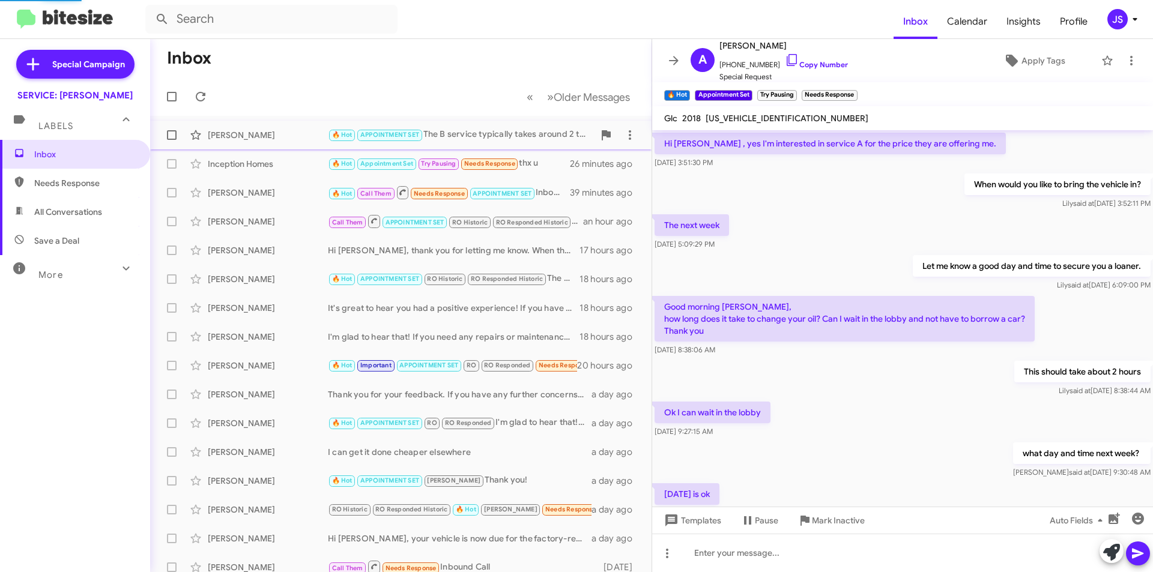
click at [285, 139] on div "[PERSON_NAME]" at bounding box center [268, 135] width 120 height 12
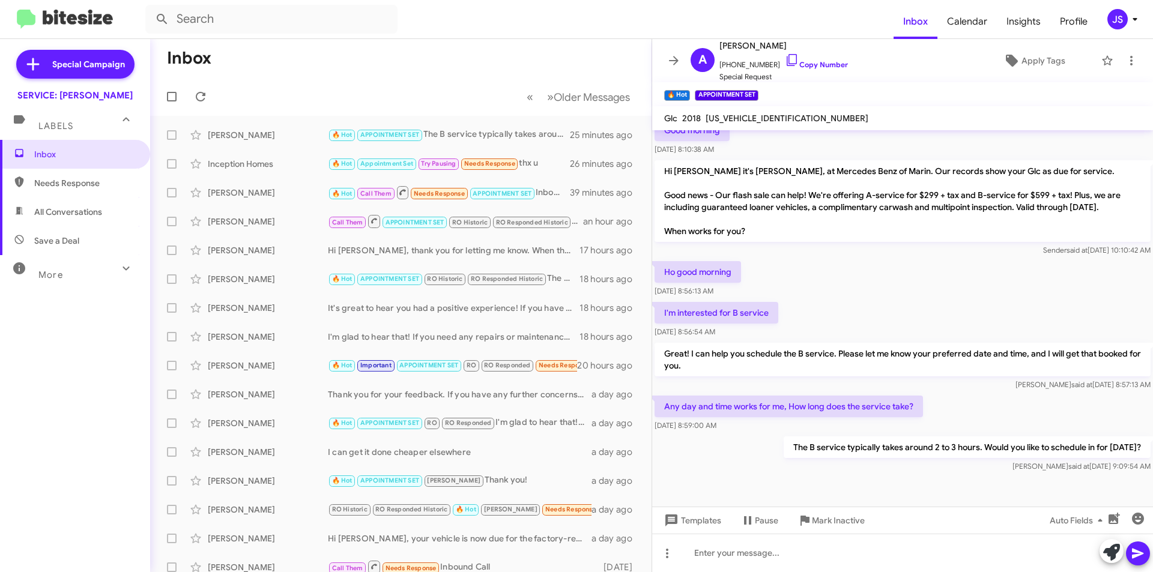
scroll to position [694, 0]
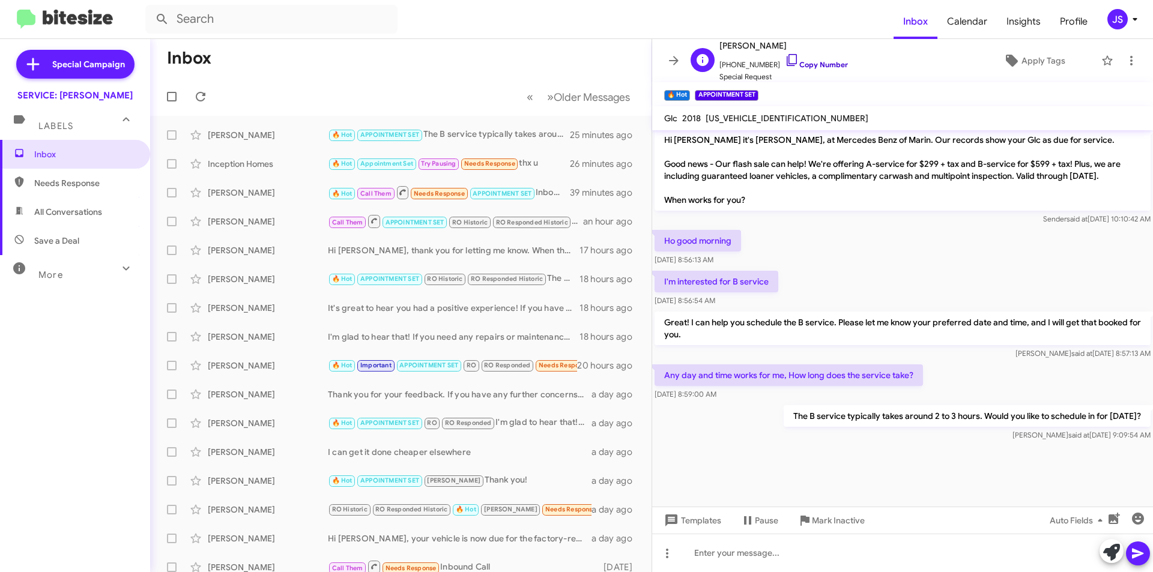
click at [785, 61] on icon at bounding box center [792, 60] width 14 height 14
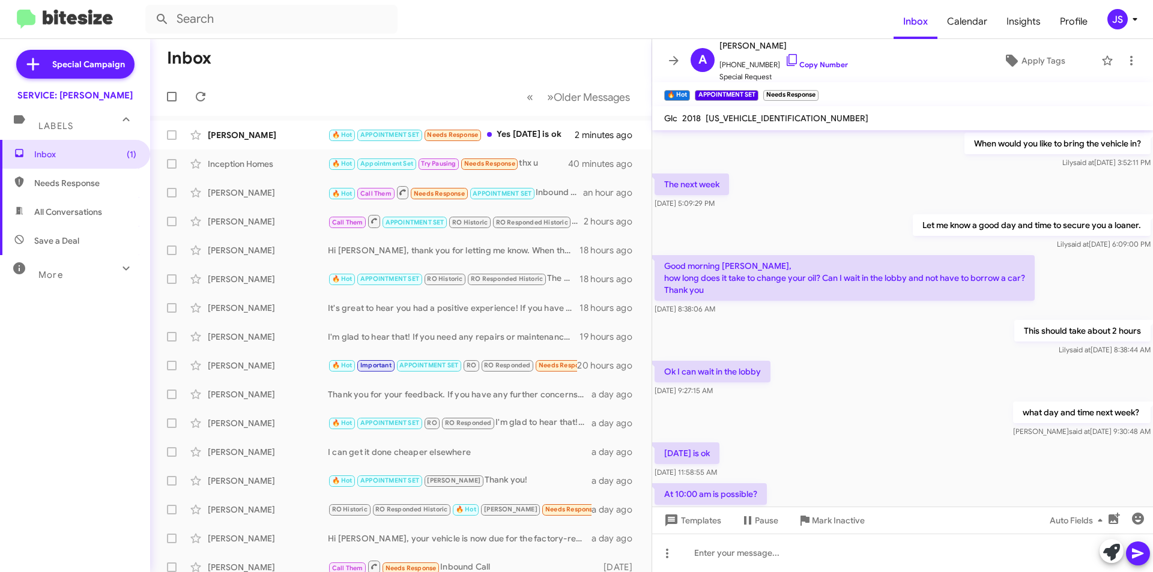
scroll to position [578, 0]
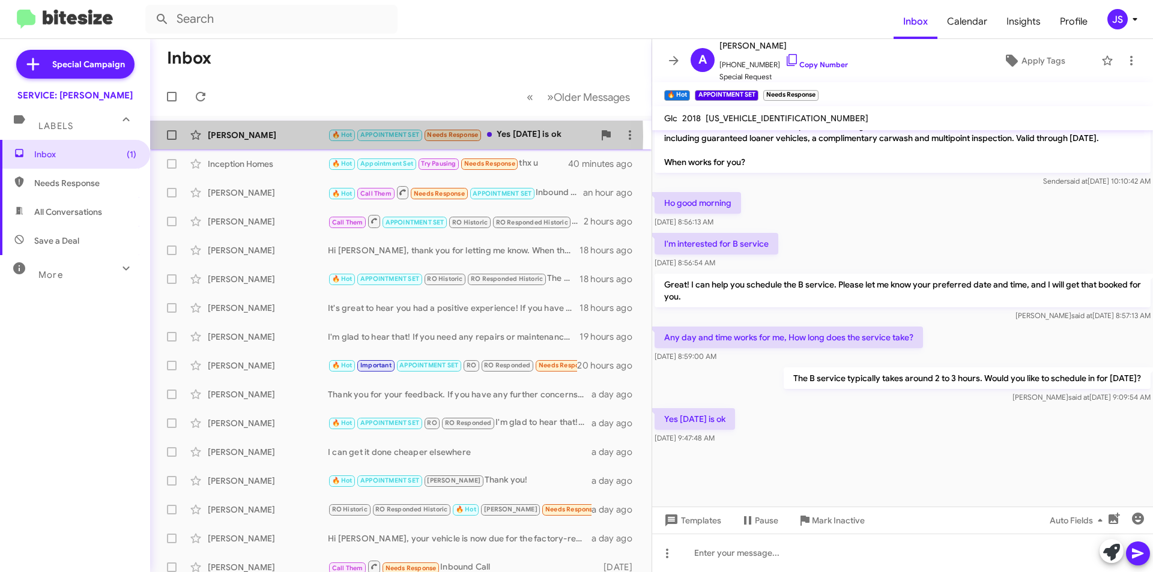
click at [255, 136] on div "[PERSON_NAME]" at bounding box center [268, 135] width 120 height 12
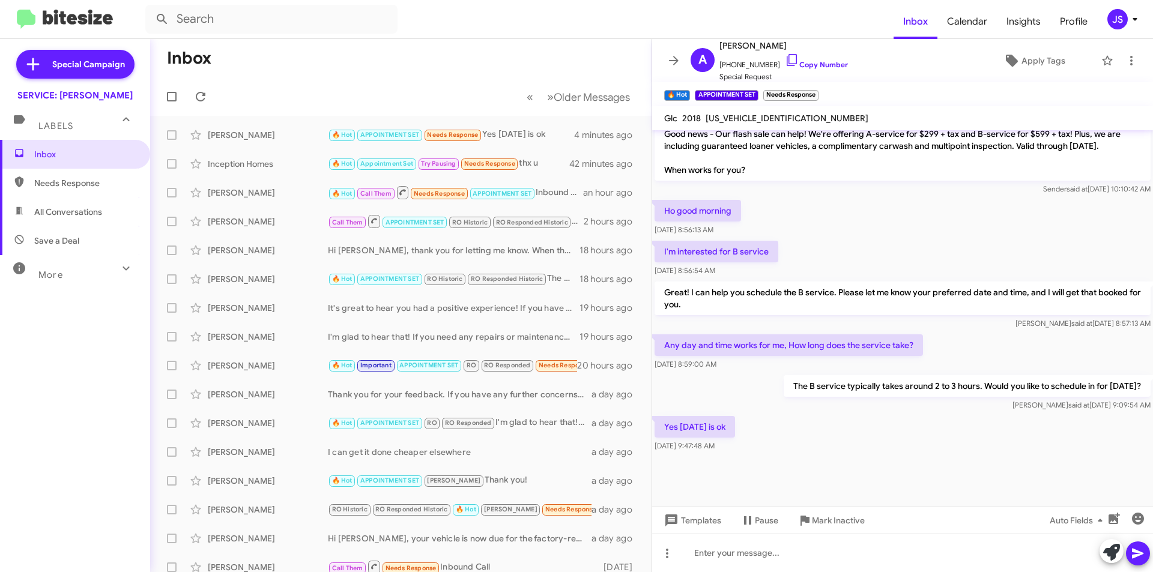
scroll to position [578, 0]
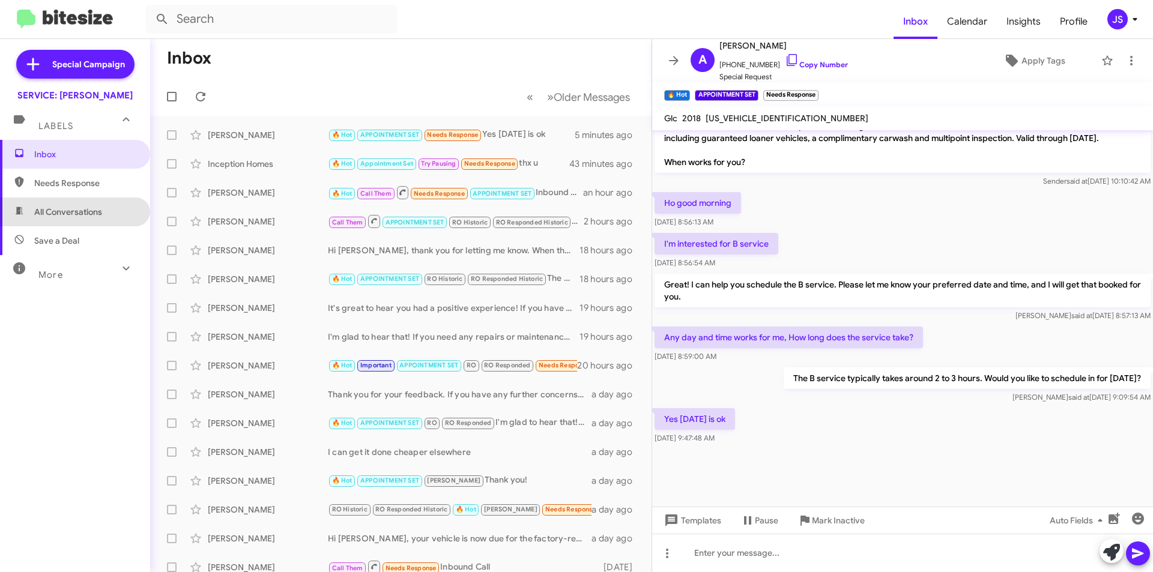
click at [85, 217] on span "All Conversations" at bounding box center [68, 212] width 68 height 12
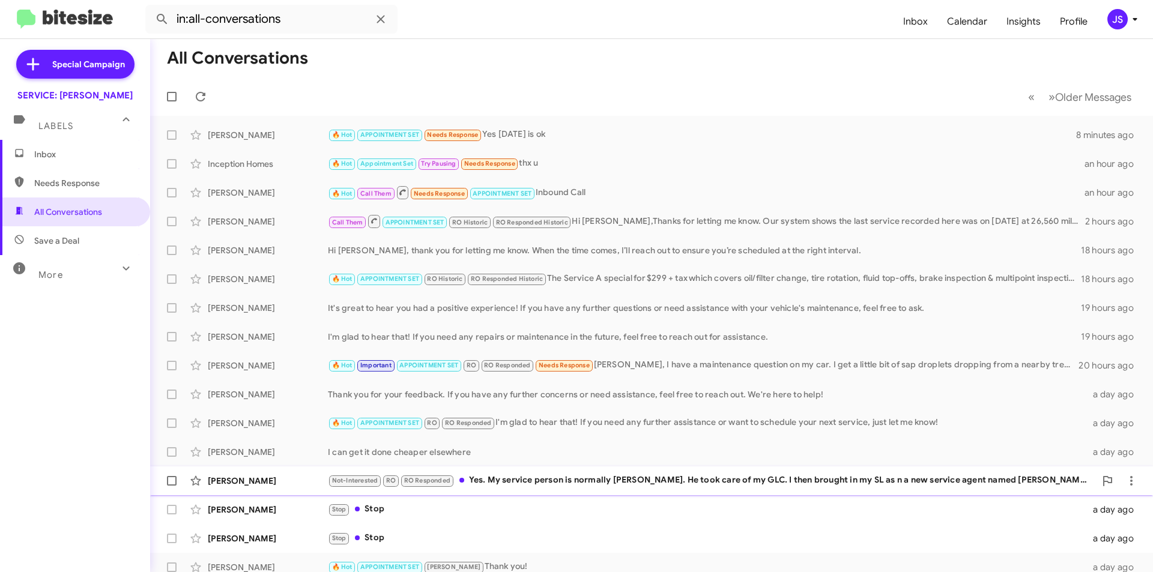
click at [531, 492] on div "[PERSON_NAME] Not-Interested RO RO Responded Yes. My service person is normally…" at bounding box center [652, 481] width 984 height 24
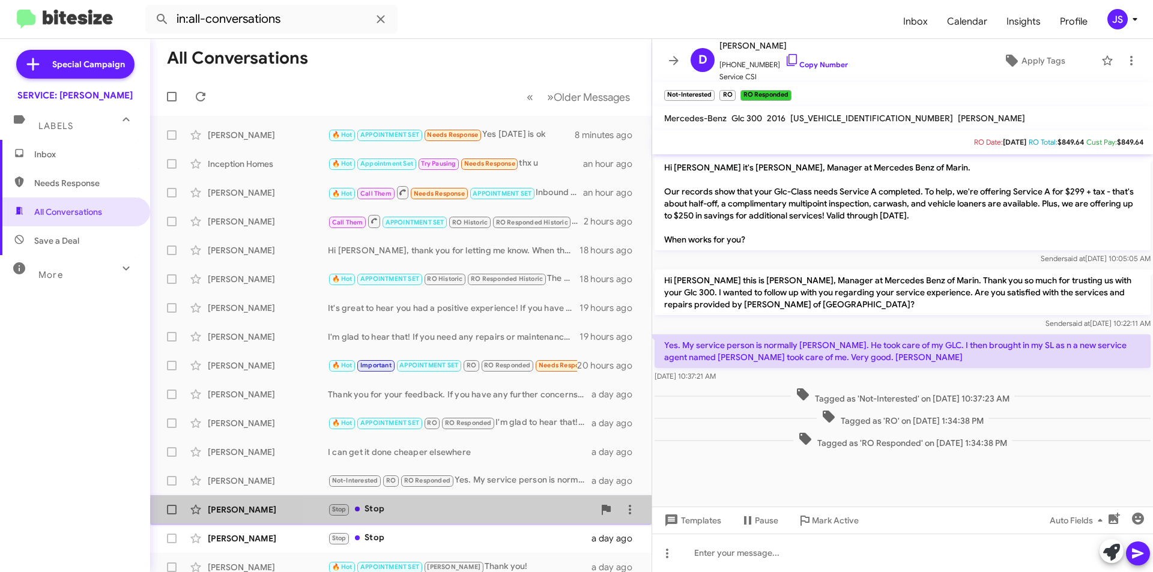
click at [496, 519] on div "[PERSON_NAME] Verde Stop Stop a day ago" at bounding box center [401, 510] width 482 height 24
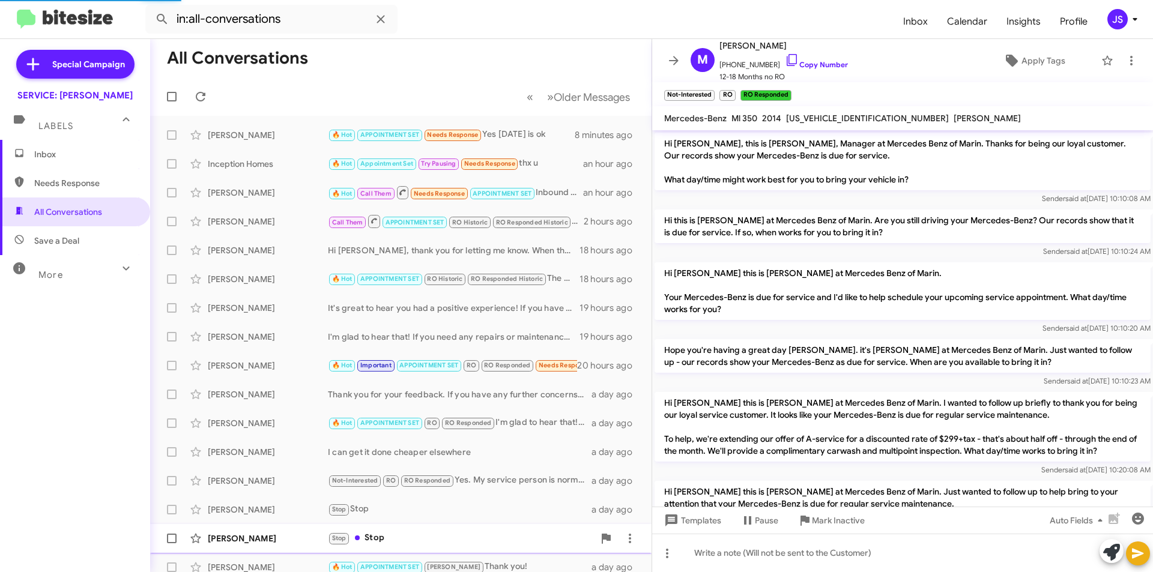
scroll to position [490, 0]
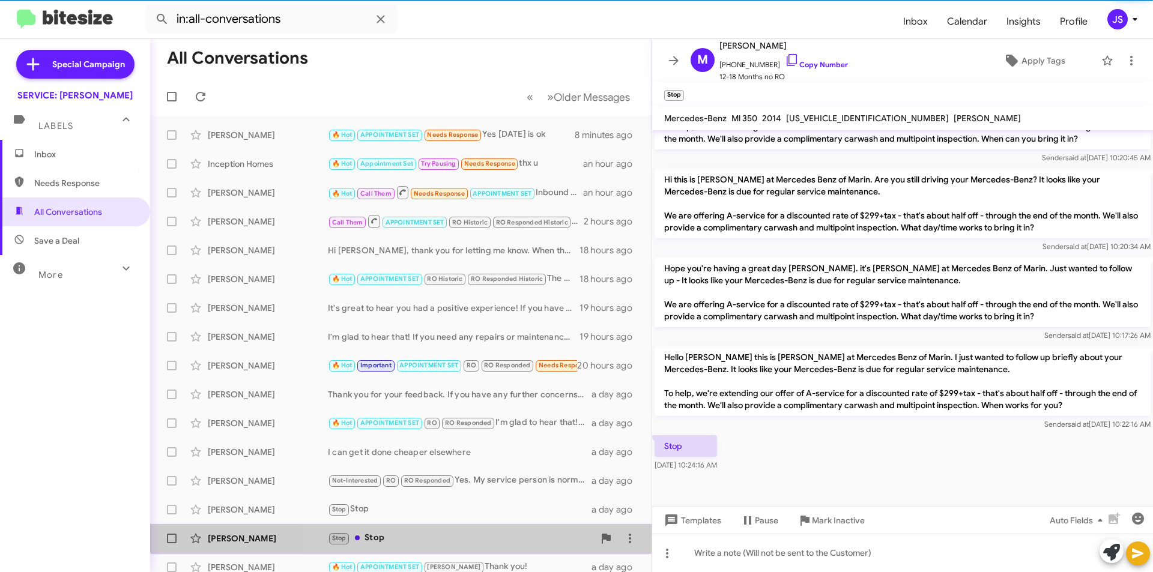
click at [484, 528] on div "[PERSON_NAME] Stop Stop a day ago" at bounding box center [401, 539] width 482 height 24
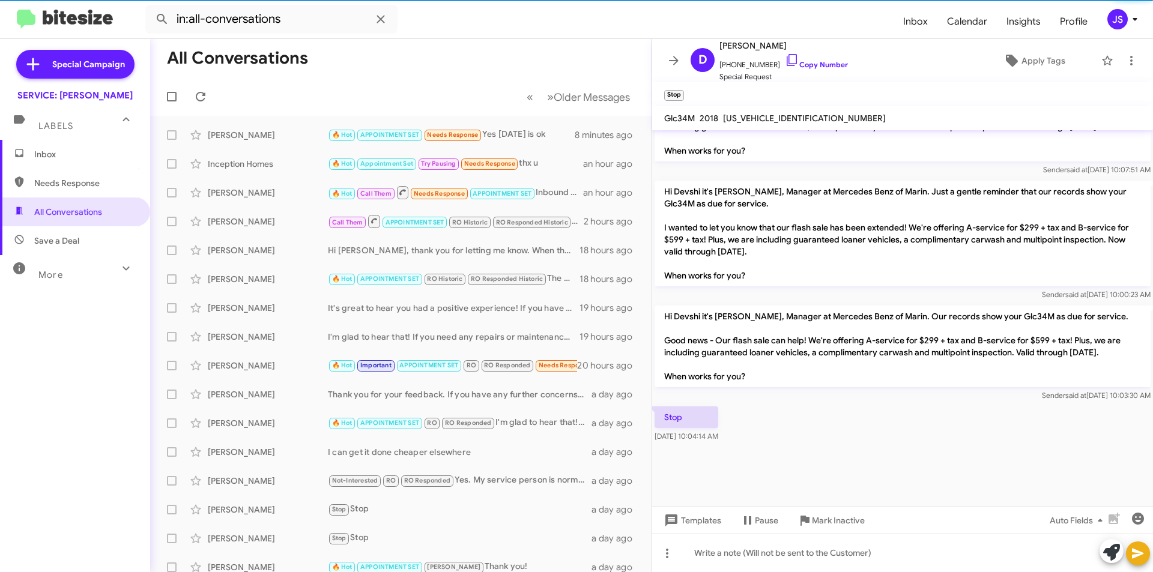
scroll to position [2206, 0]
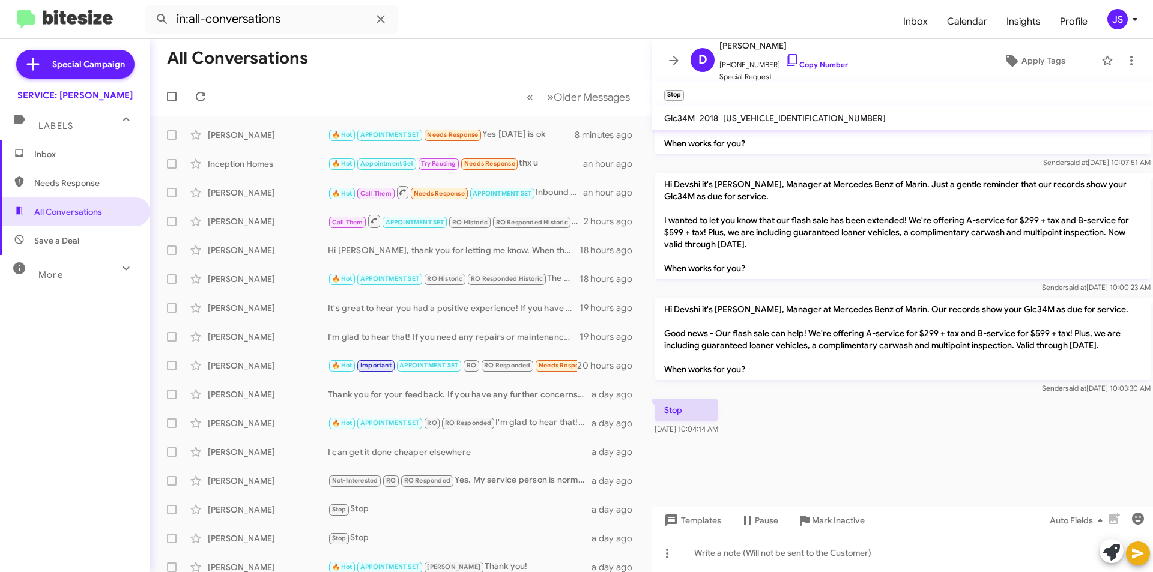
click at [60, 181] on span "Needs Response" at bounding box center [85, 183] width 102 height 12
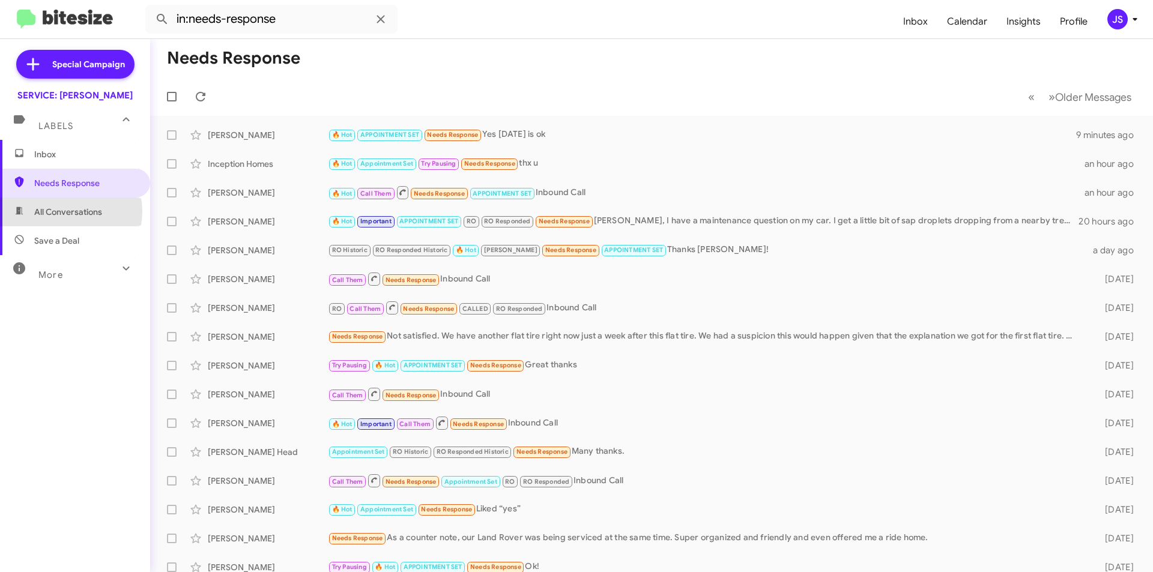
click at [61, 211] on span "All Conversations" at bounding box center [68, 212] width 68 height 12
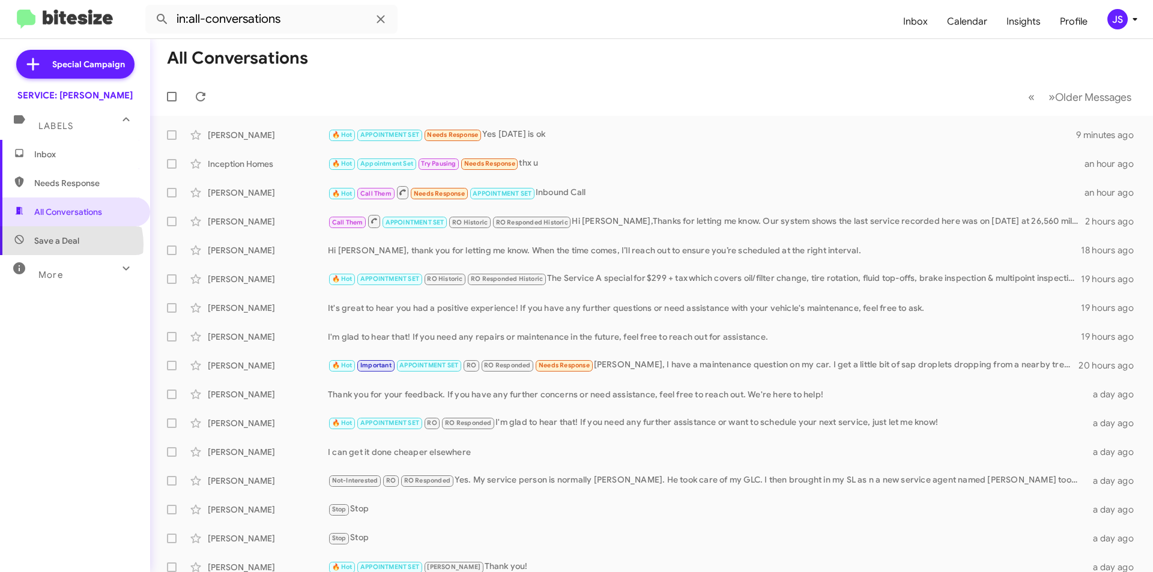
click at [70, 244] on span "Save a Deal" at bounding box center [56, 241] width 45 height 12
type input "in:not-interested"
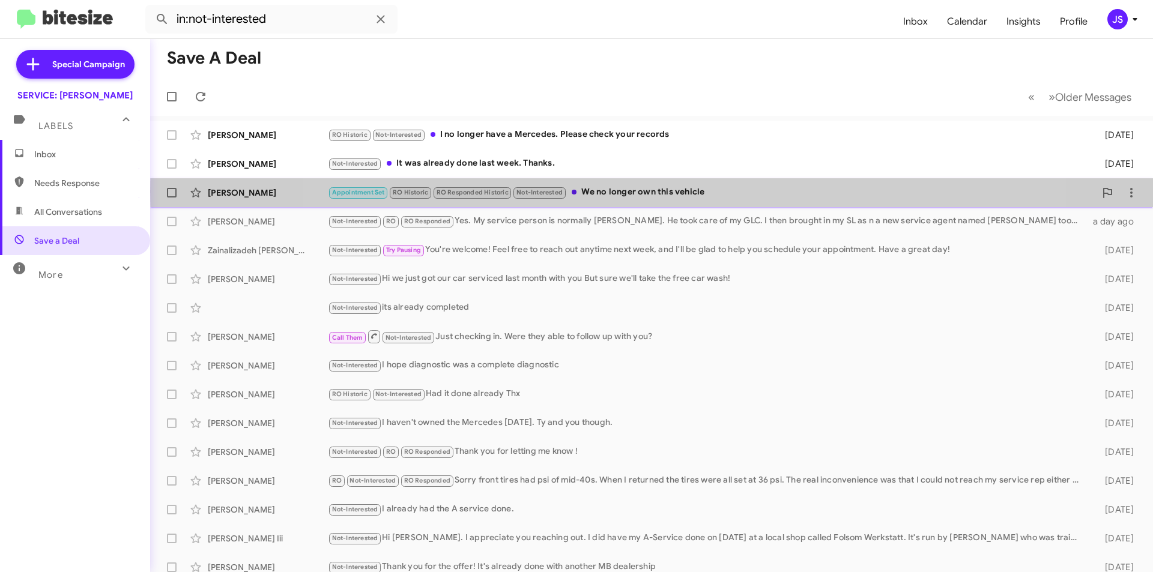
click at [681, 192] on div "Appointment Set RO Historic RO Responded Historic Not-Interested We no longer o…" at bounding box center [712, 193] width 768 height 14
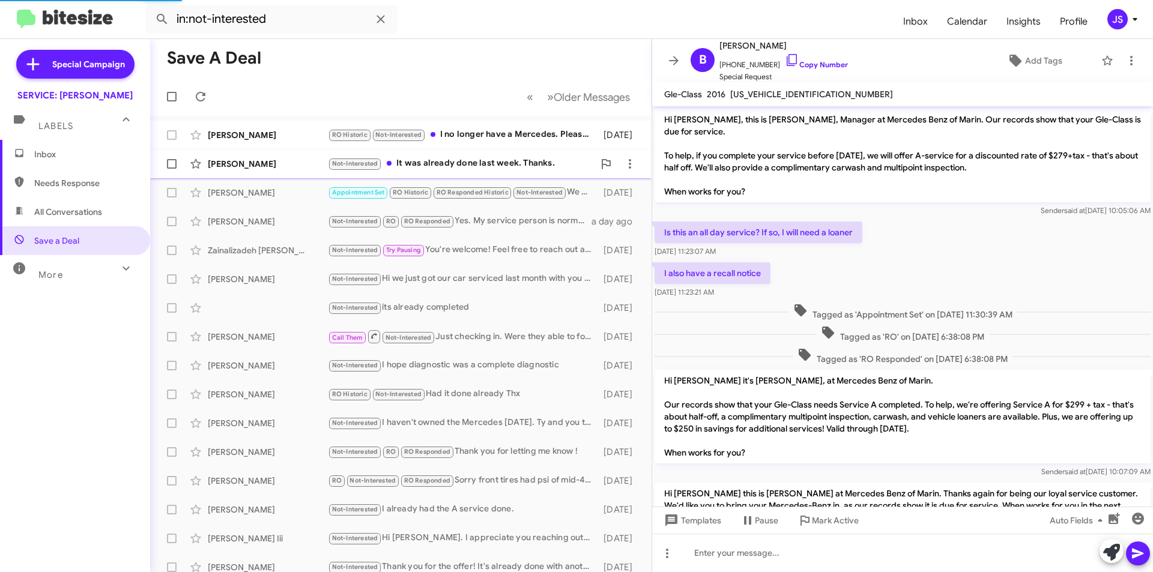
scroll to position [211, 0]
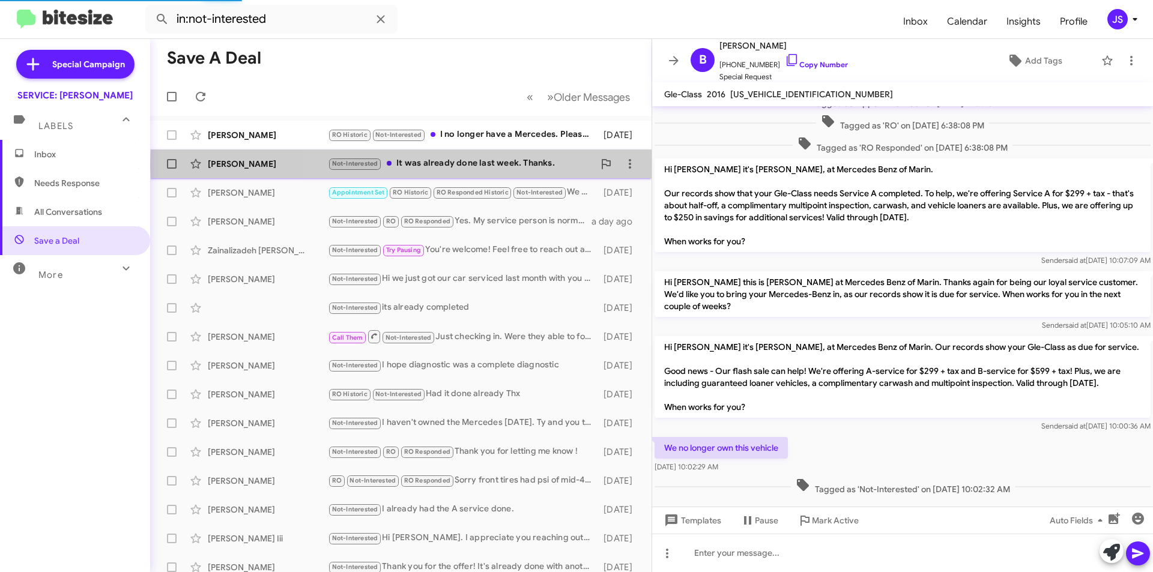
click at [522, 165] on div "Not-Interested It was already done last week. Thanks." at bounding box center [461, 164] width 266 height 14
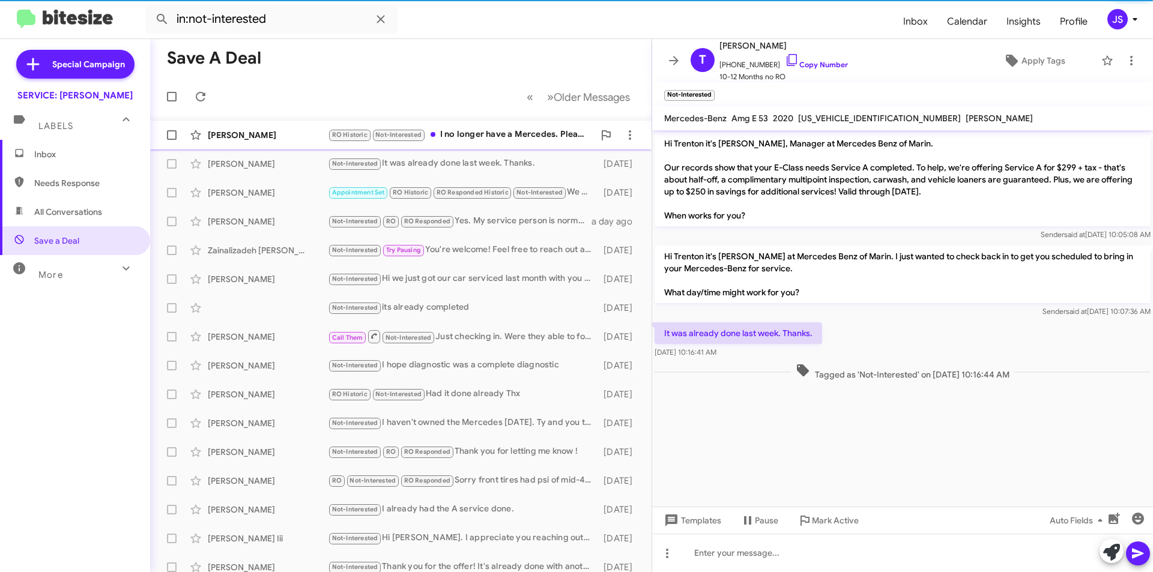
click at [524, 127] on div "Andrew Beckstoffer RO Historic Not-Interested I no longer have a Mercedes. Plea…" at bounding box center [401, 135] width 482 height 24
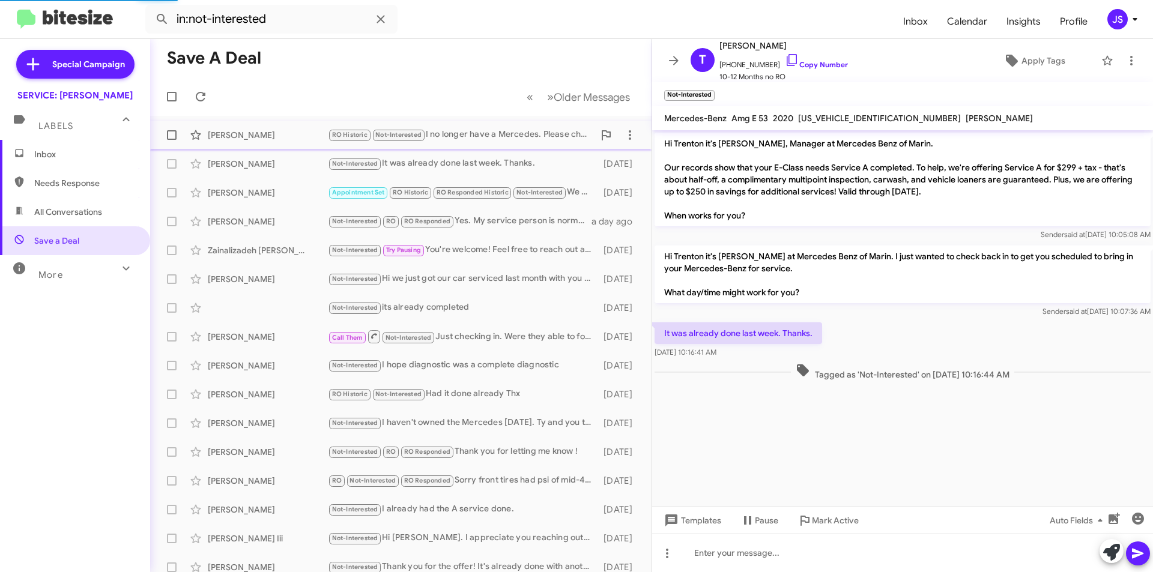
scroll to position [221, 0]
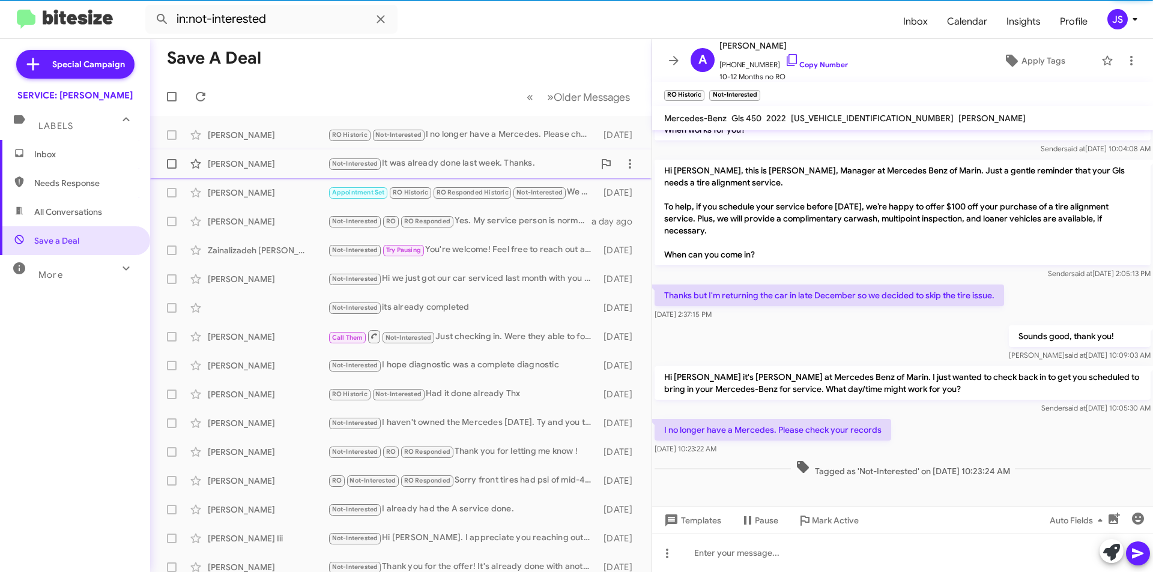
click at [523, 170] on div "Not-Interested It was already done last week. Thanks." at bounding box center [461, 164] width 266 height 14
